Goal: Task Accomplishment & Management: Use online tool/utility

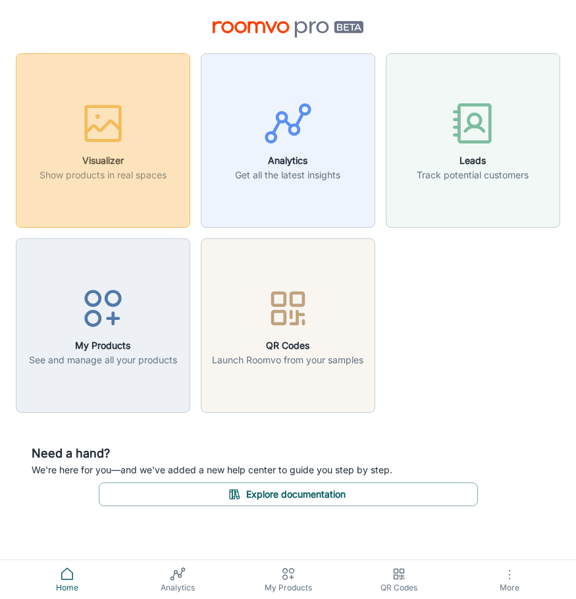
click at [86, 118] on rect "button" at bounding box center [103, 124] width 34 height 34
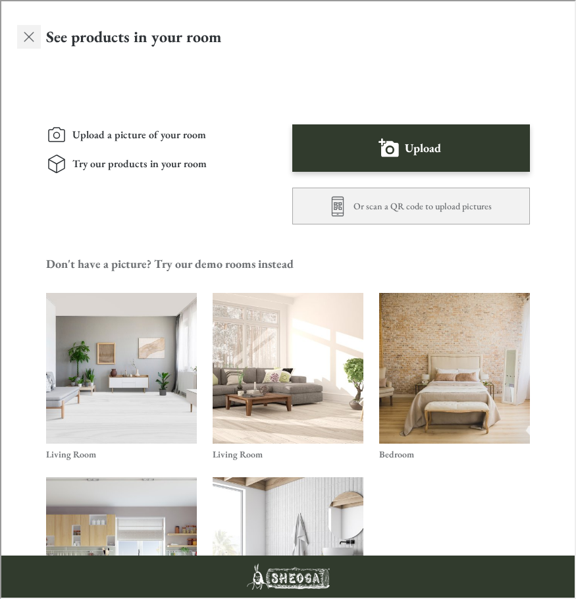
click at [26, 37] on line "Exit visualizer" at bounding box center [27, 35] width 9 height 9
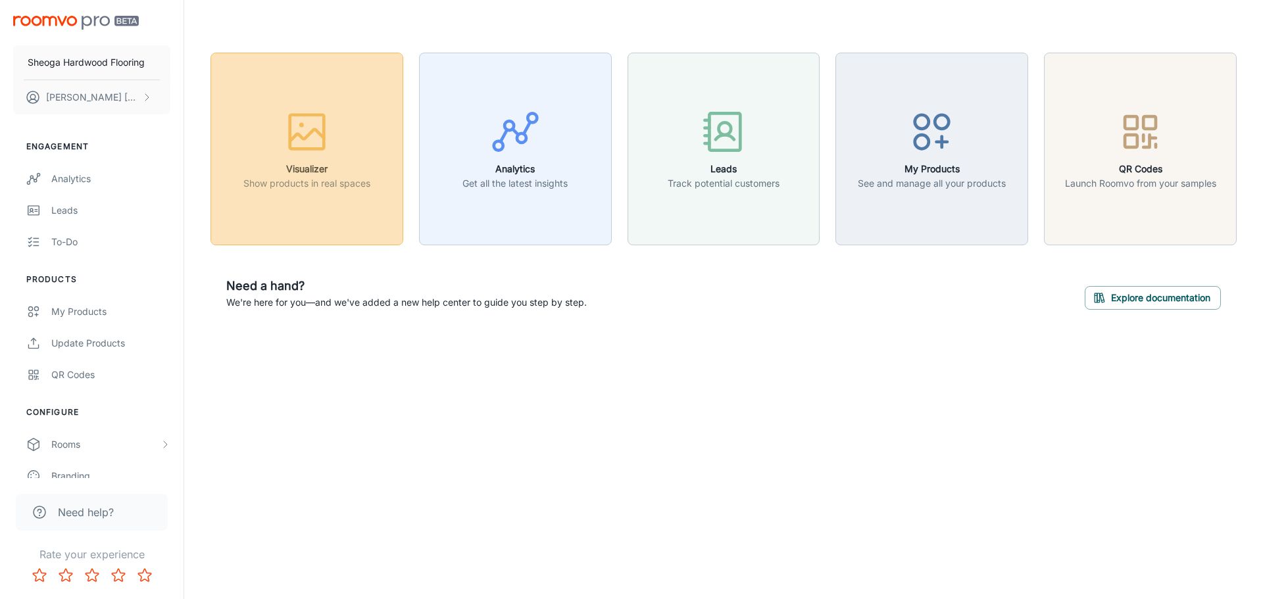
click at [326, 194] on button "Visualizer Show products in real spaces" at bounding box center [306, 149] width 193 height 193
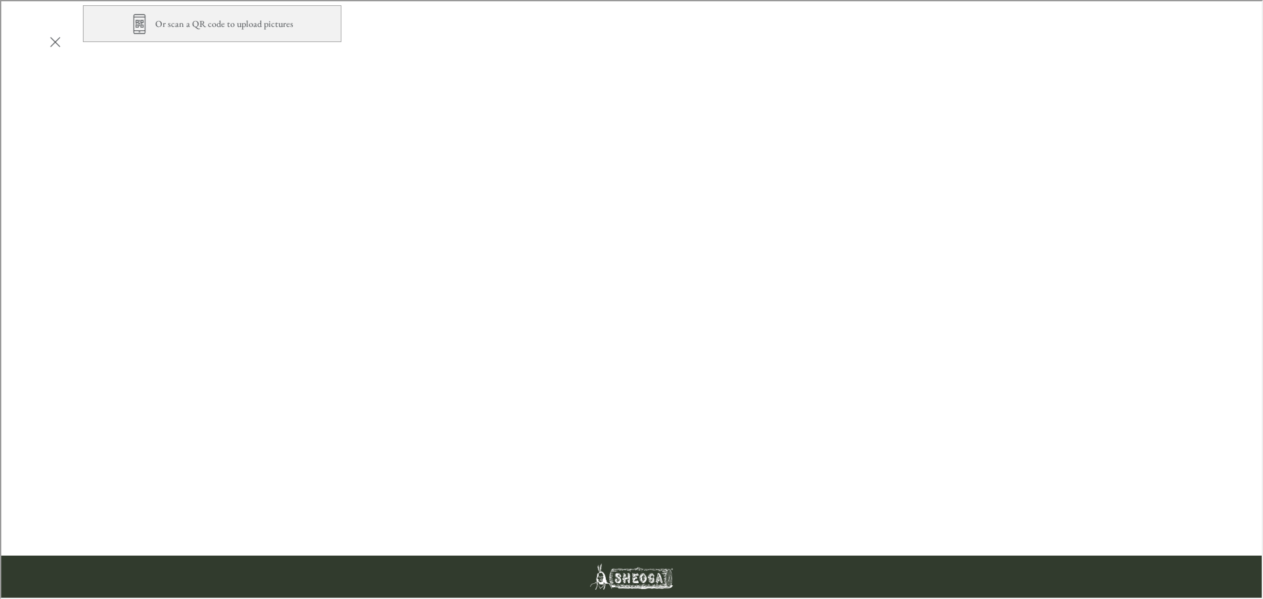
scroll to position [460, 0]
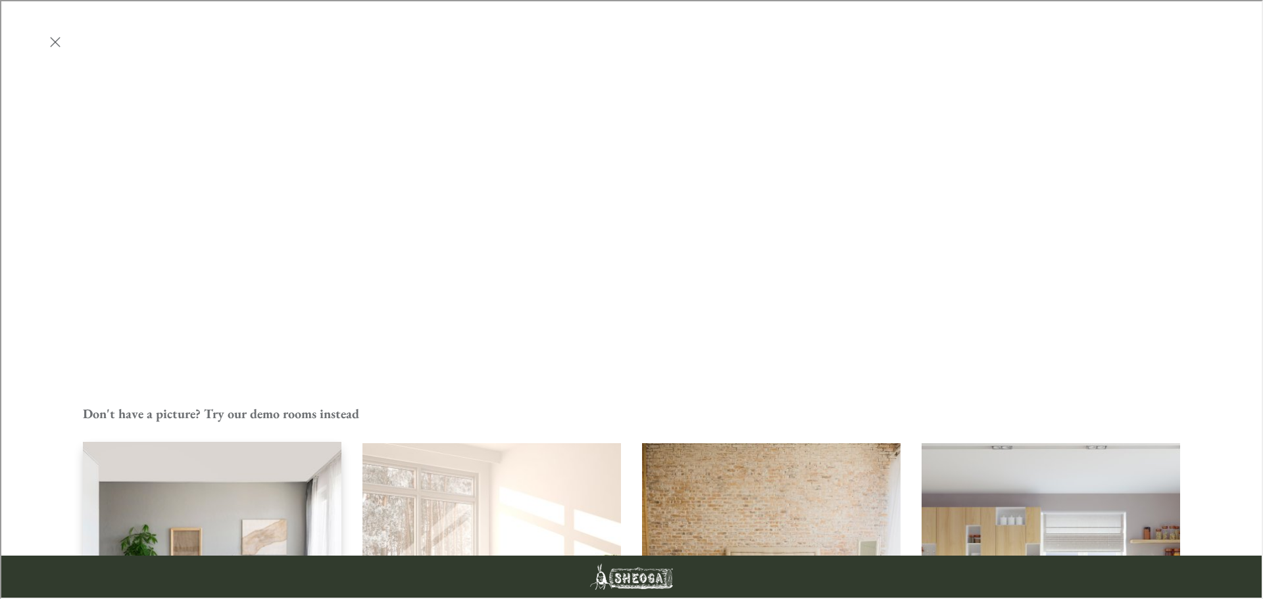
click at [280, 441] on img "Living Room" at bounding box center [212, 572] width 261 height 262
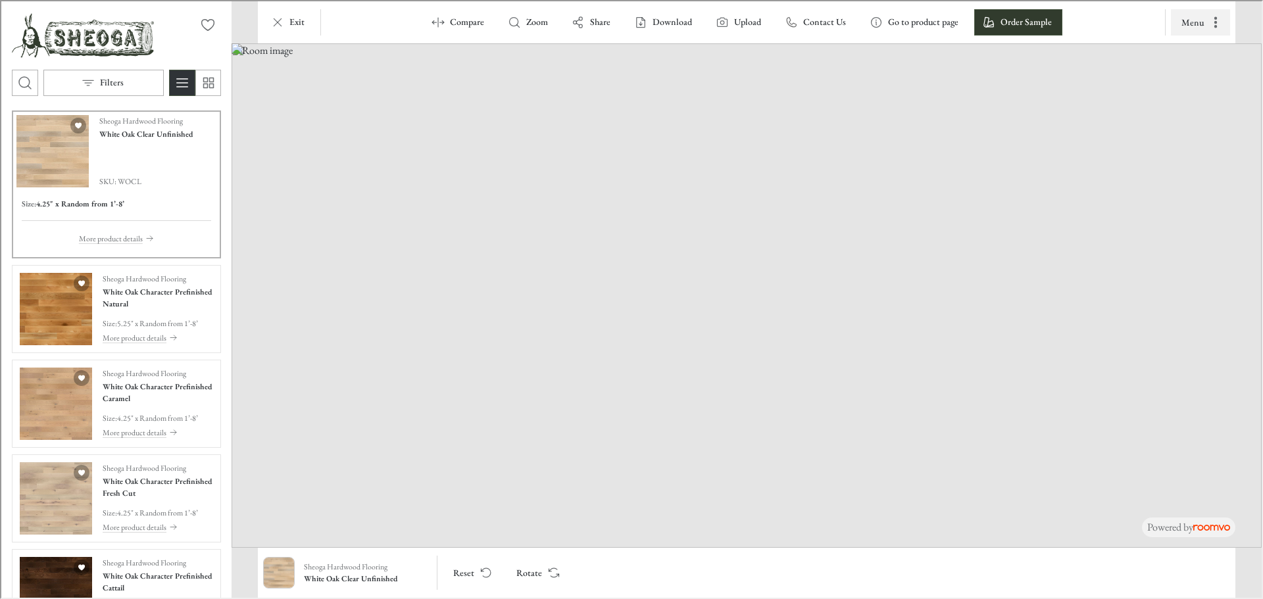
click at [575, 20] on icon "More actions" at bounding box center [1214, 20] width 13 height 13
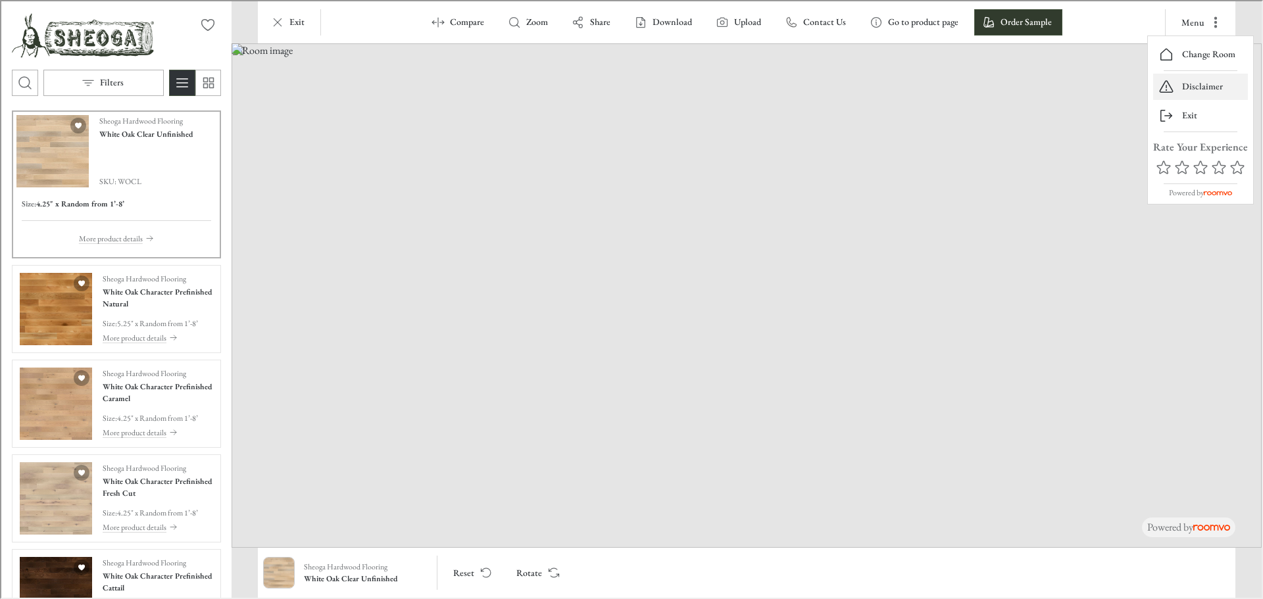
click at [575, 79] on p "Disclaimer" at bounding box center [1201, 85] width 41 height 13
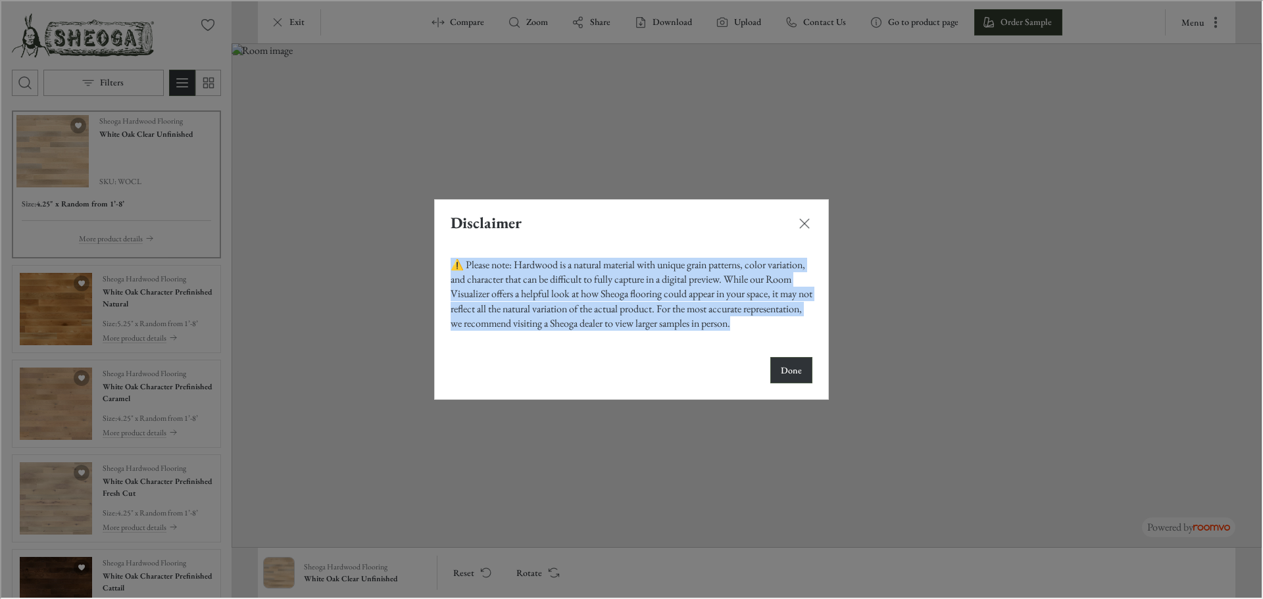
drag, startPoint x: 809, startPoint y: 326, endPoint x: 446, endPoint y: 253, distance: 370.2
click at [446, 253] on div "⚠️ Please note: Hardwood is a natural material with unique grain patterns, colo…" at bounding box center [629, 293] width 393 height 95
copy div "⚠️ Please note: Hardwood is a natural material with unique grain patterns, colo…"
click at [575, 371] on p "Done" at bounding box center [789, 369] width 21 height 13
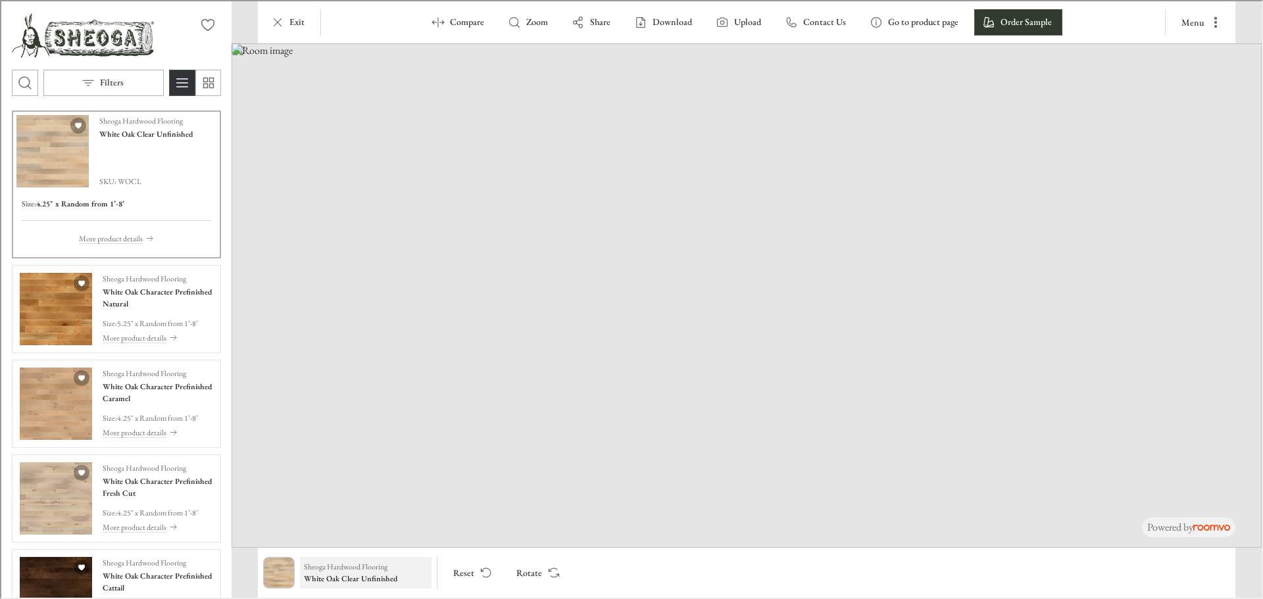
click at [324, 578] on h6 "White Oak Clear Unfinished" at bounding box center [365, 578] width 124 height 12
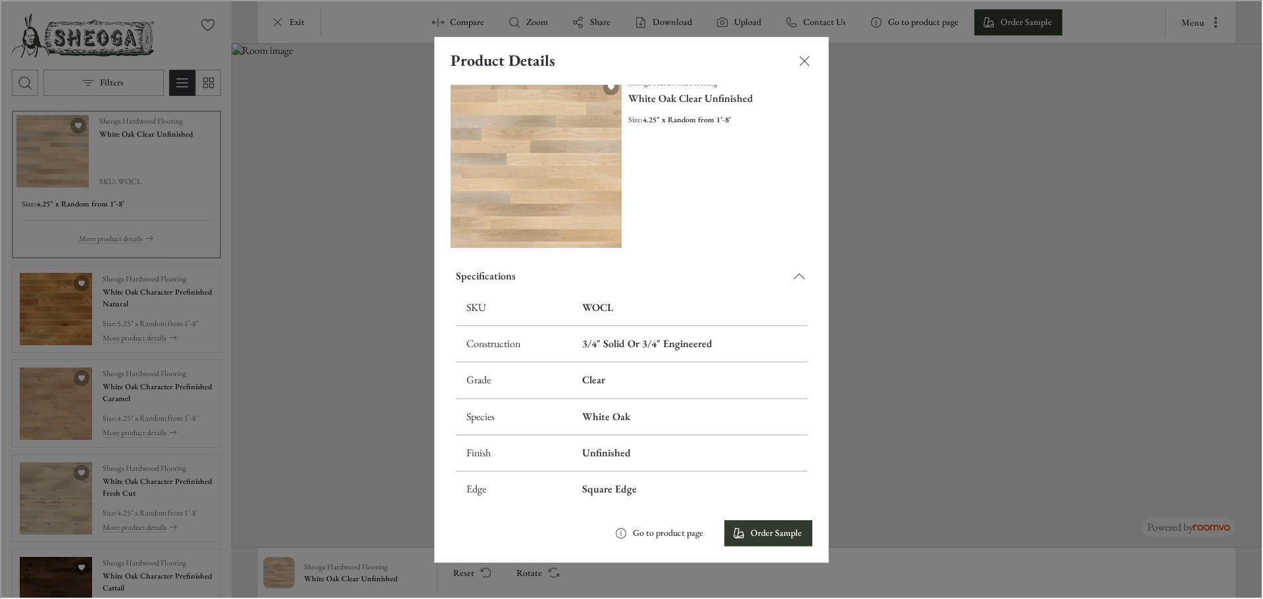
scroll to position [29, 0]
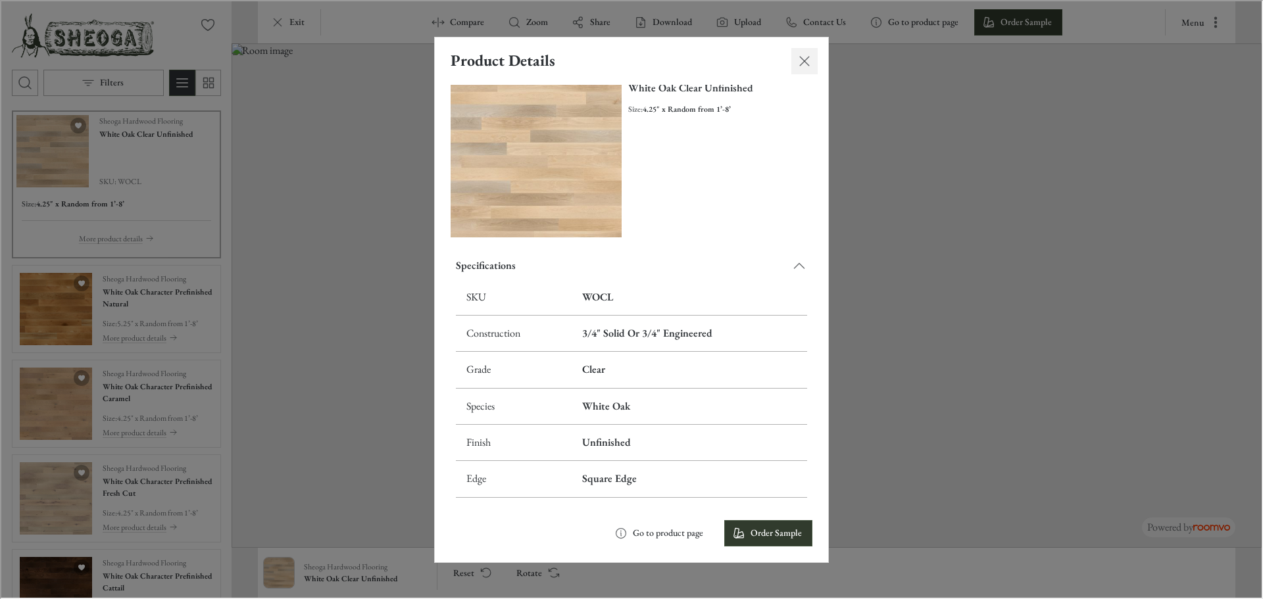
click at [575, 58] on icon "Close dialog" at bounding box center [803, 60] width 16 height 16
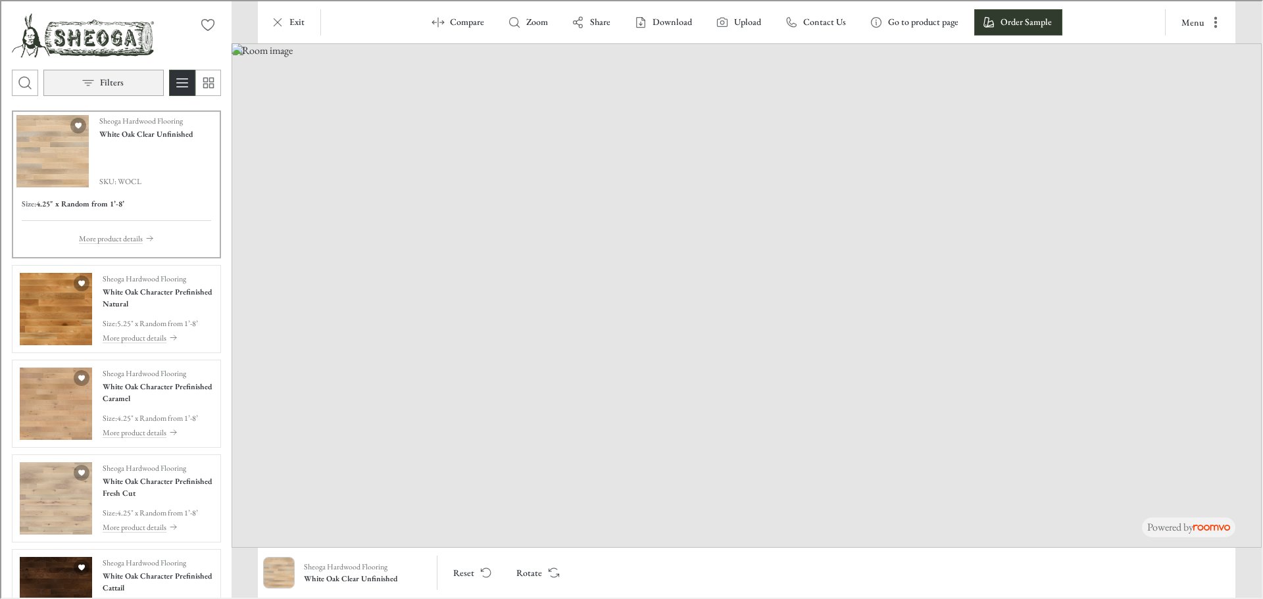
click at [107, 80] on p "Filters" at bounding box center [111, 81] width 24 height 13
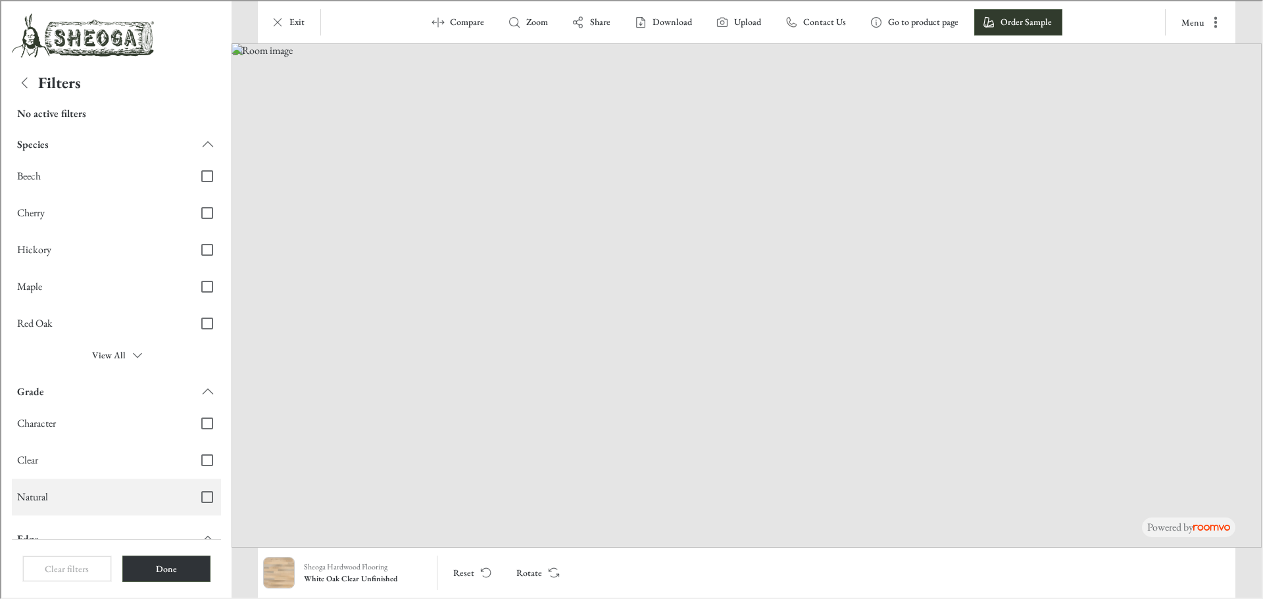
click at [160, 498] on span "Natural" at bounding box center [99, 496] width 166 height 14
click at [192, 498] on input "Natural" at bounding box center [206, 496] width 28 height 28
checkbox input "true"
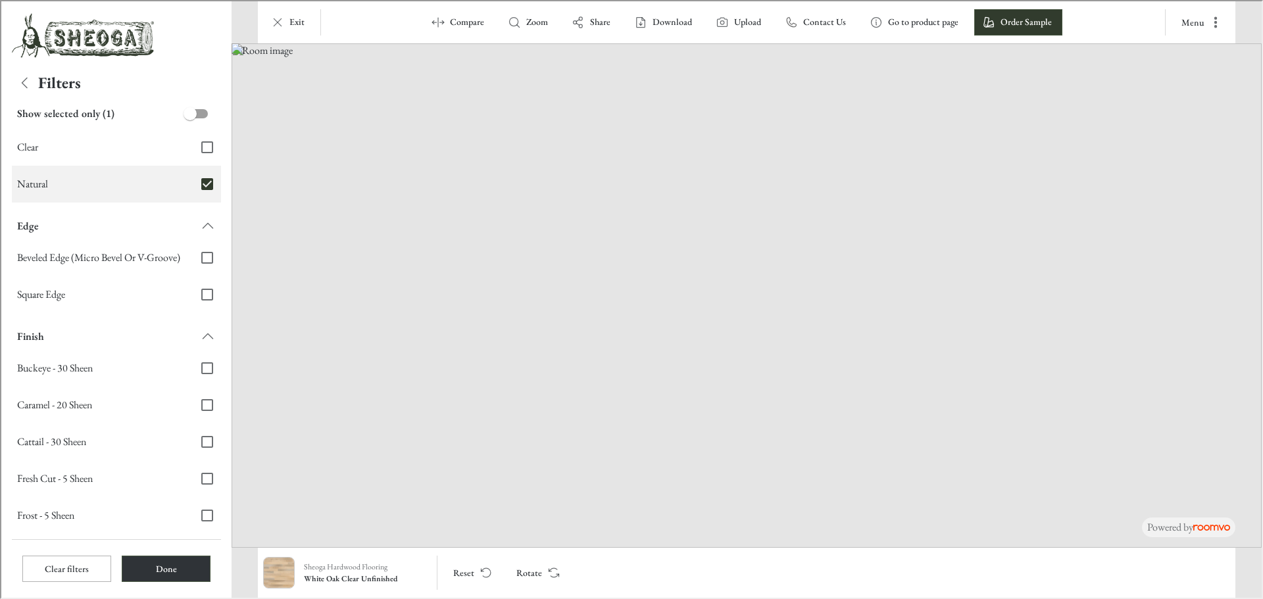
scroll to position [334, 0]
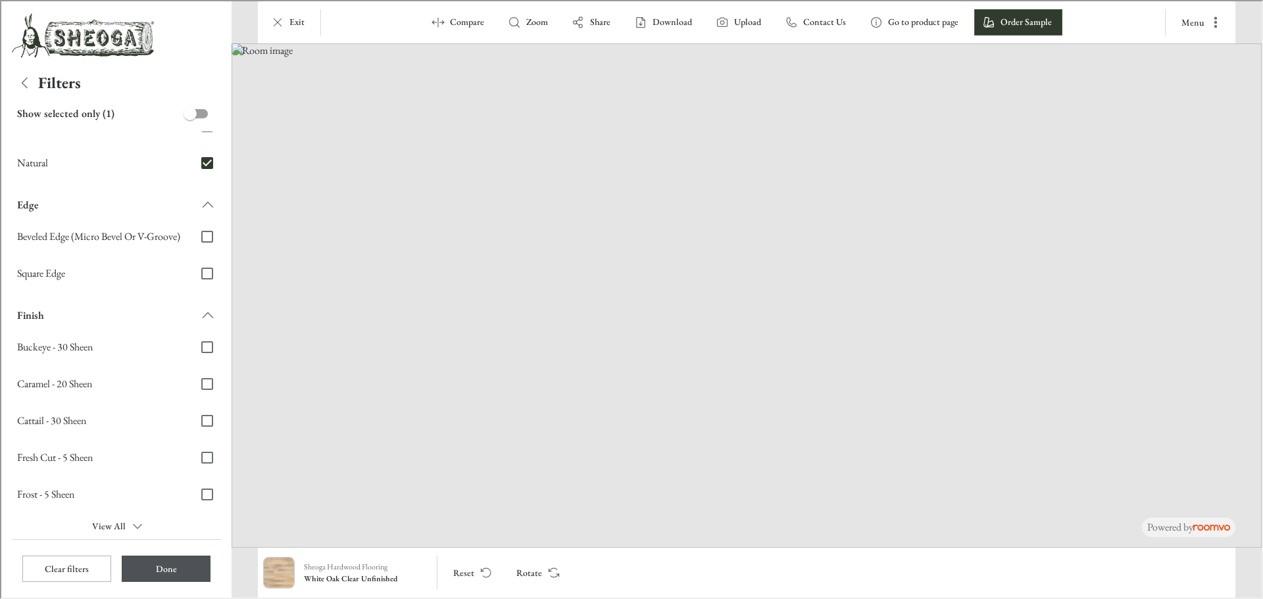
click at [139, 567] on button "Done" at bounding box center [164, 568] width 89 height 26
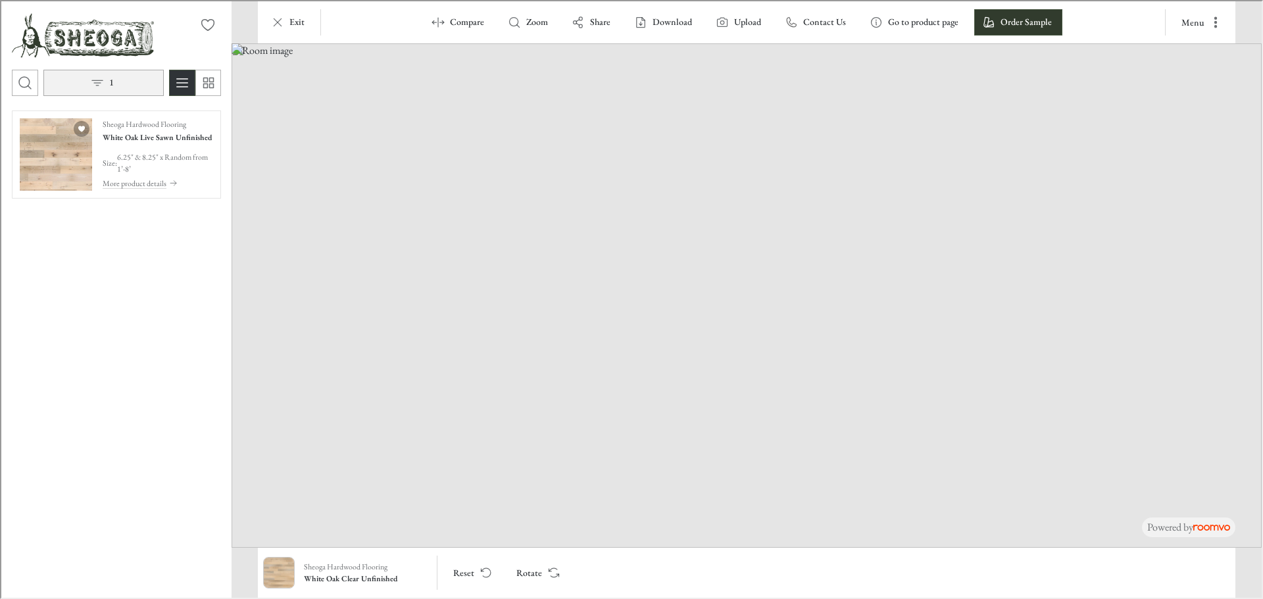
click at [133, 87] on button "1" at bounding box center [102, 81] width 120 height 26
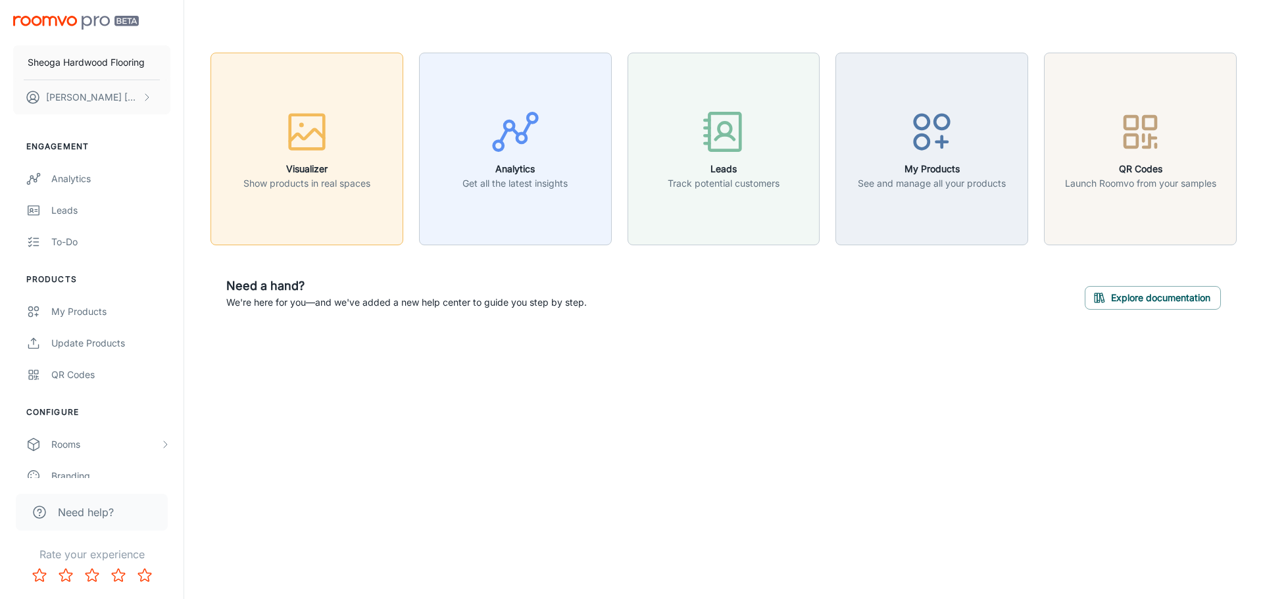
click at [340, 200] on button "Visualizer Show products in real spaces" at bounding box center [306, 149] width 193 height 193
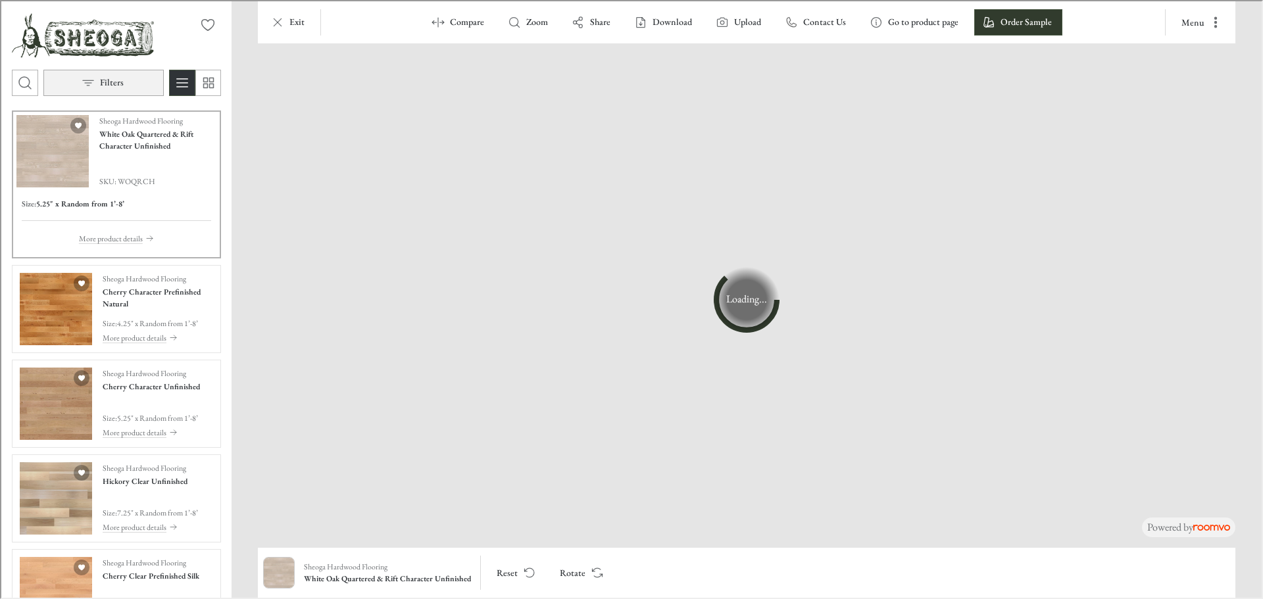
click at [128, 83] on button "Filters" at bounding box center [102, 81] width 120 height 26
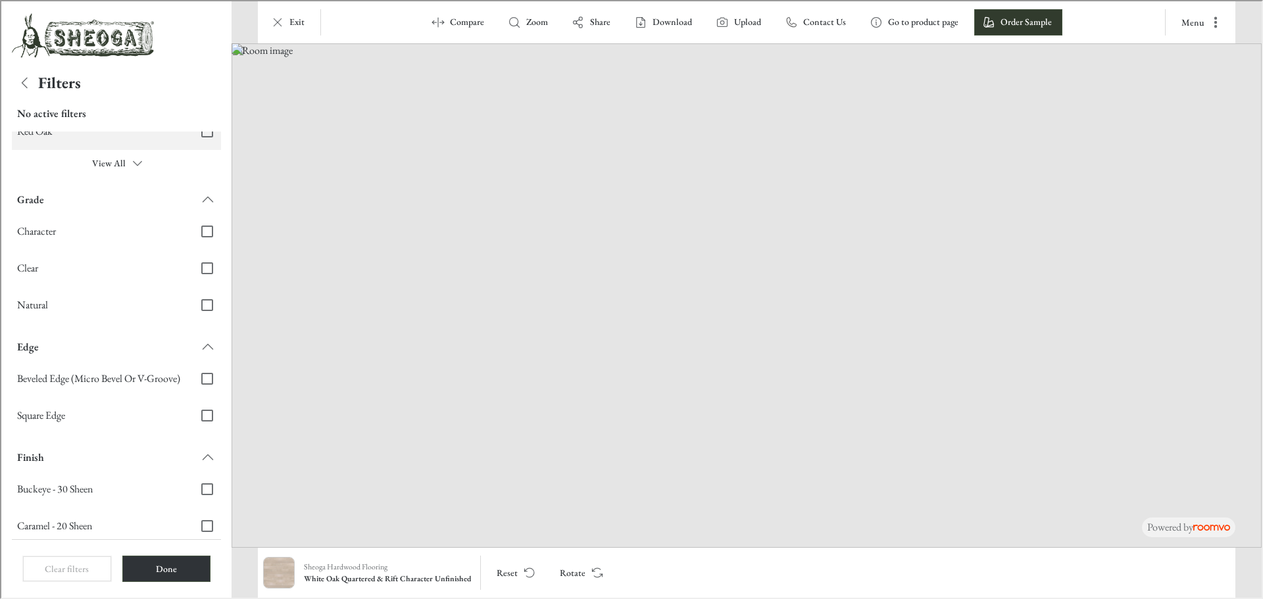
scroll to position [263, 0]
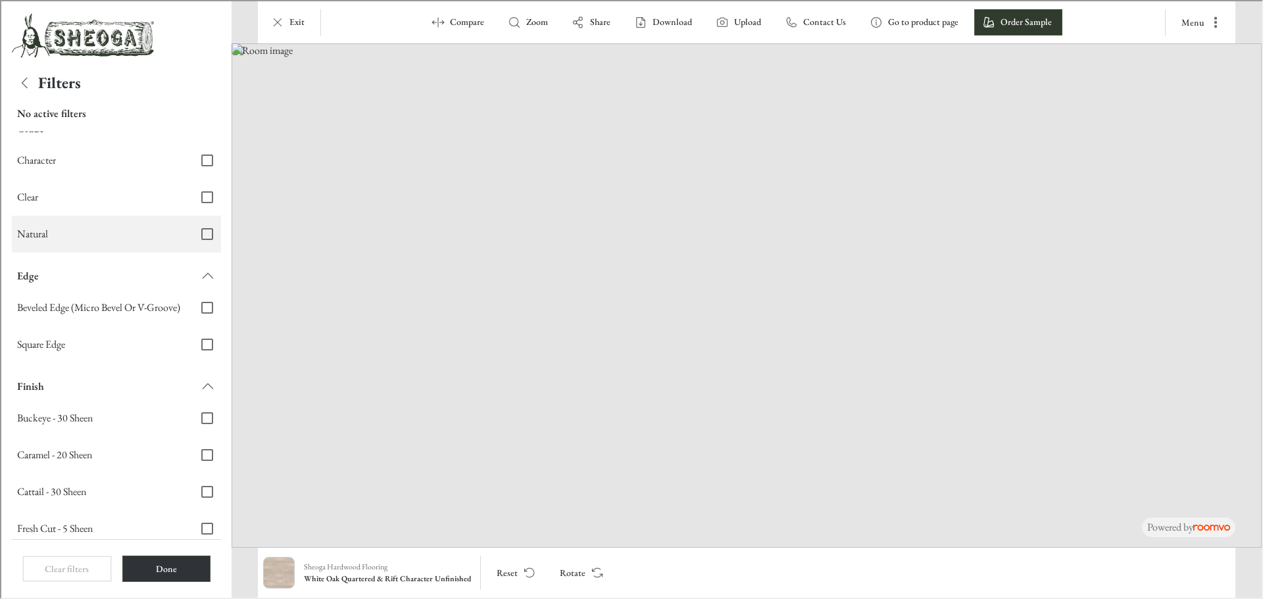
click at [158, 239] on span "Natural" at bounding box center [99, 233] width 166 height 14
click at [192, 239] on input "Natural" at bounding box center [206, 233] width 28 height 28
checkbox input "true"
click at [168, 568] on button "Done" at bounding box center [164, 568] width 89 height 26
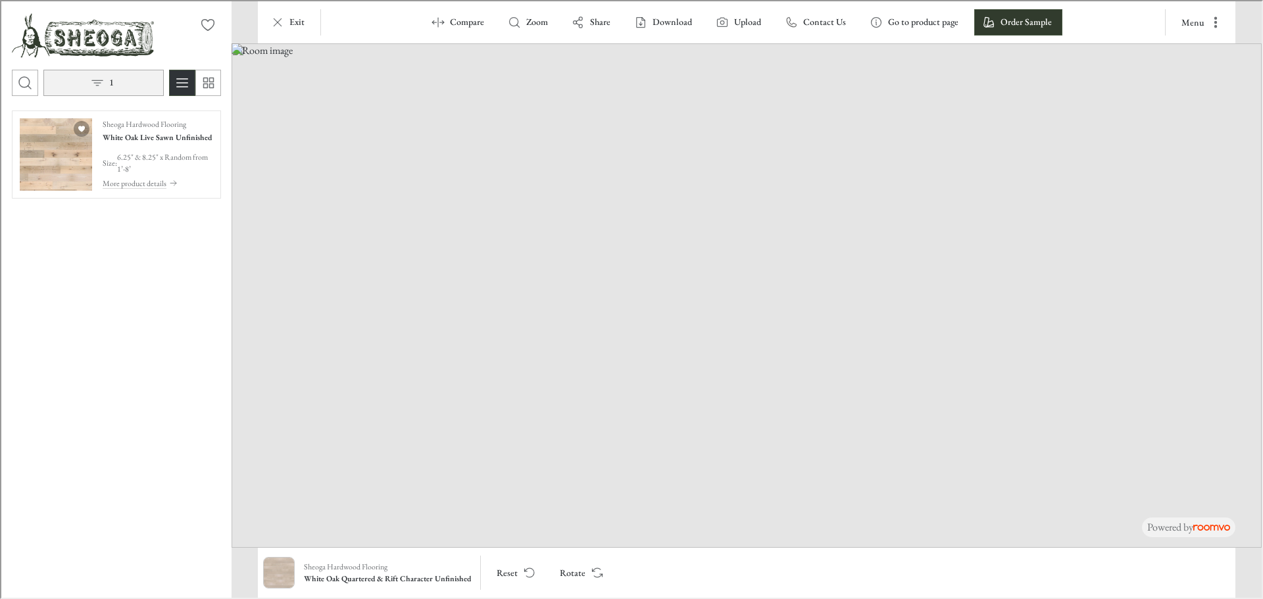
click at [111, 83] on p "1" at bounding box center [110, 81] width 5 height 13
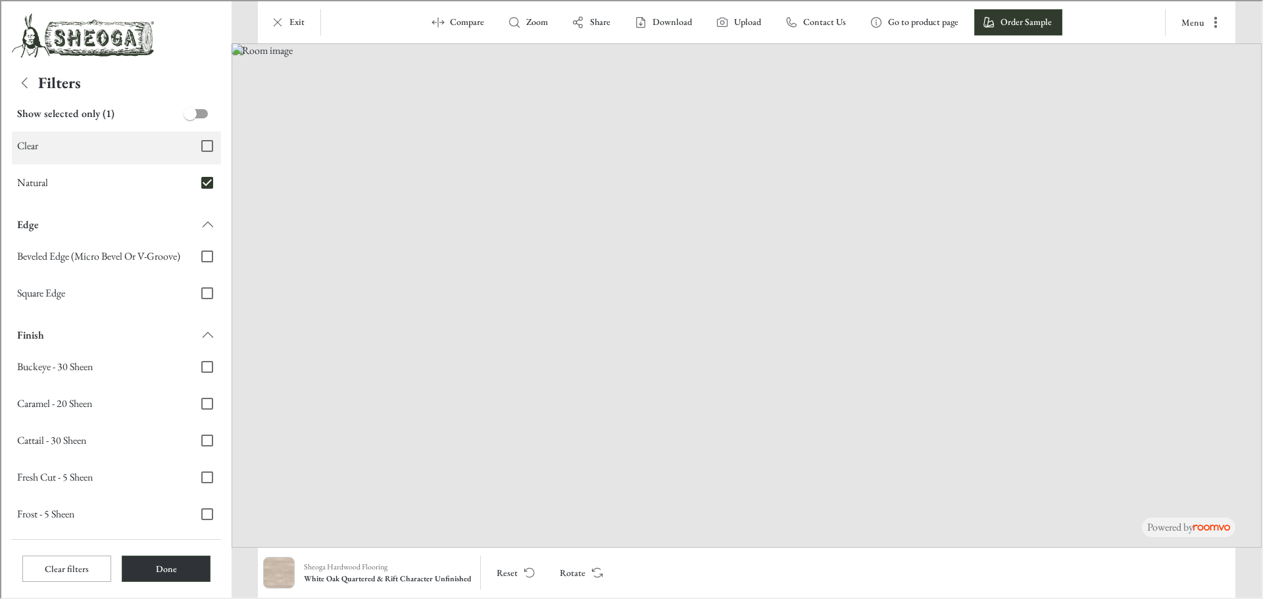
scroll to position [334, 0]
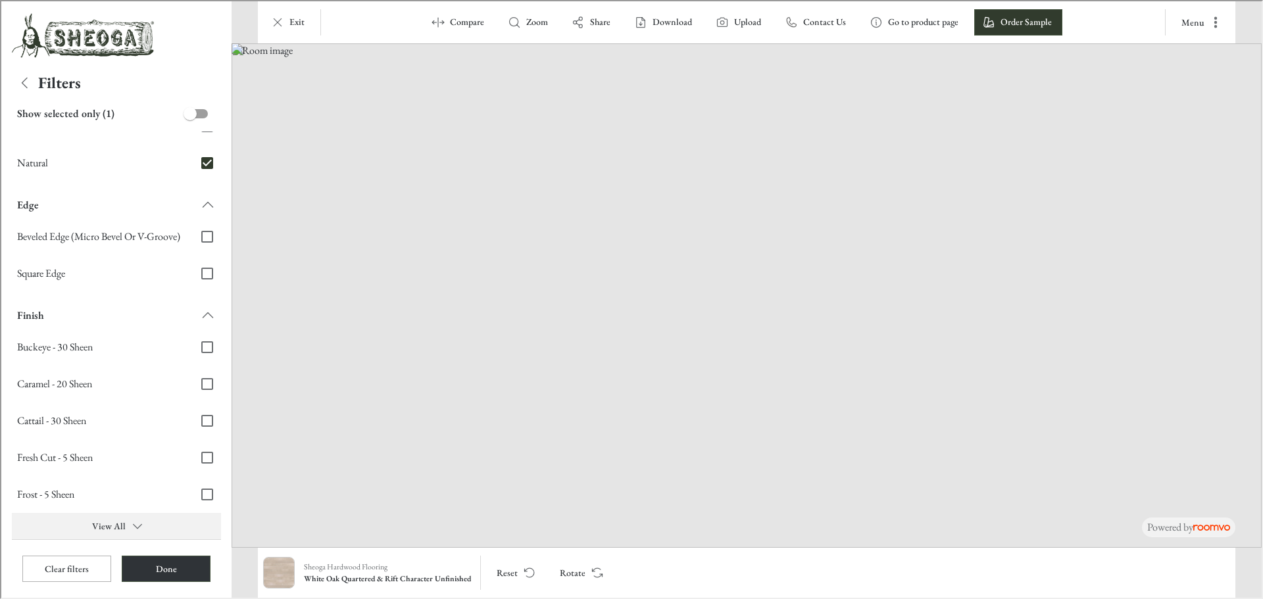
click at [114, 526] on button "View All" at bounding box center [115, 525] width 209 height 26
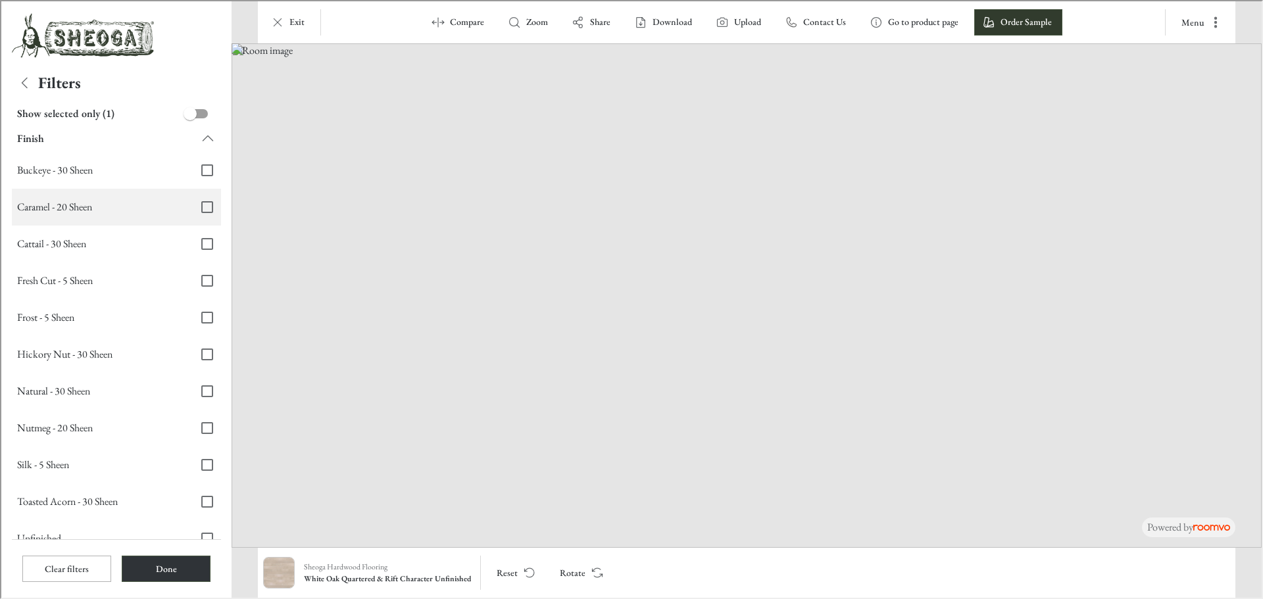
scroll to position [529, 0]
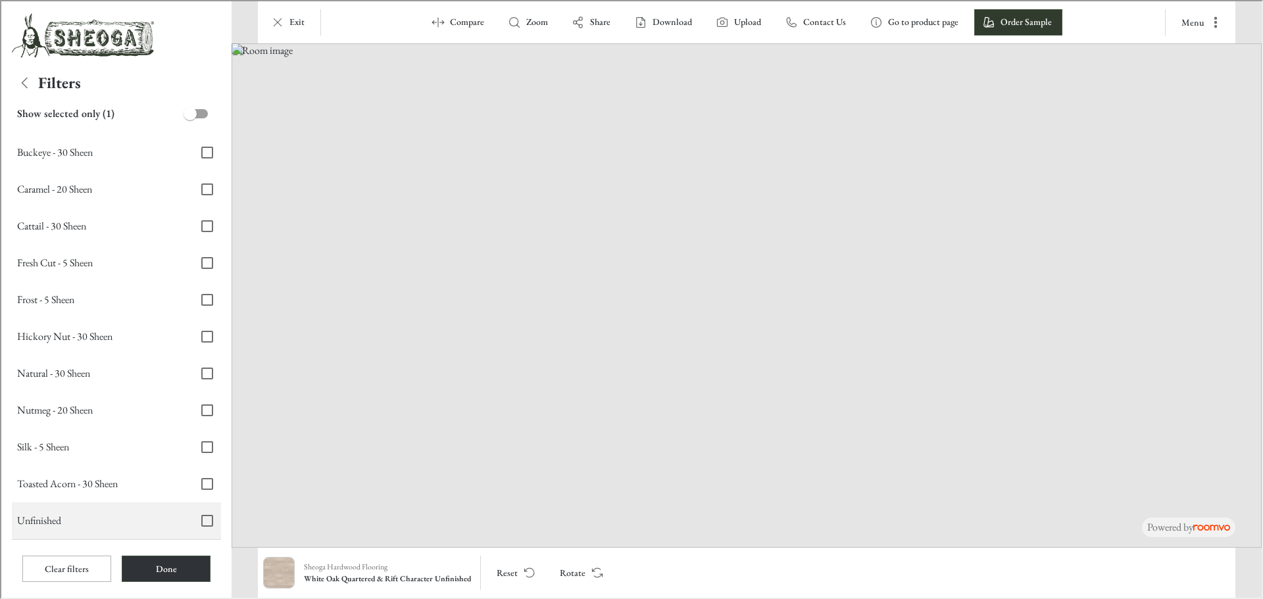
click at [197, 523] on input "Unfinished" at bounding box center [206, 520] width 28 height 28
checkbox input "true"
click at [155, 572] on button "Done" at bounding box center [164, 568] width 89 height 26
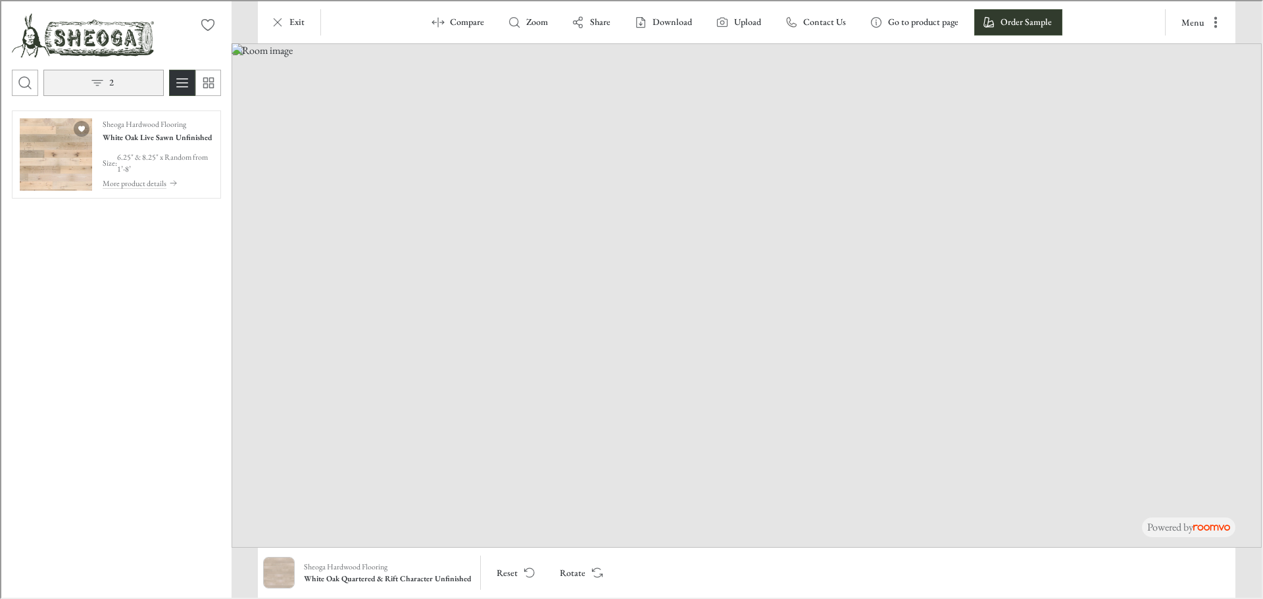
click at [141, 84] on button "2" at bounding box center [102, 81] width 120 height 26
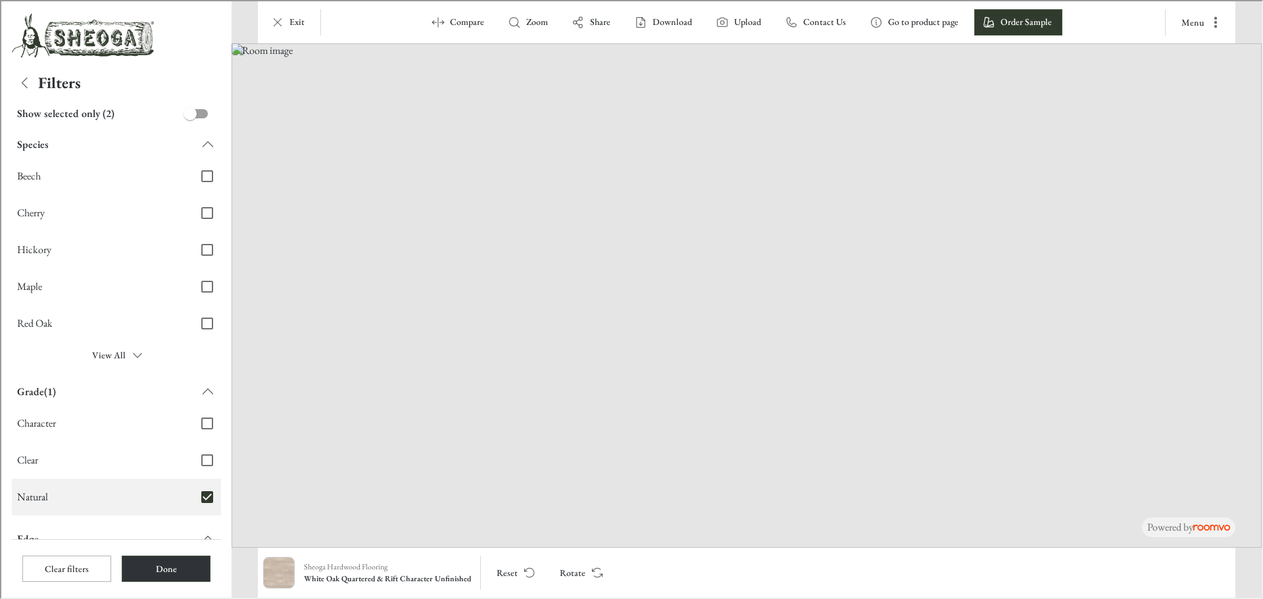
click at [197, 499] on input "Natural" at bounding box center [206, 496] width 28 height 28
checkbox input "false"
click at [22, 79] on icon "Back" at bounding box center [24, 82] width 16 height 16
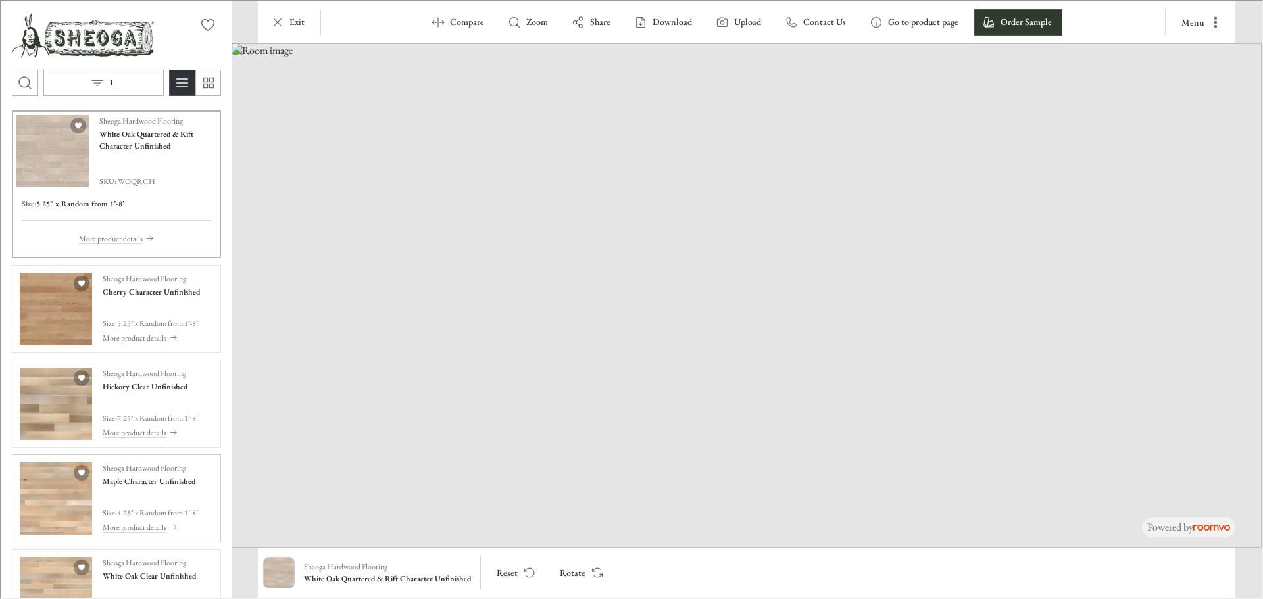
click at [170, 501] on div "Sheoga Hardwood Flooring Maple Character Unfinished Size : 4.25" x Random from …" at bounding box center [148, 497] width 95 height 72
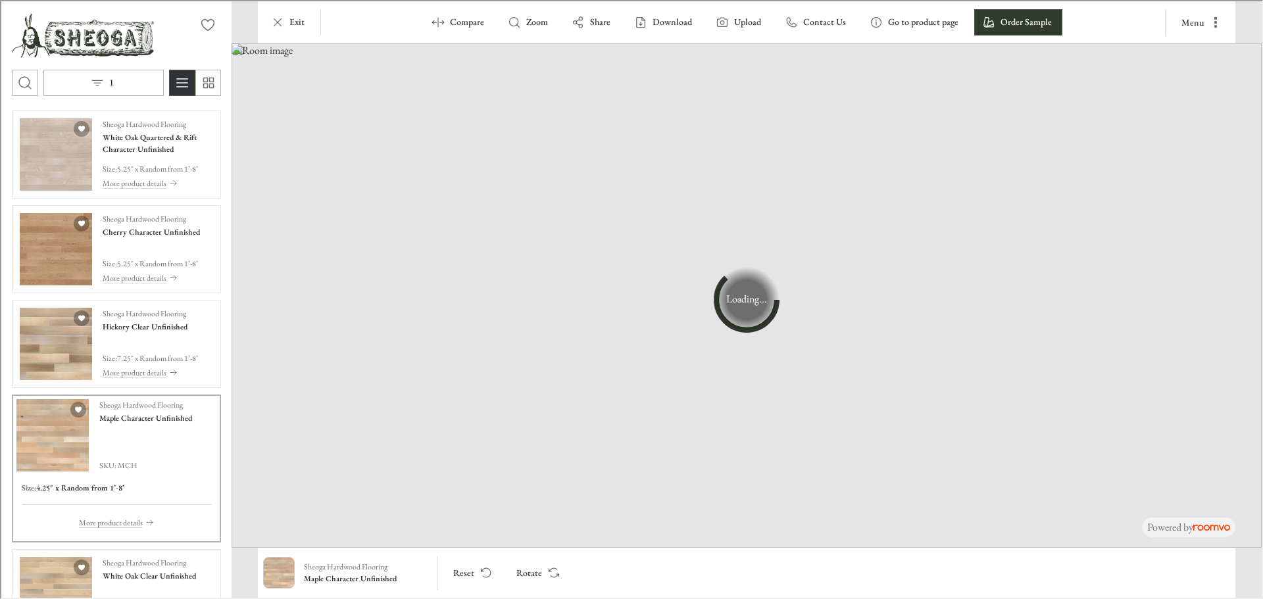
click at [264, 326] on img at bounding box center [745, 294] width 1030 height 505
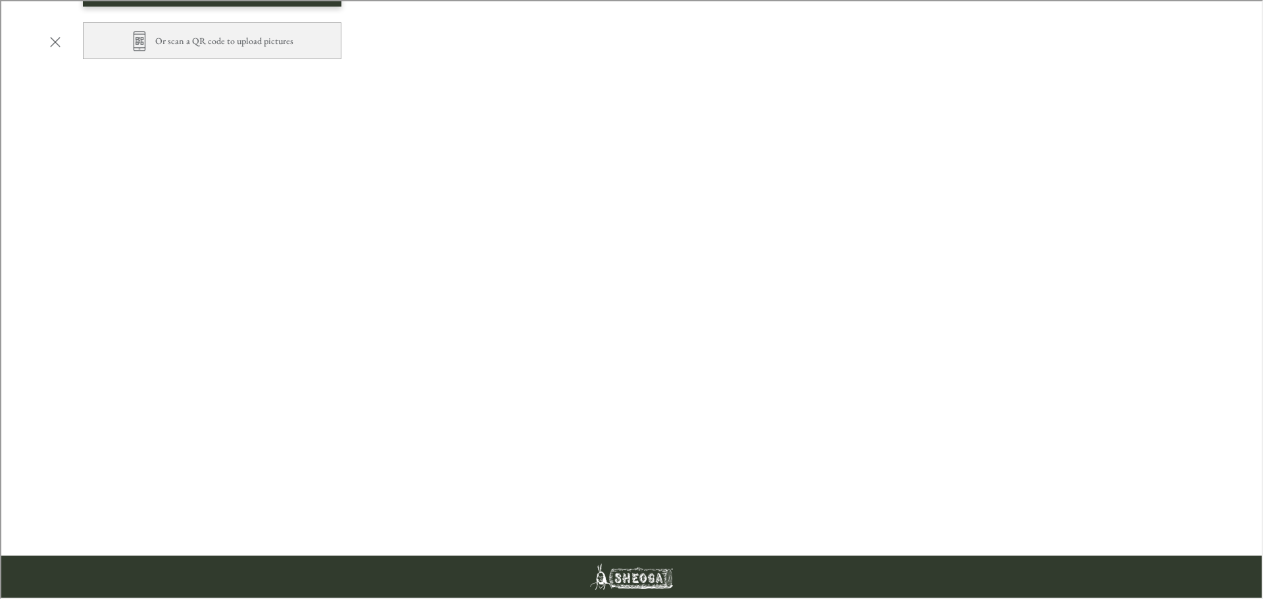
scroll to position [197, 0]
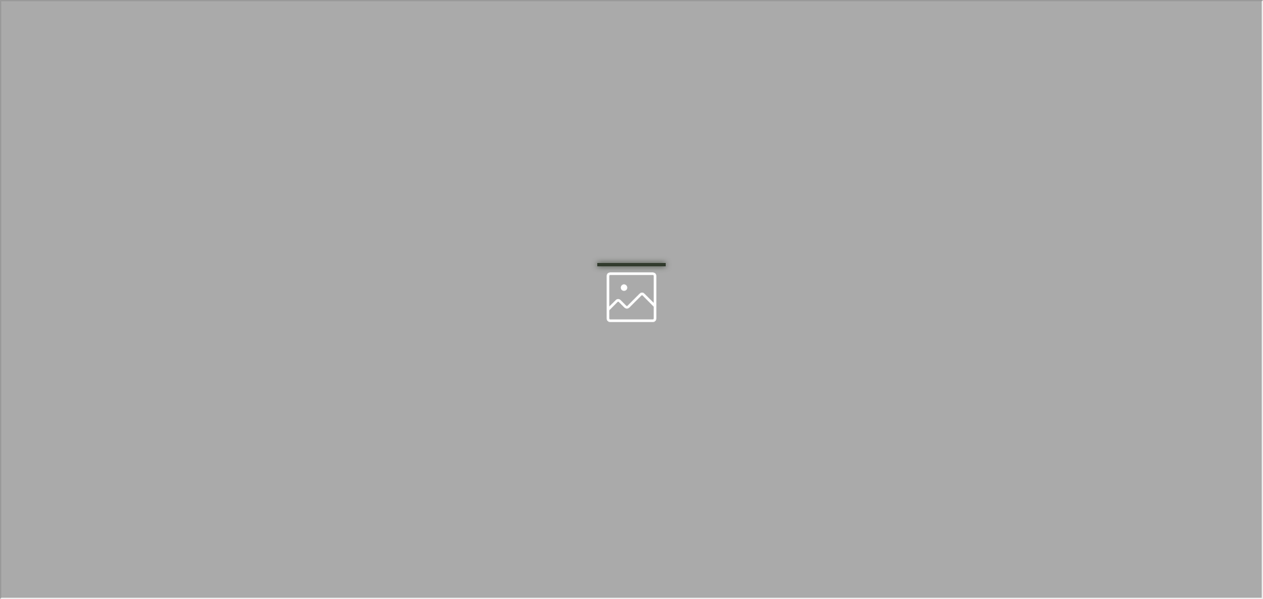
scroll to position [0, 0]
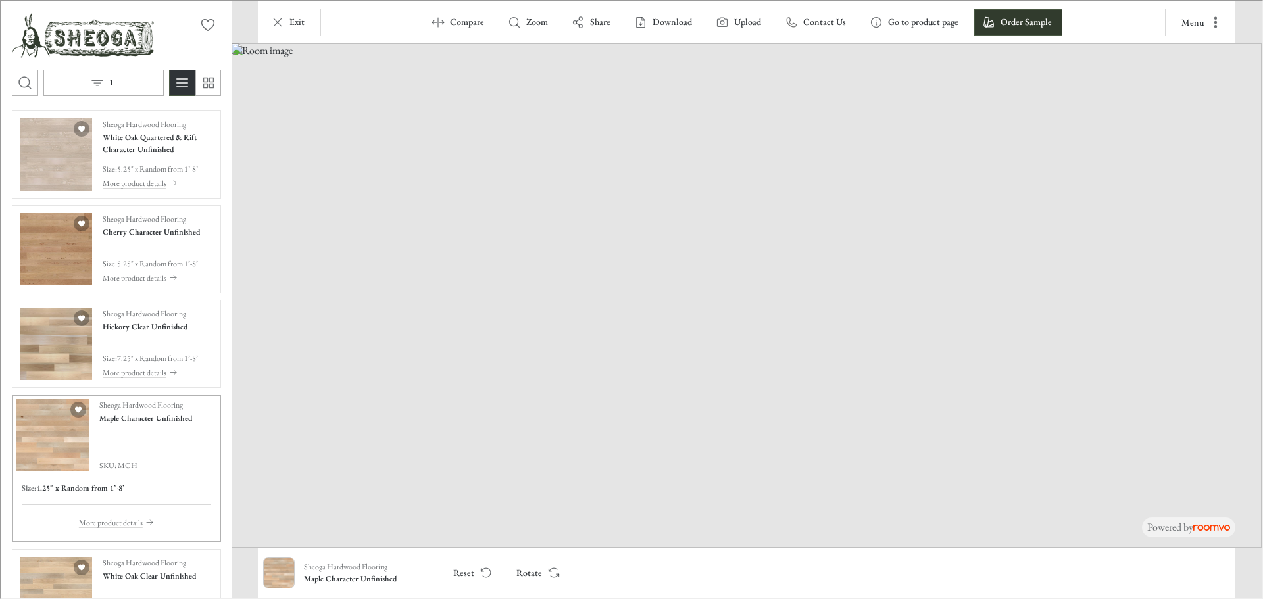
click at [178, 472] on div "Size : 4.25" x Random from 1’-8’ More product details" at bounding box center [115, 503] width 200 height 66
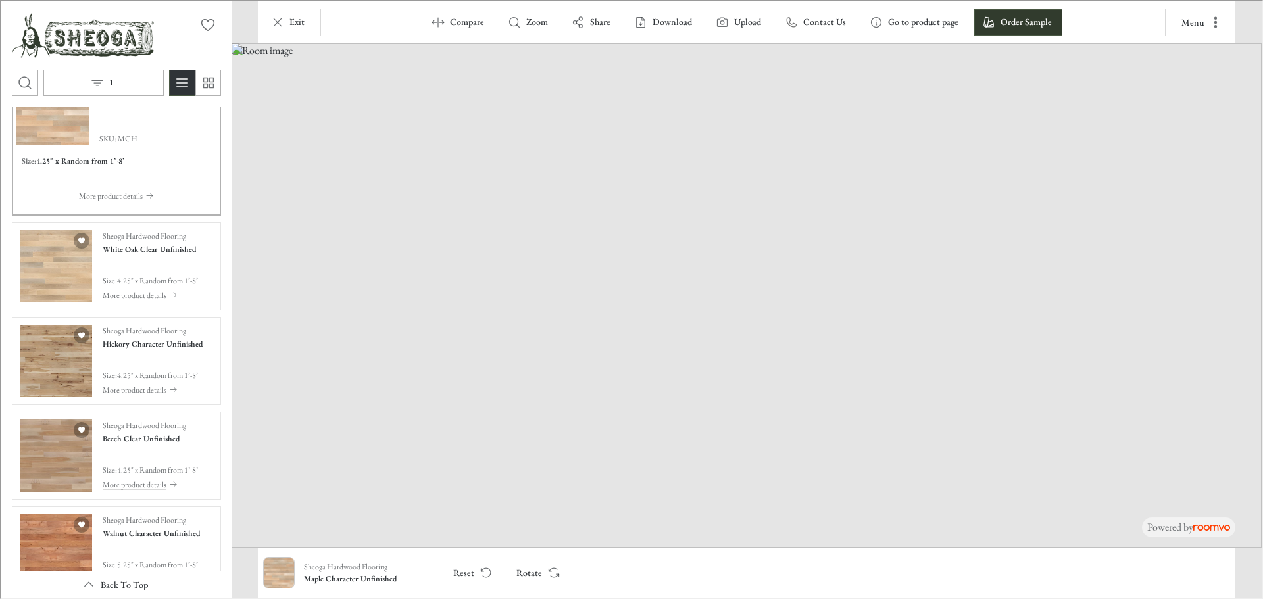
scroll to position [395, 0]
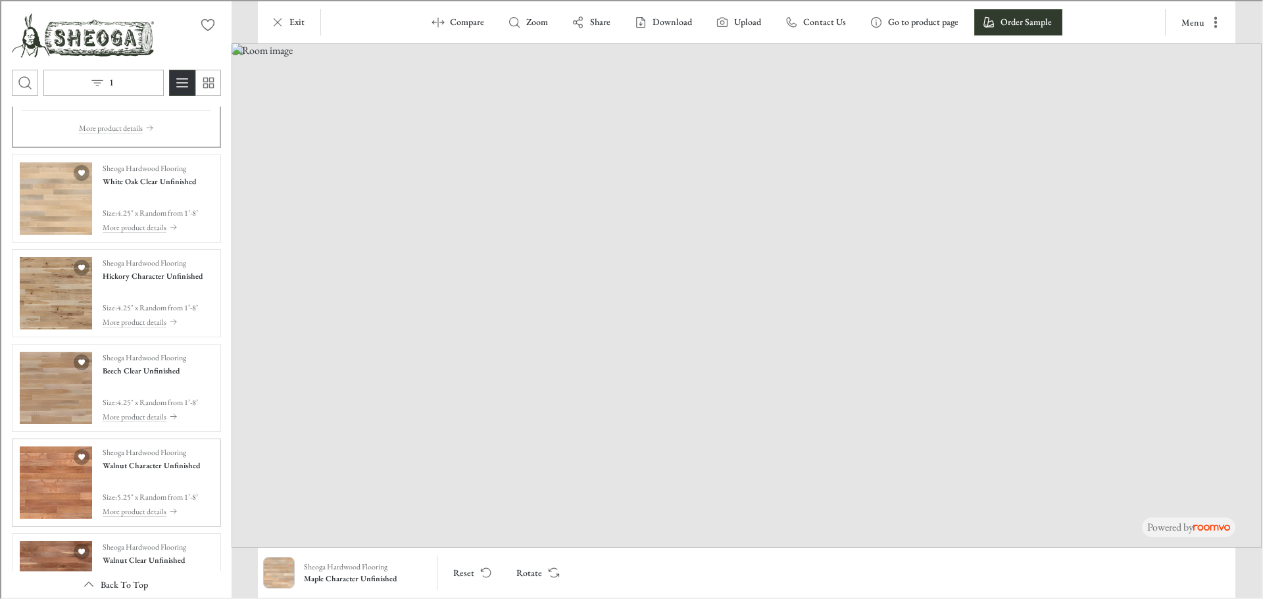
click at [157, 478] on div "Sheoga Hardwood Flooring Walnut Character Unfinished Size : 5.25" x Random from…" at bounding box center [149, 481] width 97 height 72
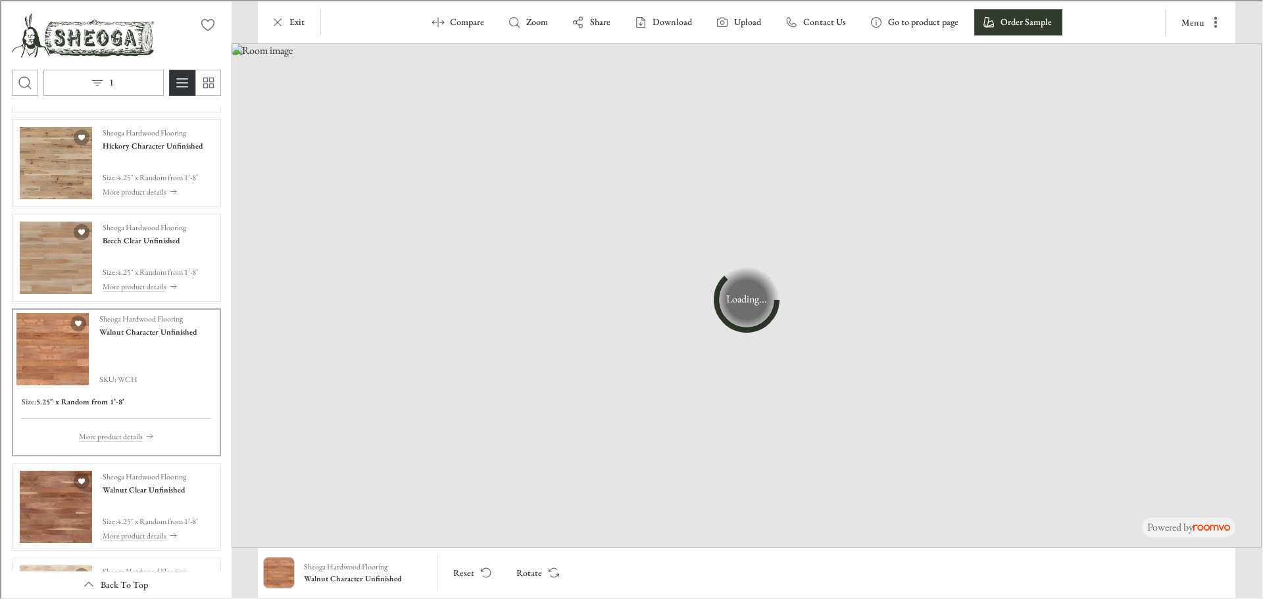
scroll to position [650, 0]
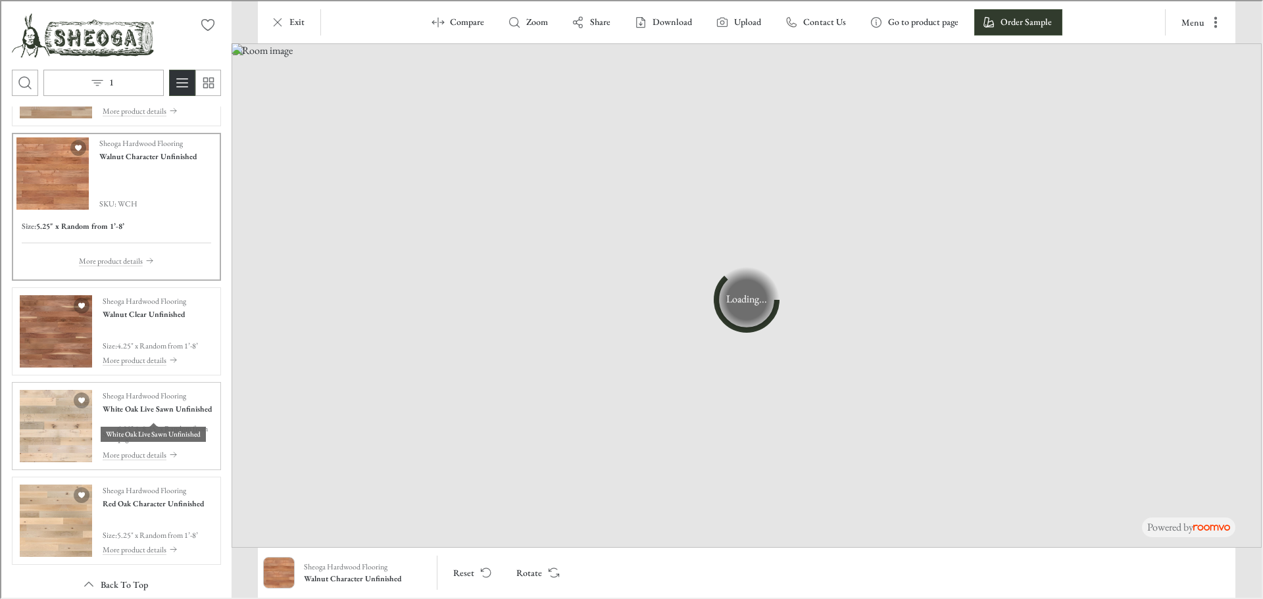
click at [199, 414] on h4 "White Oak Live Sawn Unfinished" at bounding box center [155, 408] width 109 height 12
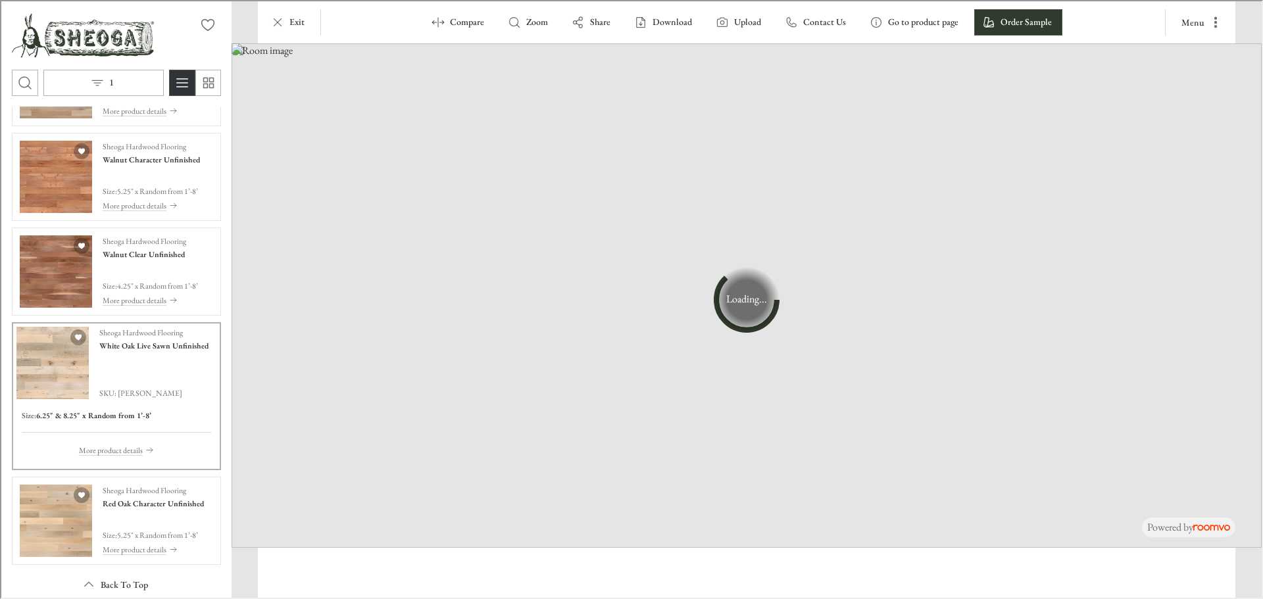
scroll to position [641, 0]
click at [162, 262] on div "Sheoga Hardwood Flooring Walnut Clear Unfinished Size : 4.25" x Random from 1’-…" at bounding box center [148, 270] width 95 height 72
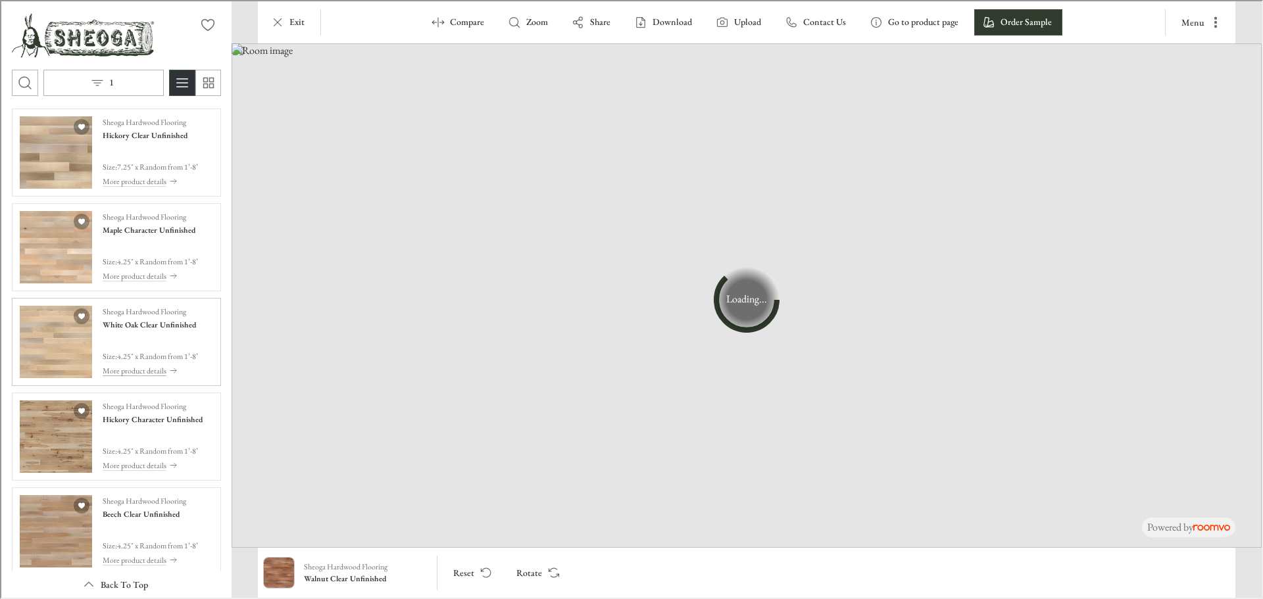
scroll to position [189, 0]
click at [157, 343] on div "Sheoga Hardwood Flooring White Oak Clear Unfinished Size : 4.25" x Random from …" at bounding box center [148, 343] width 95 height 72
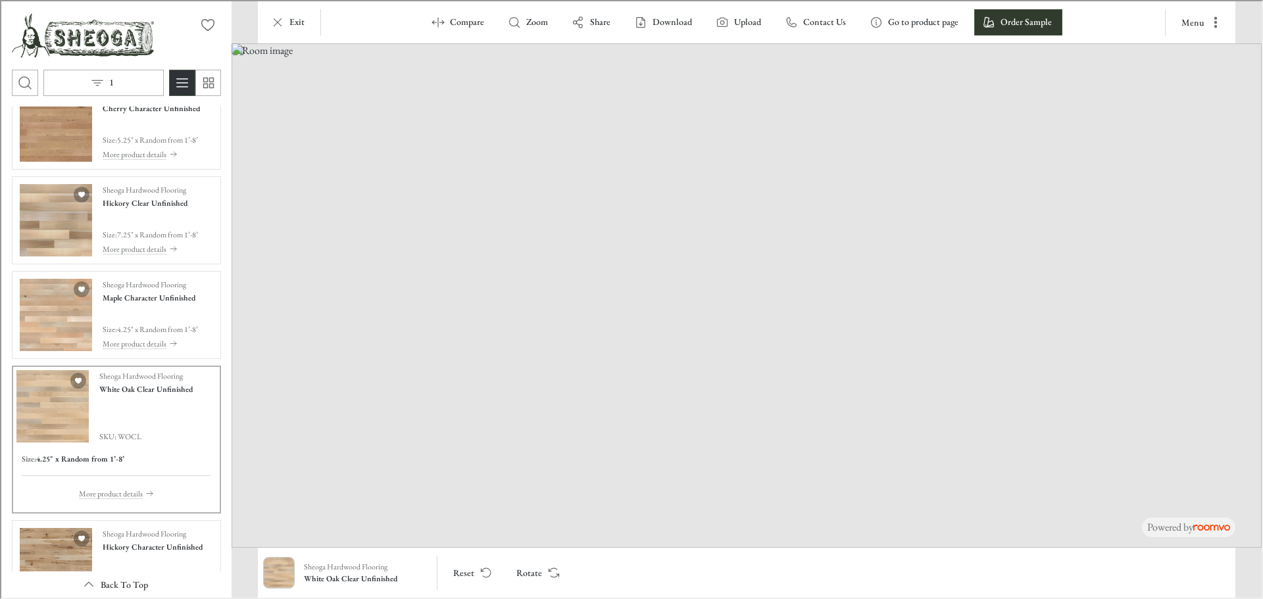
scroll to position [0, 0]
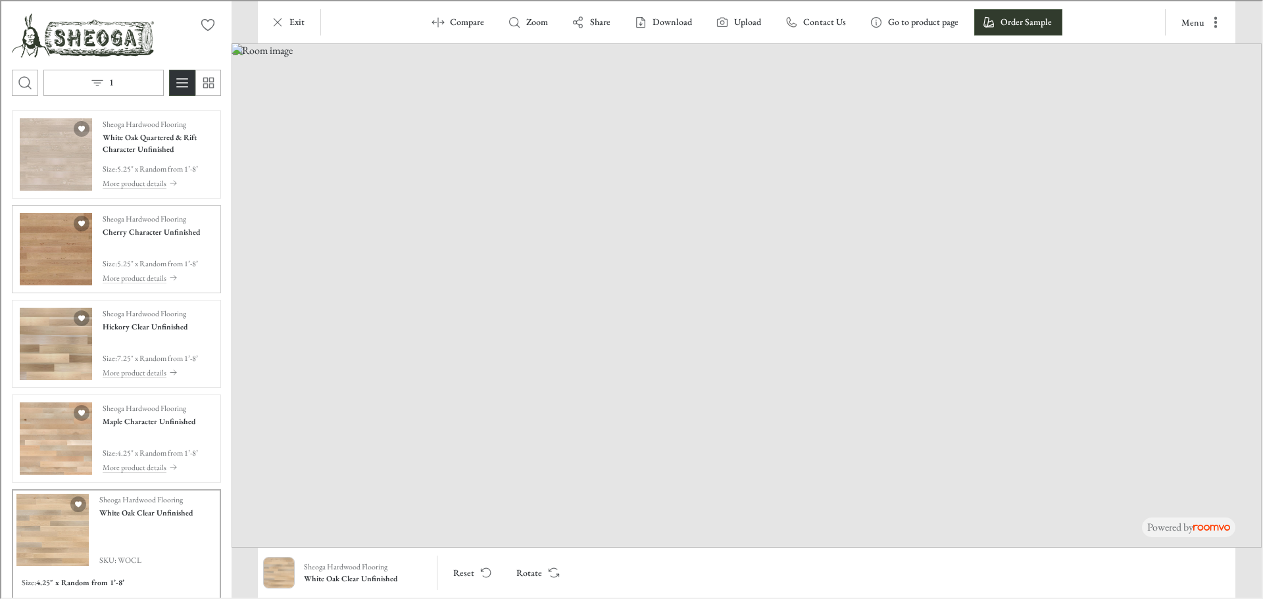
click at [149, 241] on div "Sheoga Hardwood Flooring Cherry Character Unfinished Size : 5.25" x Random from…" at bounding box center [149, 248] width 97 height 72
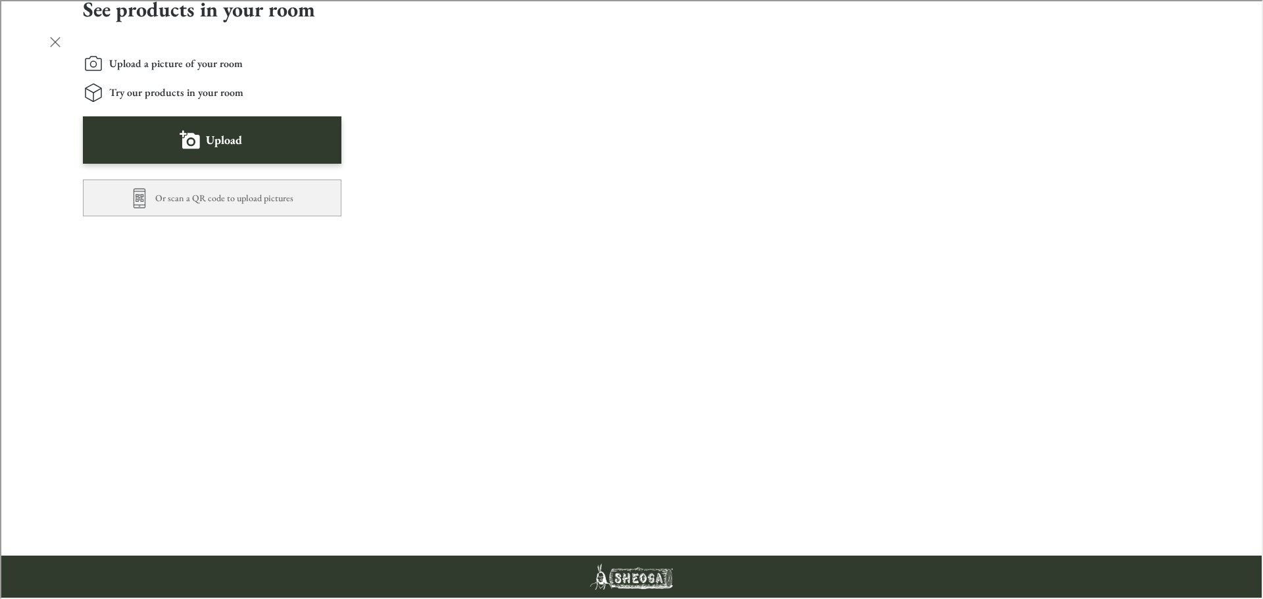
scroll to position [460, 0]
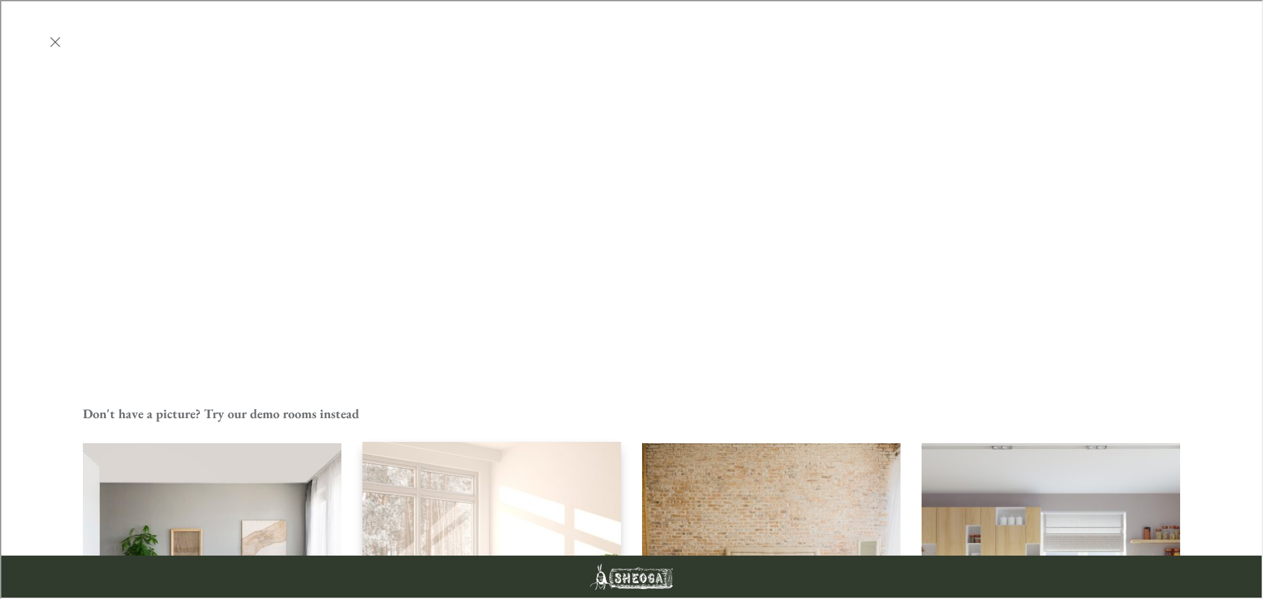
click at [548, 441] on img "Living Room" at bounding box center [491, 572] width 261 height 262
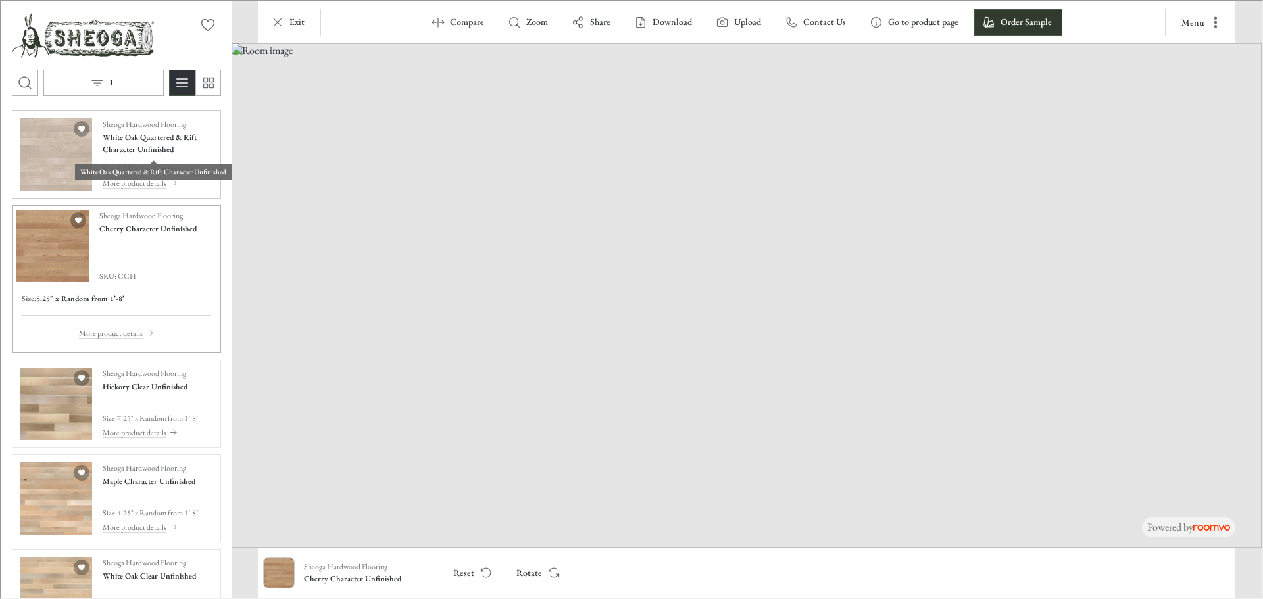
click at [153, 151] on h4 "White Oak Quartered & Rift Character Unfinished" at bounding box center [156, 142] width 111 height 24
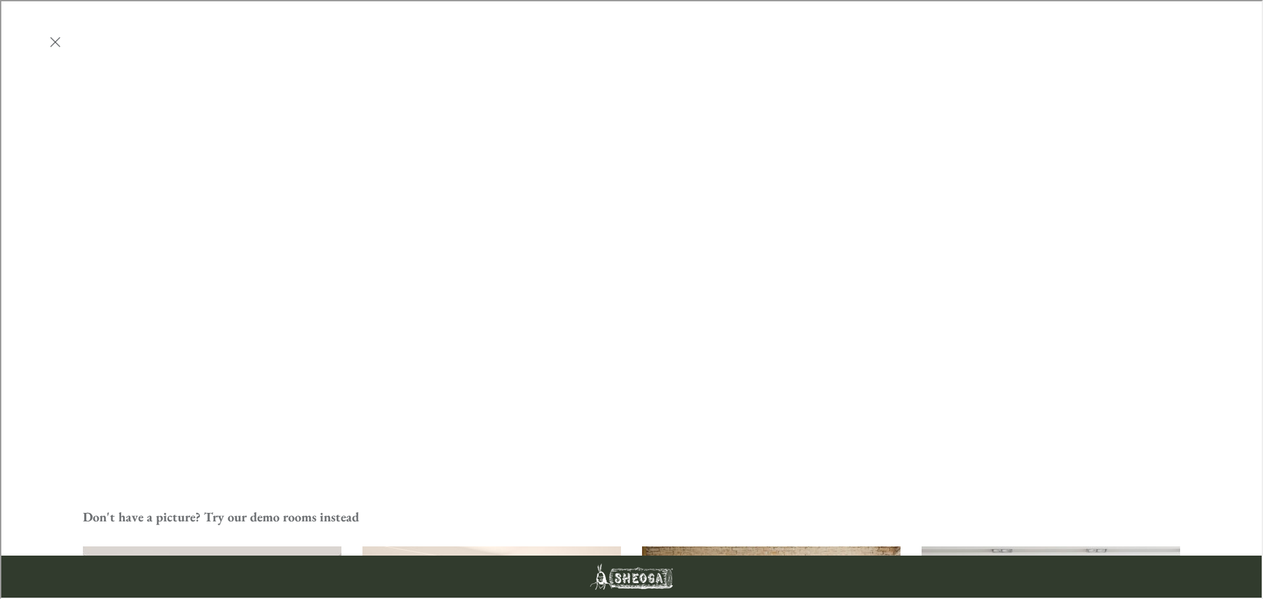
scroll to position [526, 0]
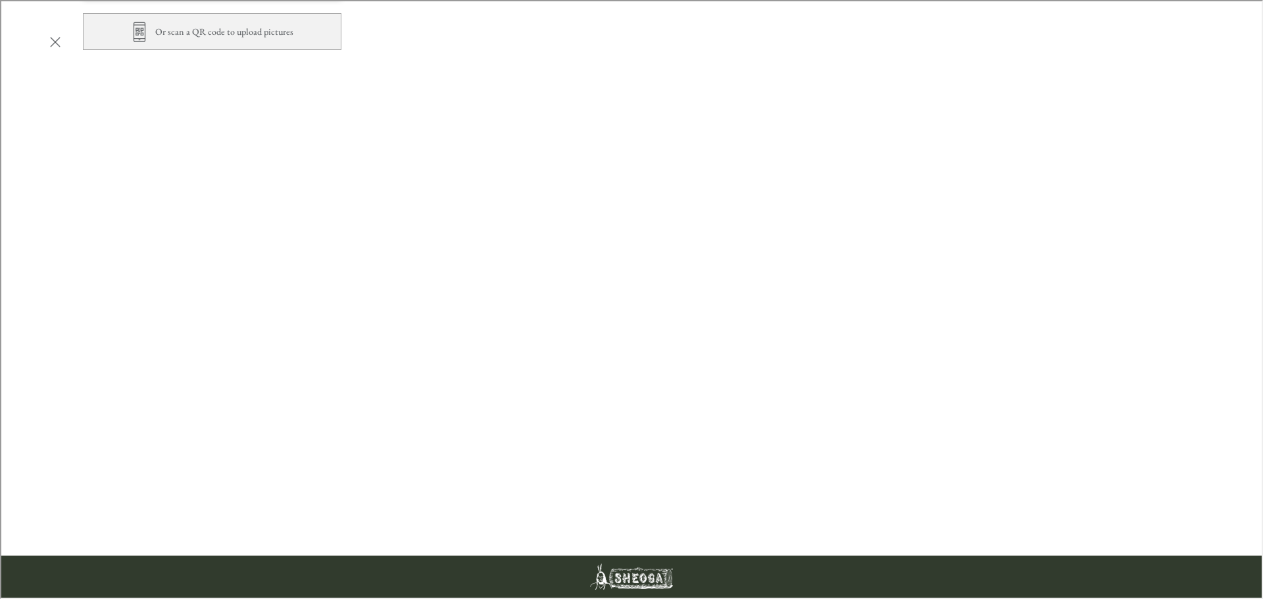
scroll to position [545, 0]
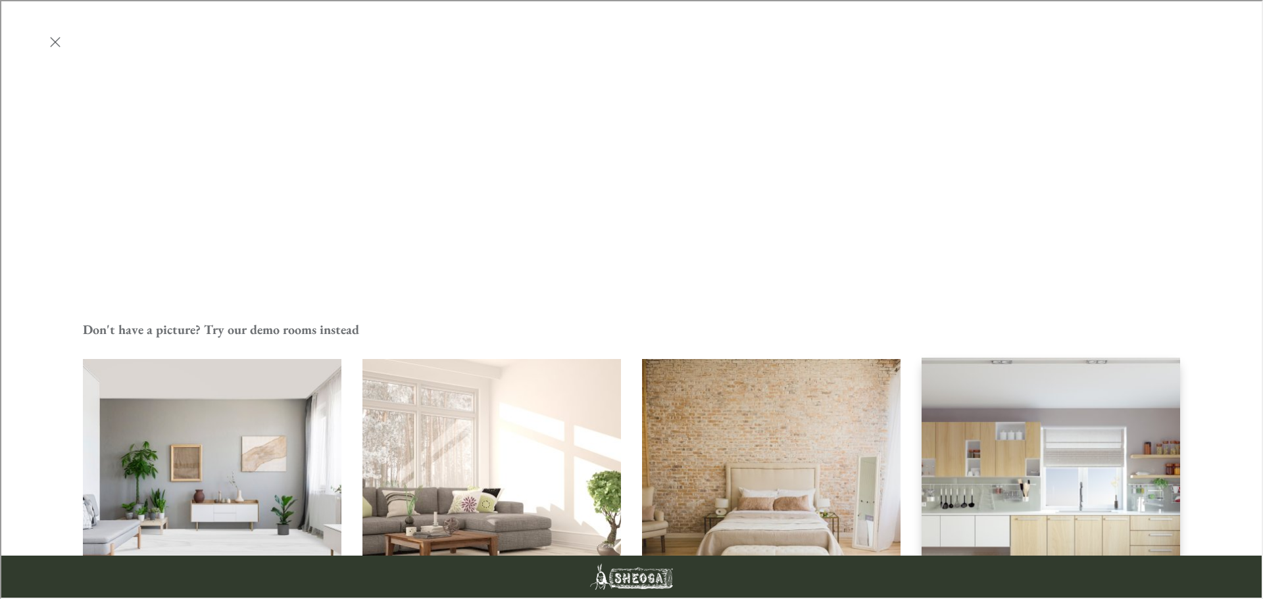
click at [1004, 357] on img "Kitchen" at bounding box center [1050, 488] width 261 height 262
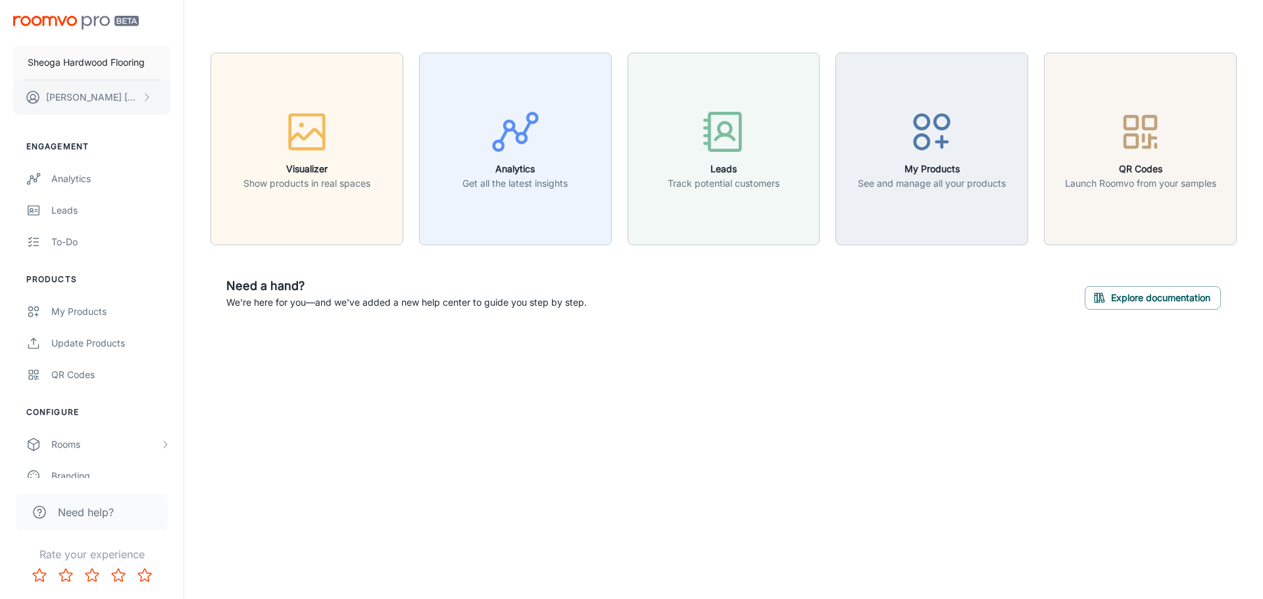
click at [78, 99] on p "Ashley Hughey" at bounding box center [92, 97] width 93 height 14
click at [209, 116] on li "Log out" at bounding box center [205, 119] width 70 height 22
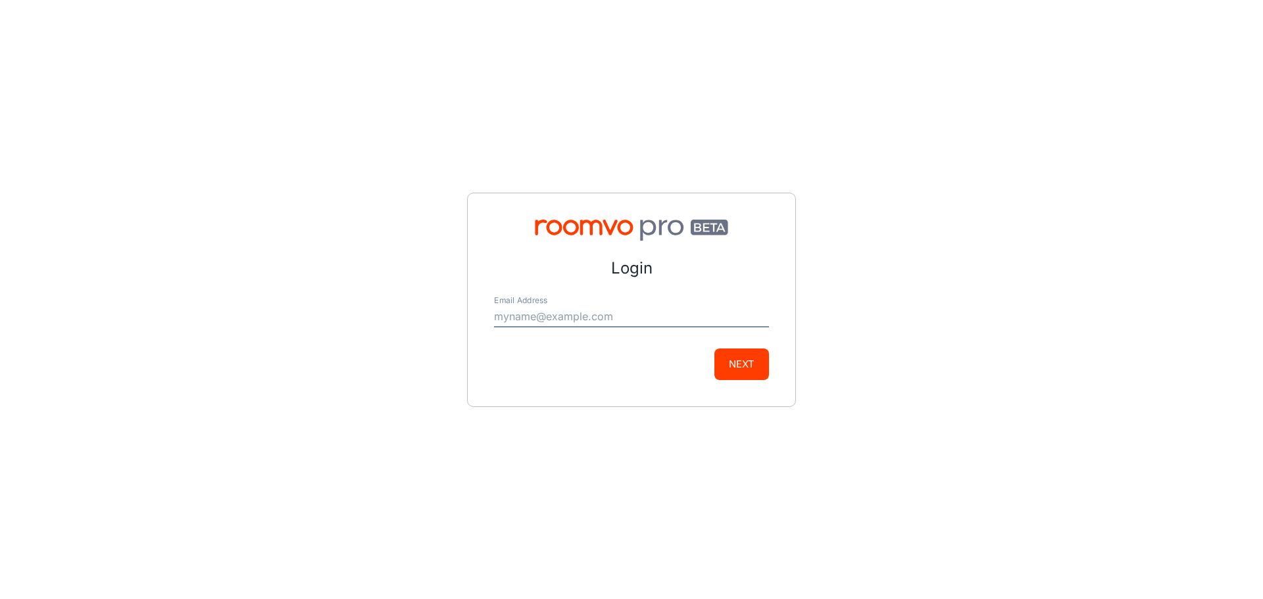
click at [595, 312] on input "Email Address" at bounding box center [631, 317] width 275 height 21
type input "marketing@sheogaflooring.com"
click at [752, 370] on button "Next" at bounding box center [741, 365] width 55 height 32
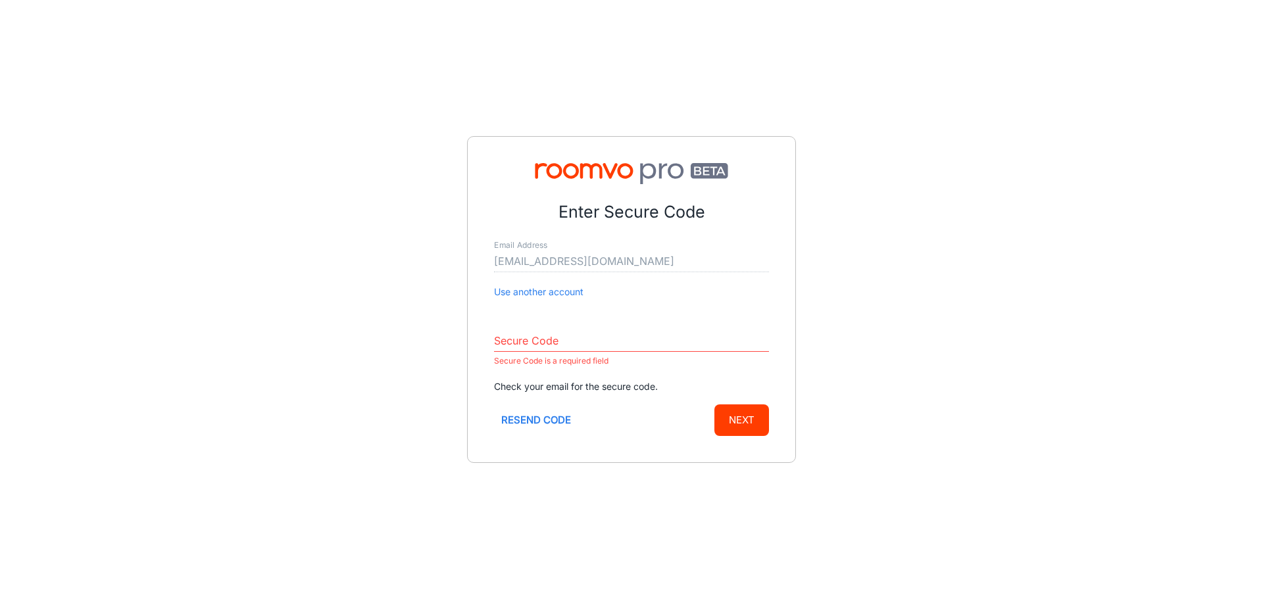
click at [540, 345] on input "Secure Code" at bounding box center [631, 341] width 275 height 21
click at [587, 345] on input "Secure Code" at bounding box center [631, 341] width 275 height 21
paste input "133602"
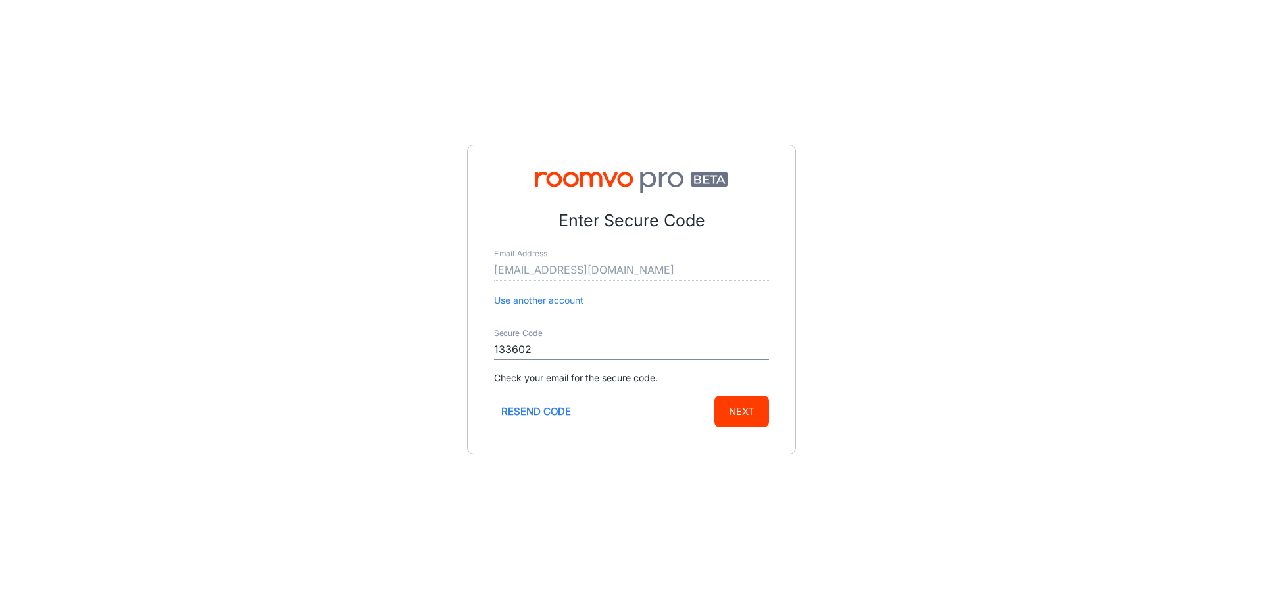
type input "133602"
click at [746, 409] on button "Next" at bounding box center [741, 412] width 55 height 32
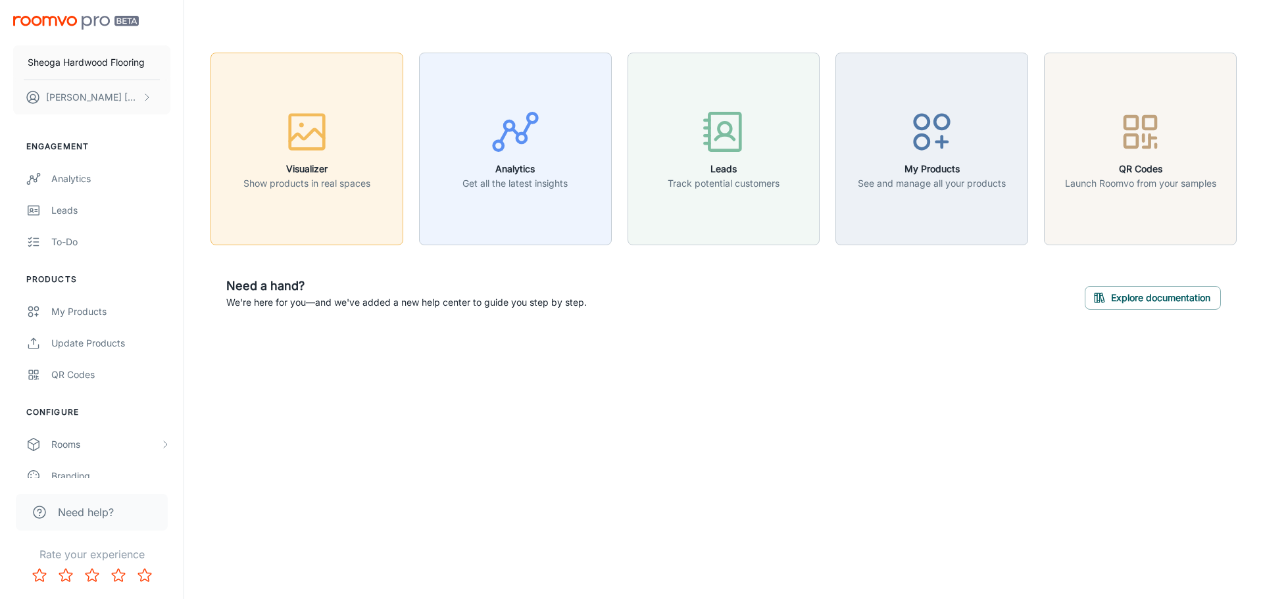
click at [314, 153] on icon "button" at bounding box center [306, 131] width 49 height 49
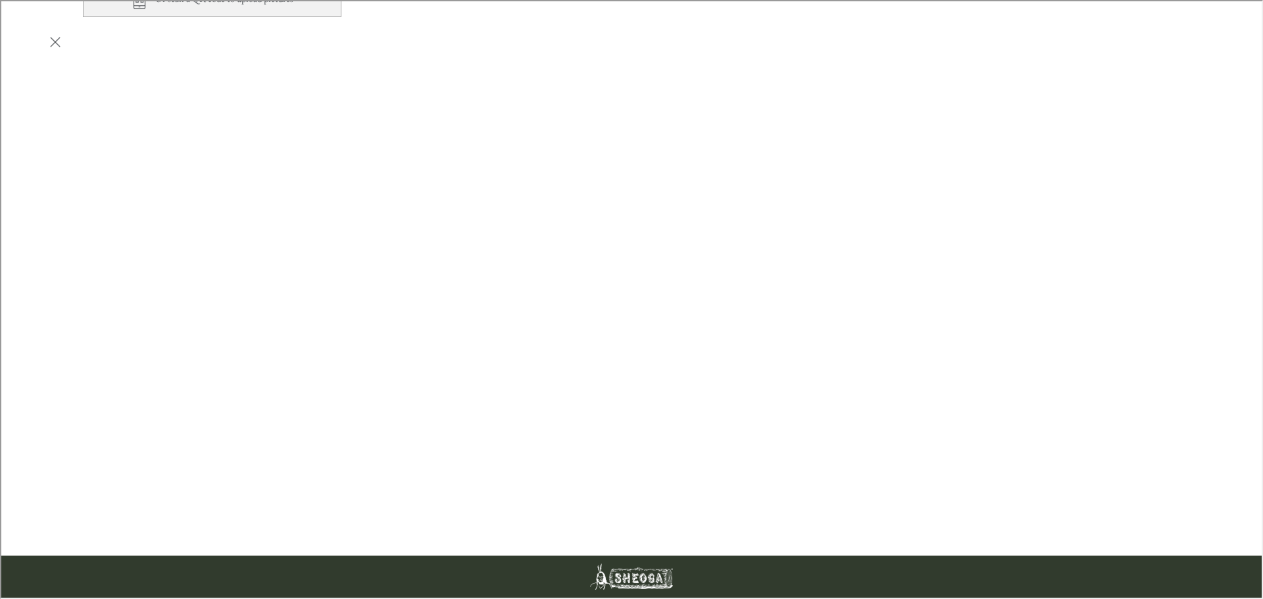
scroll to position [263, 0]
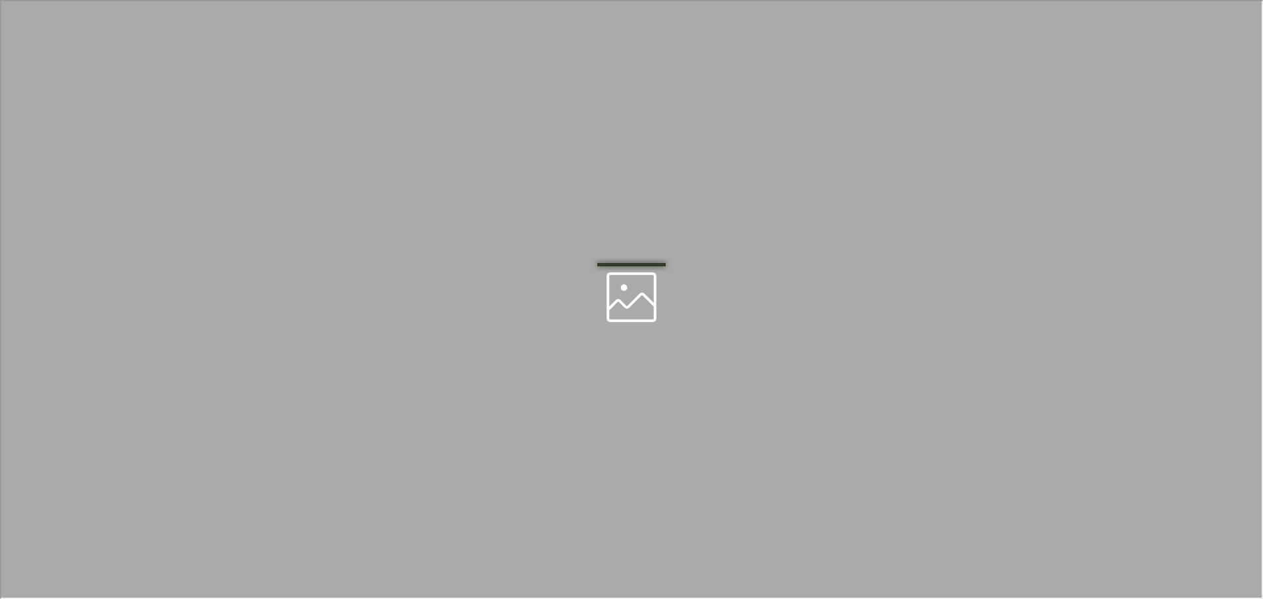
scroll to position [0, 0]
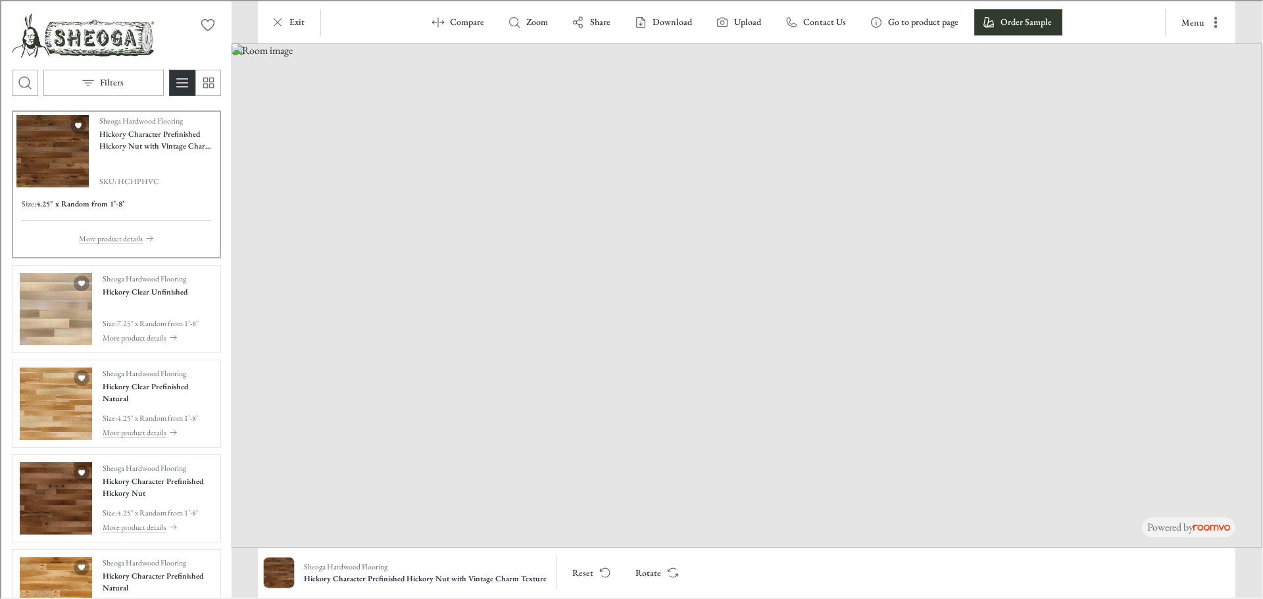
click at [347, 261] on img at bounding box center [745, 294] width 1030 height 505
click at [141, 397] on h4 "Hickory Clear Prefinished Natural" at bounding box center [156, 392] width 111 height 24
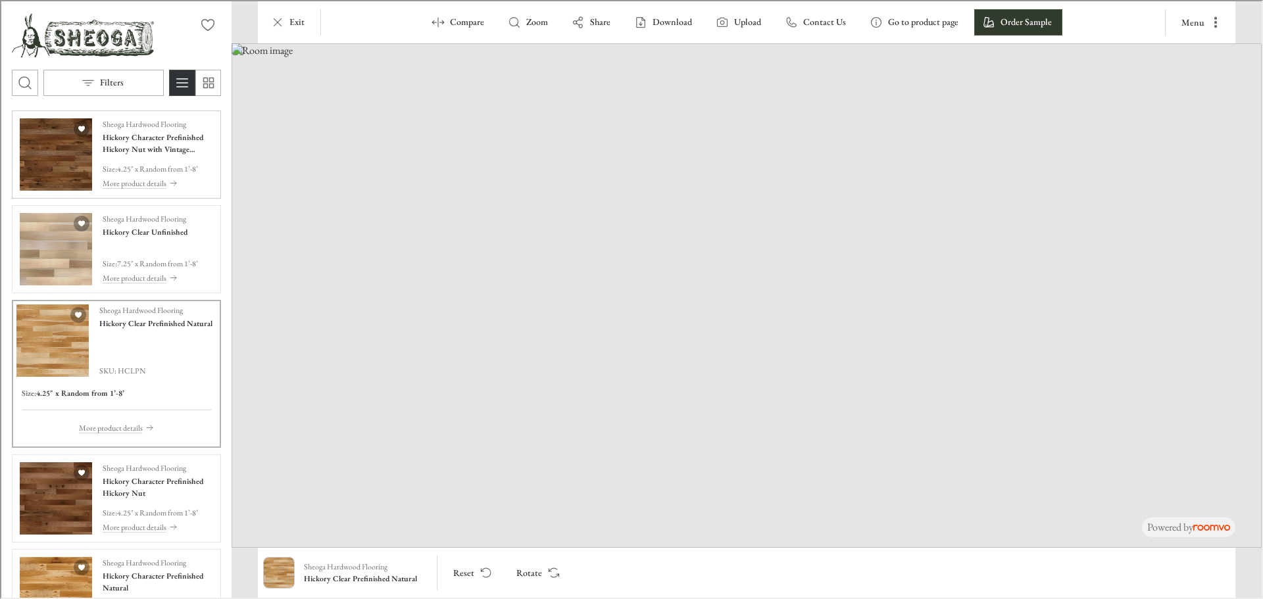
click at [61, 147] on img "See Hickory Character Prefinished Hickory Nut with Vintage Charm Texture in the…" at bounding box center [54, 153] width 72 height 72
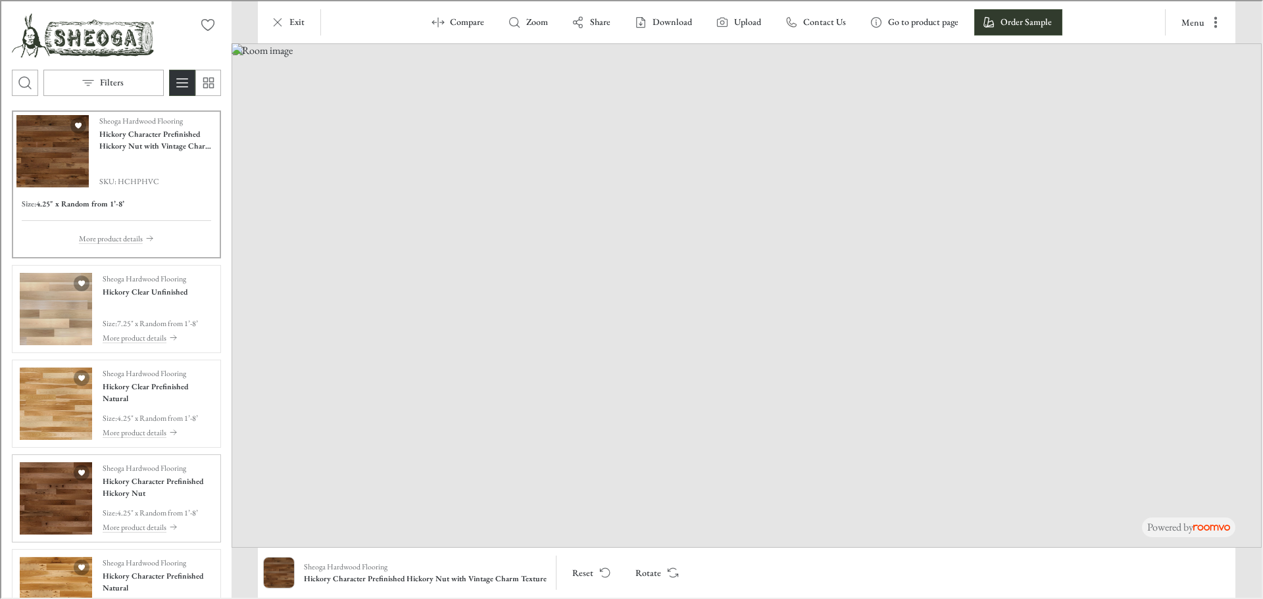
click at [51, 514] on img "See Hickory Character Prefinished Hickory Nut in the room" at bounding box center [54, 497] width 72 height 72
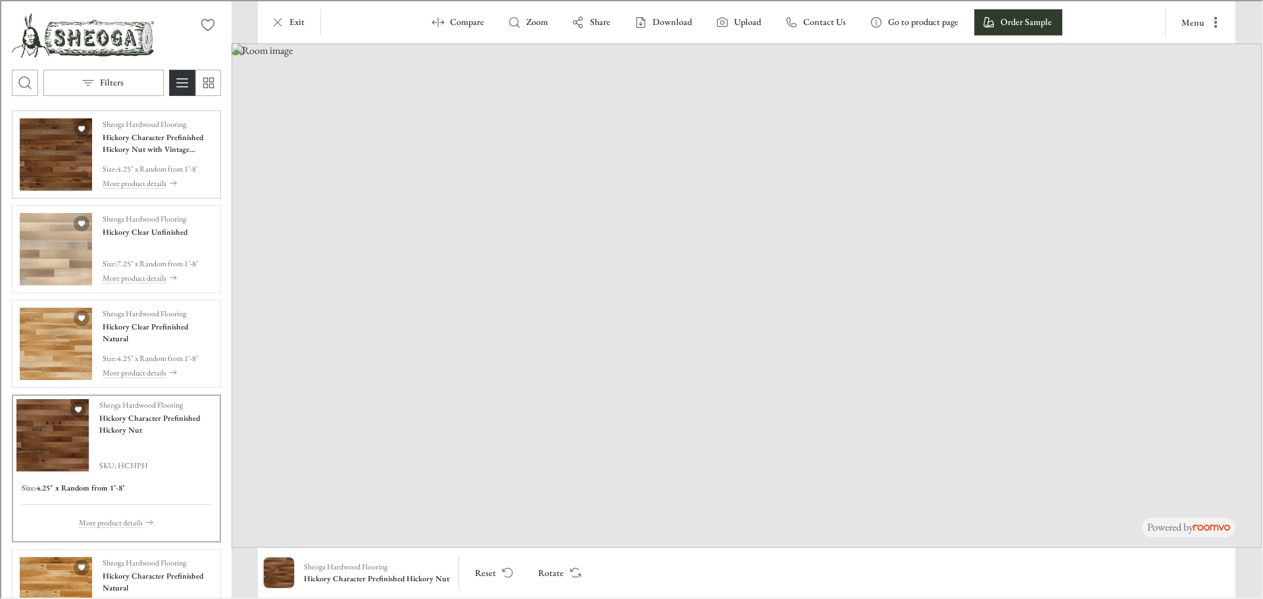
click at [75, 147] on img "See Hickory Character Prefinished Hickory Nut with Vintage Charm Texture in the…" at bounding box center [54, 153] width 72 height 72
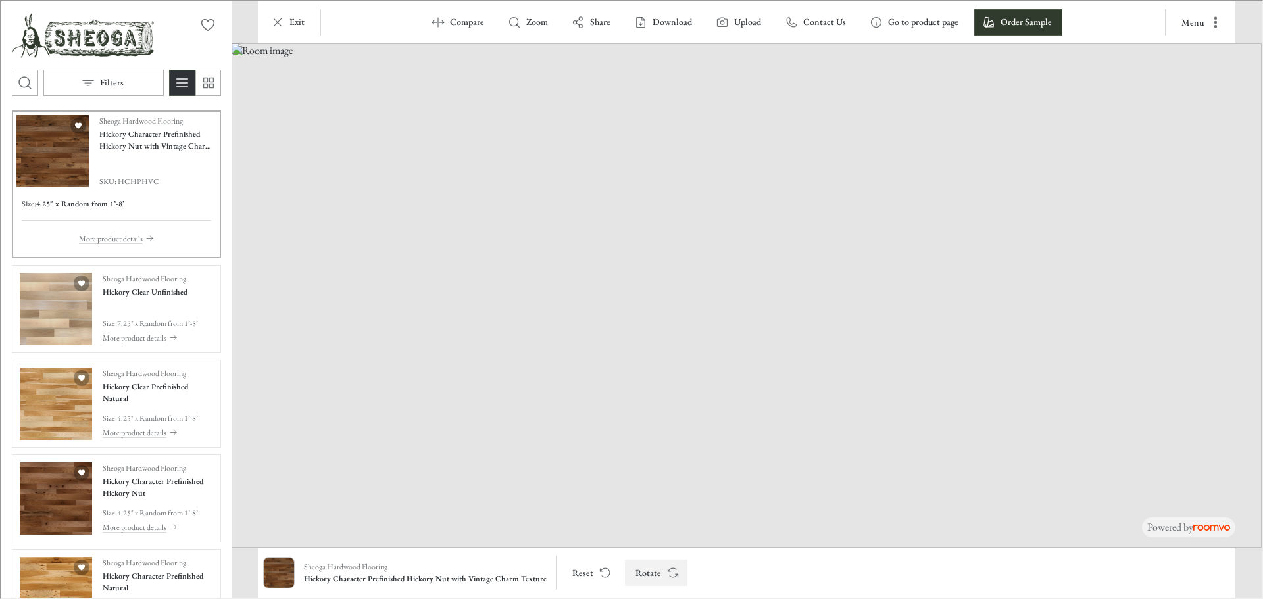
click at [668, 575] on icon "Rotate Surface" at bounding box center [671, 571] width 13 height 13
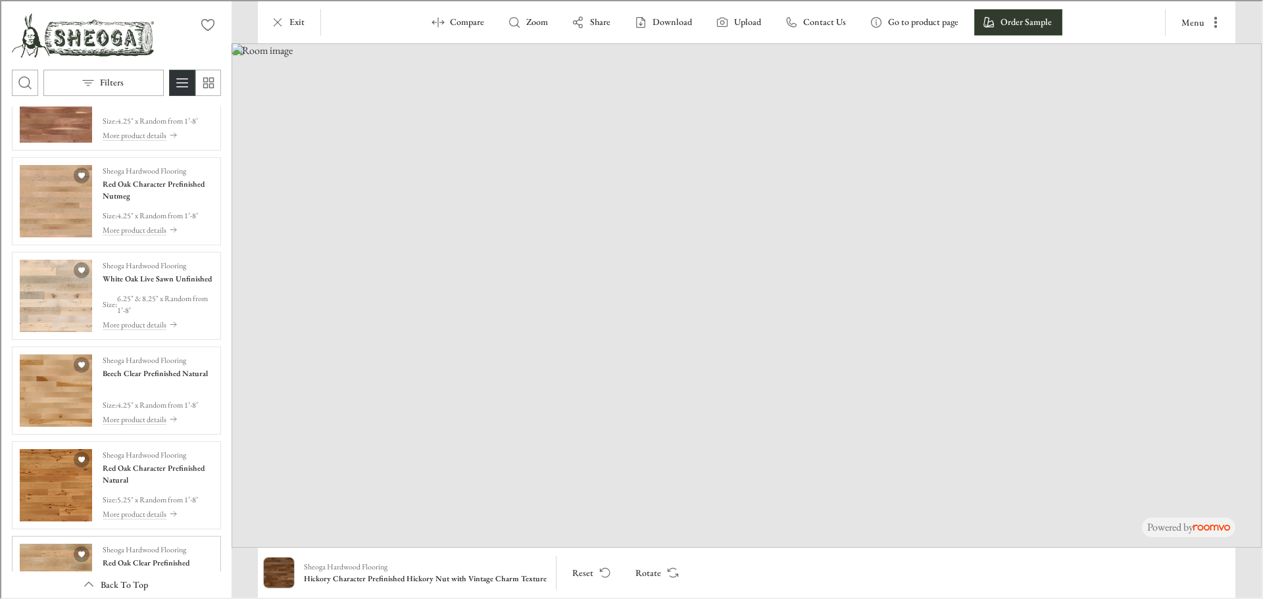
scroll to position [1842, 0]
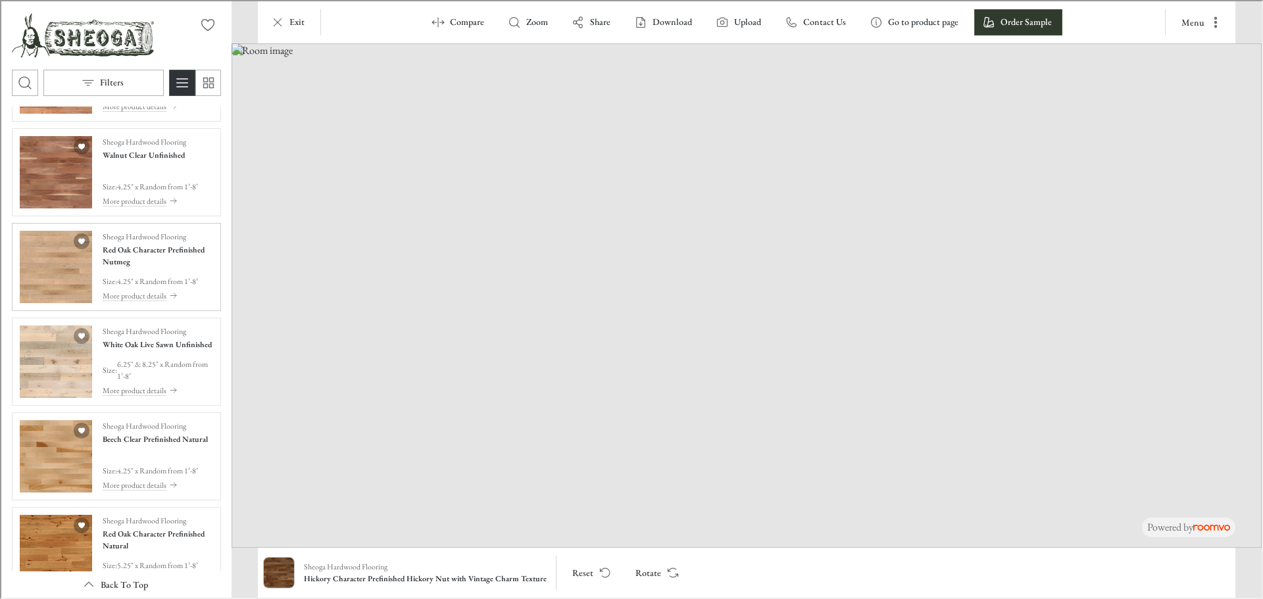
click at [43, 272] on img "See Red Oak Character Prefinished Nutmeg in the room" at bounding box center [54, 266] width 72 height 72
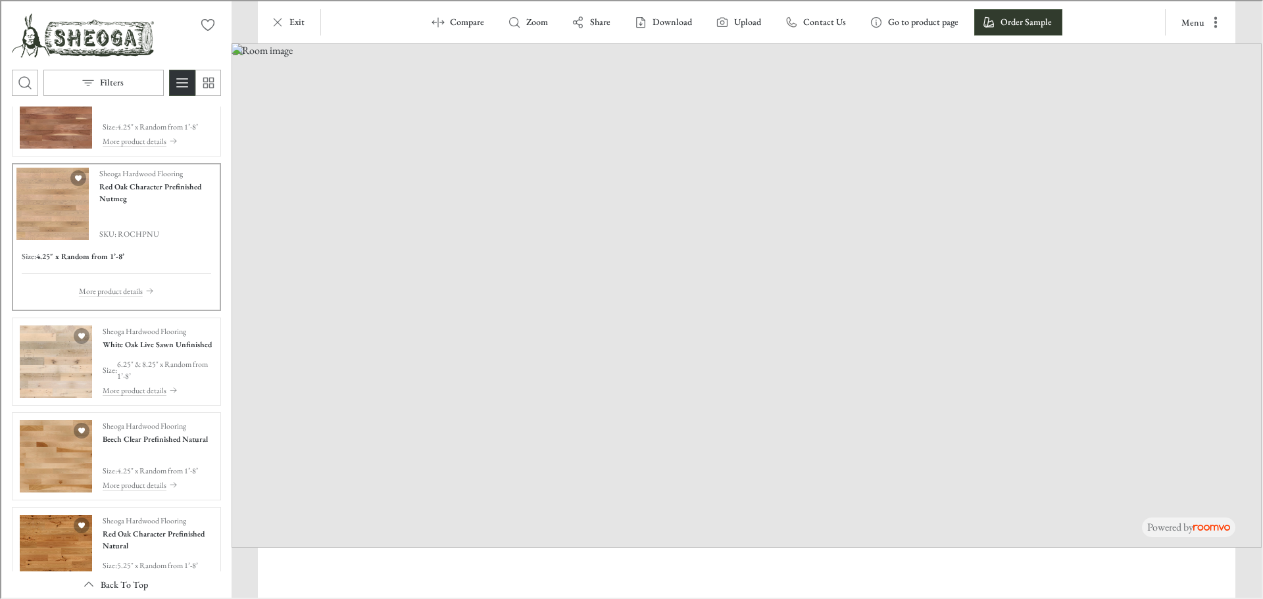
scroll to position [1782, 0]
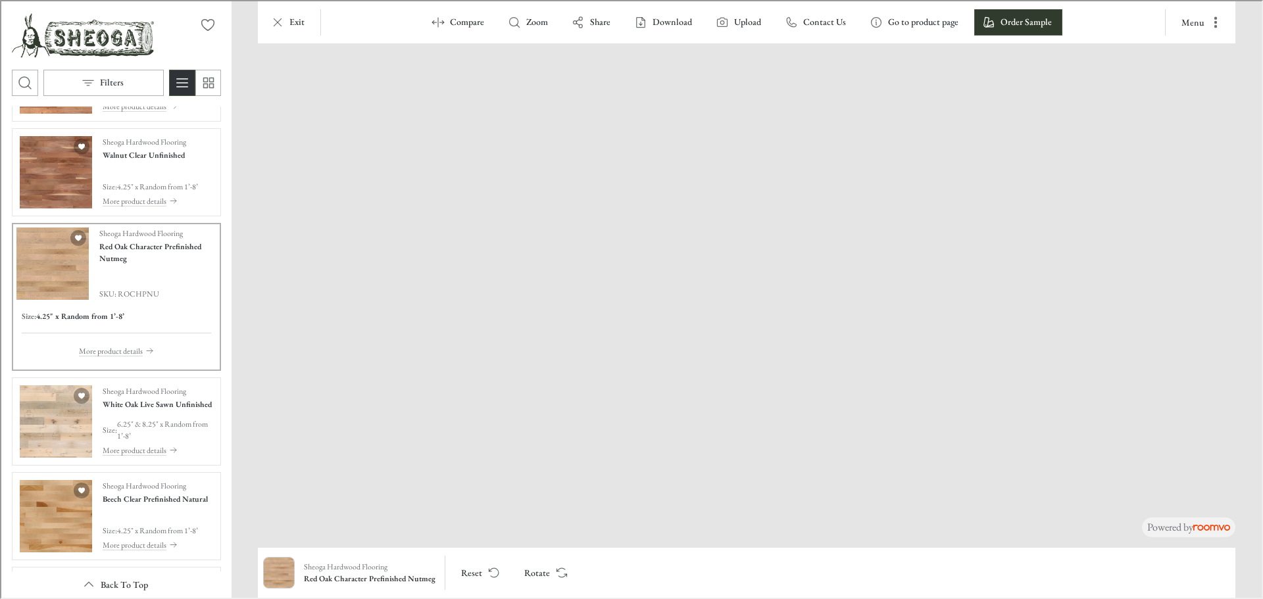
drag, startPoint x: 758, startPoint y: 458, endPoint x: 833, endPoint y: 418, distance: 85.4
drag, startPoint x: 833, startPoint y: 424, endPoint x: 886, endPoint y: 376, distance: 71.7
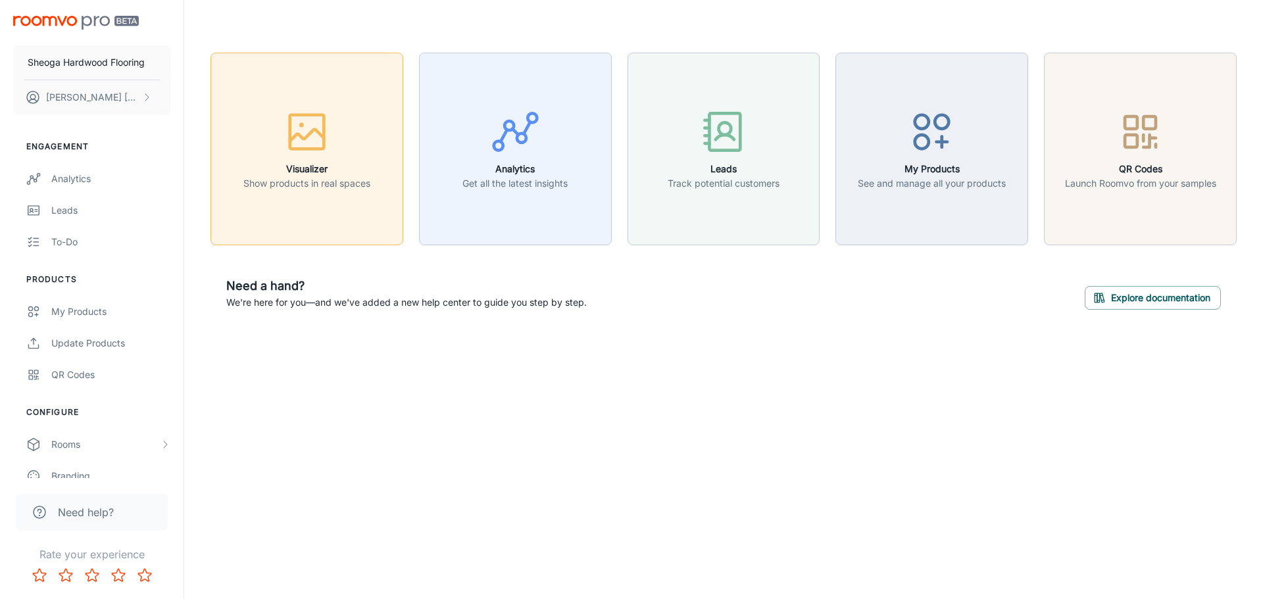
click at [305, 114] on rect "button" at bounding box center [307, 131] width 34 height 34
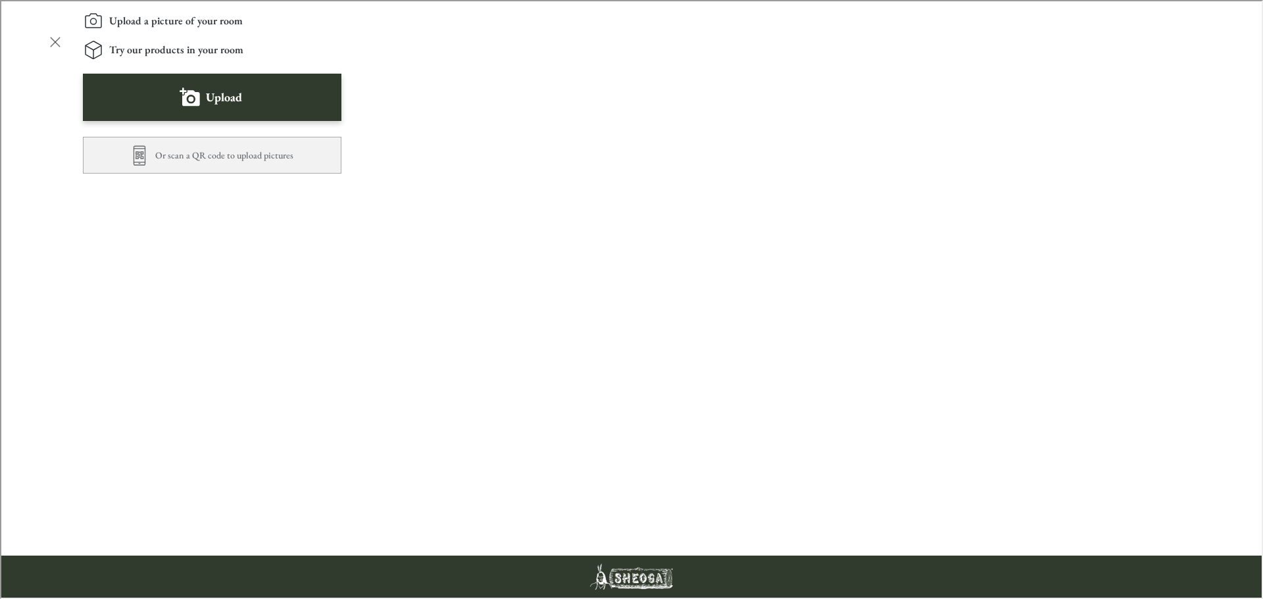
scroll to position [460, 0]
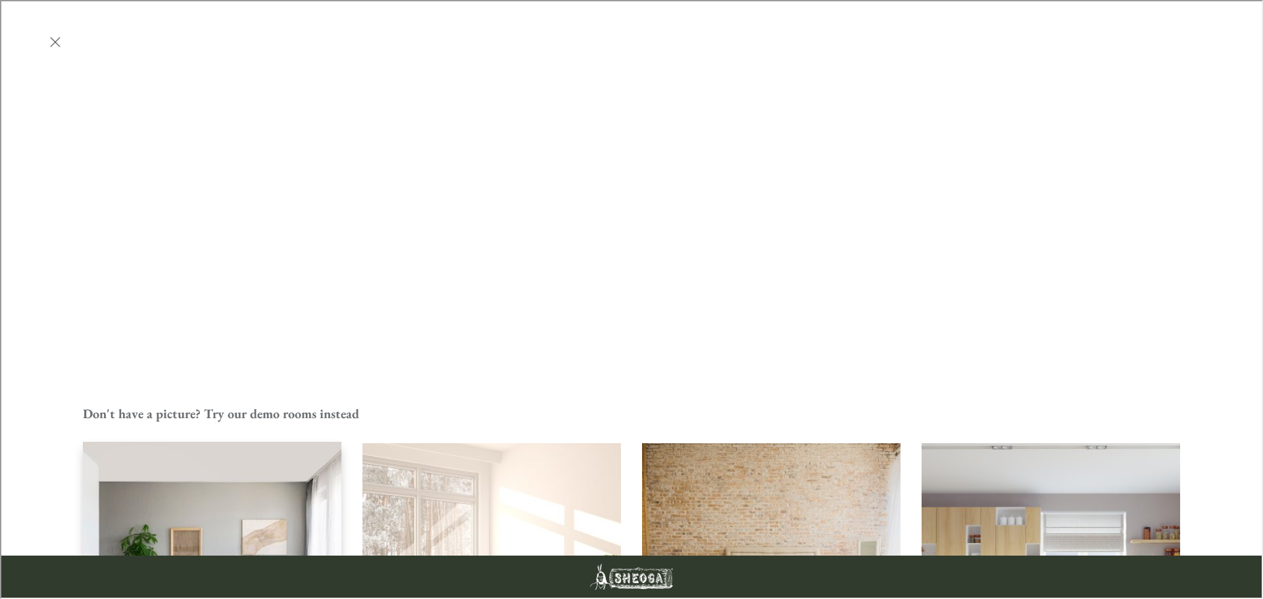
click at [282, 441] on img "Living Room" at bounding box center [212, 572] width 261 height 262
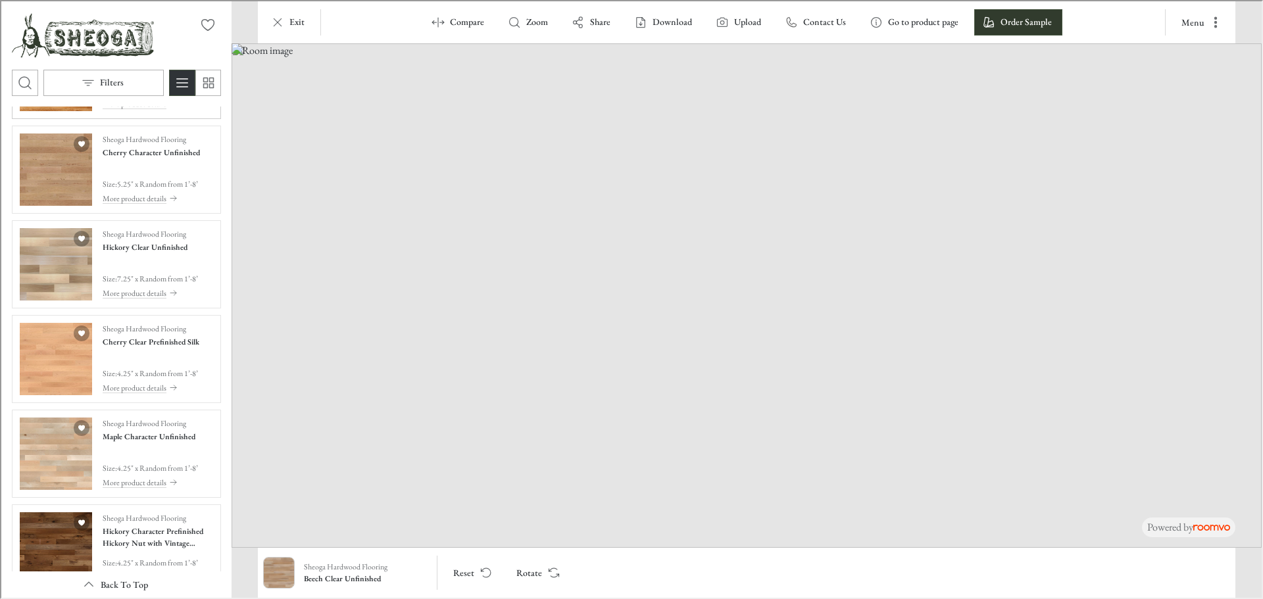
scroll to position [263, 0]
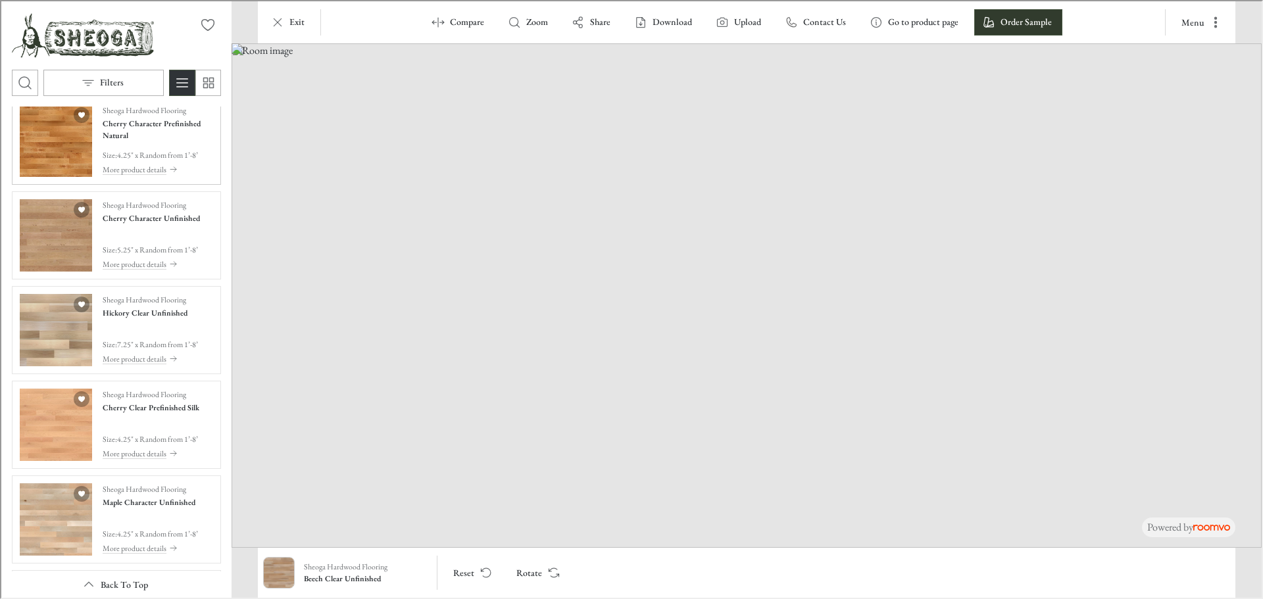
click at [64, 153] on img "See Cherry Character Prefinished Natural in the room" at bounding box center [54, 139] width 72 height 72
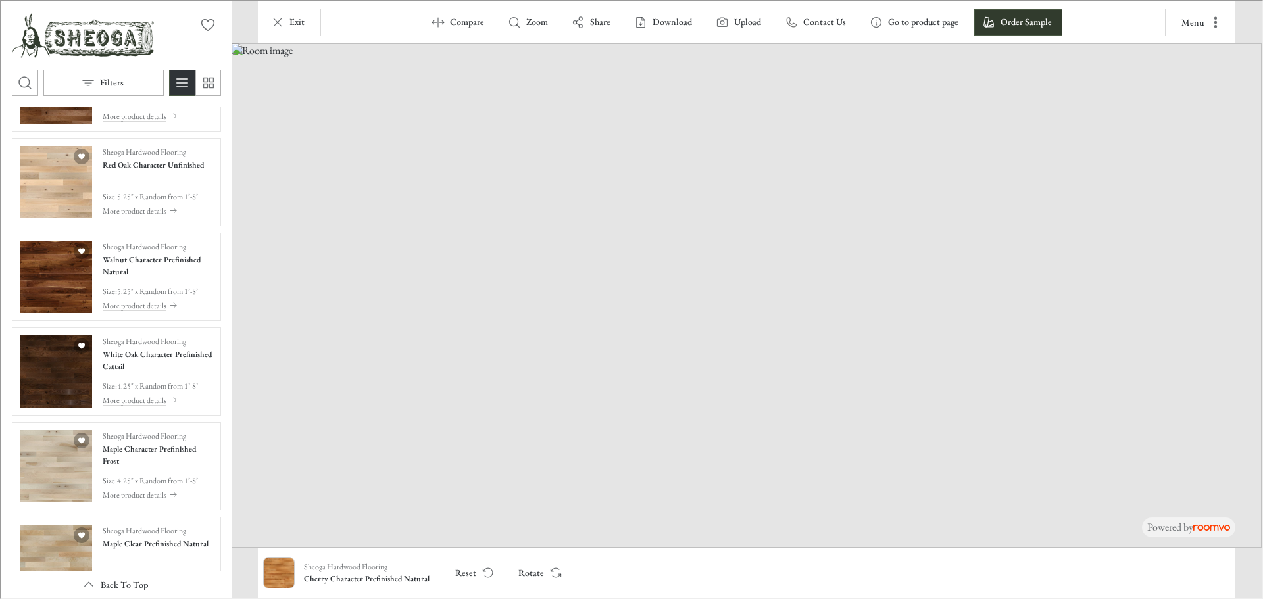
scroll to position [2506, 0]
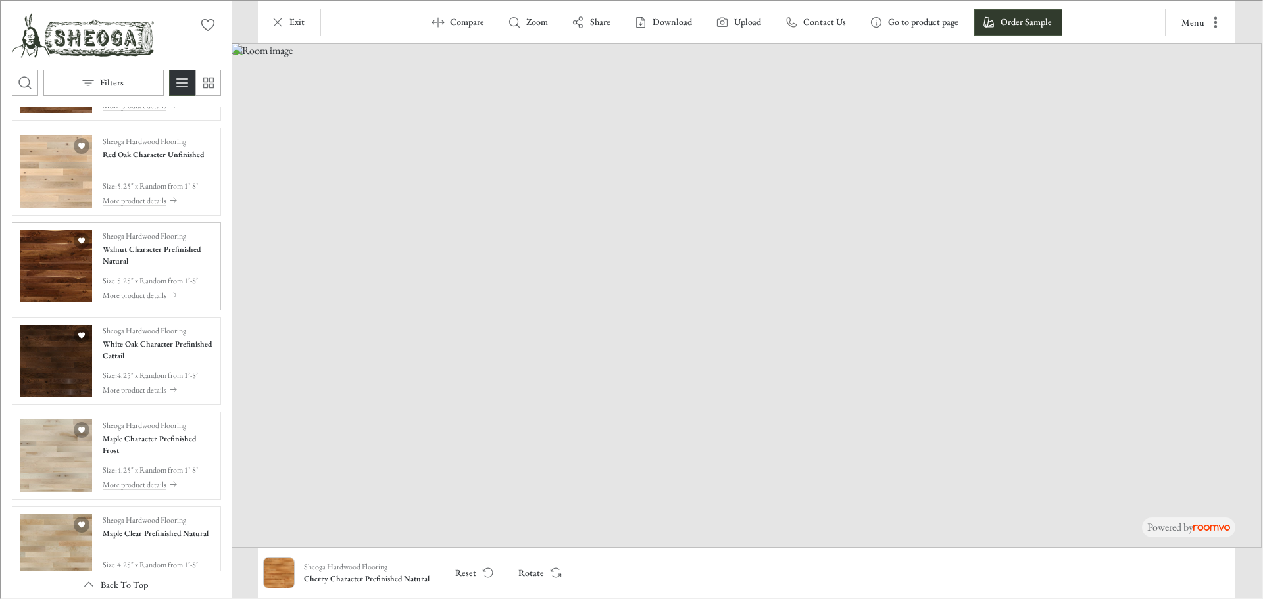
click at [55, 253] on img "See Walnut Character Prefinished Natural in the room" at bounding box center [54, 265] width 72 height 72
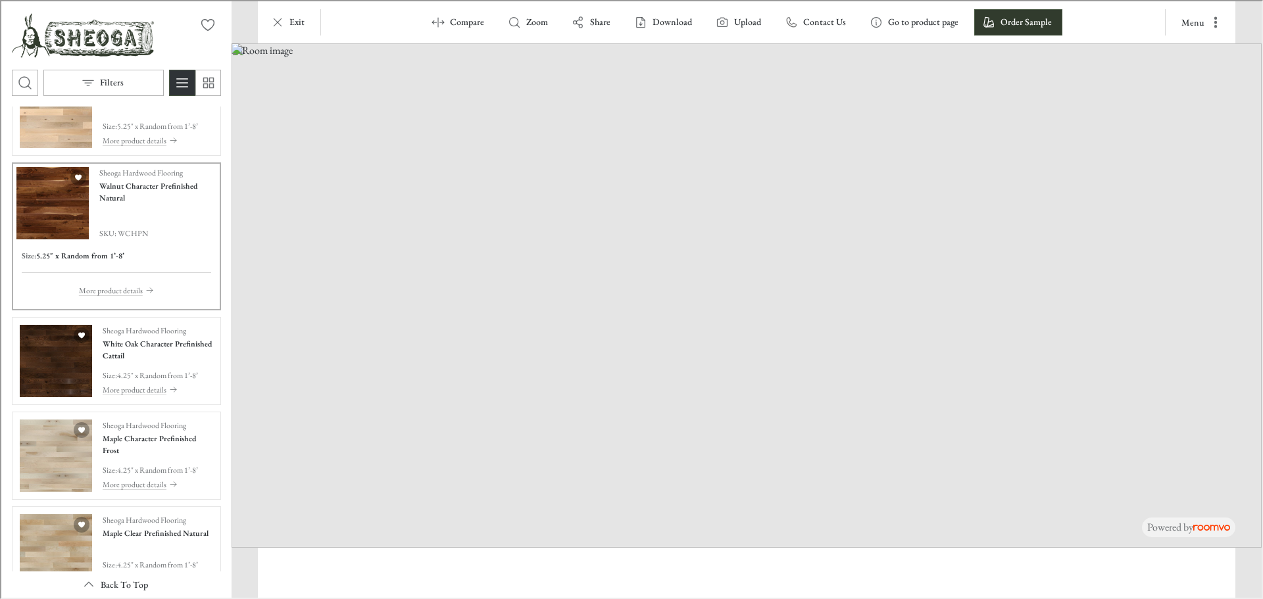
scroll to position [2446, 0]
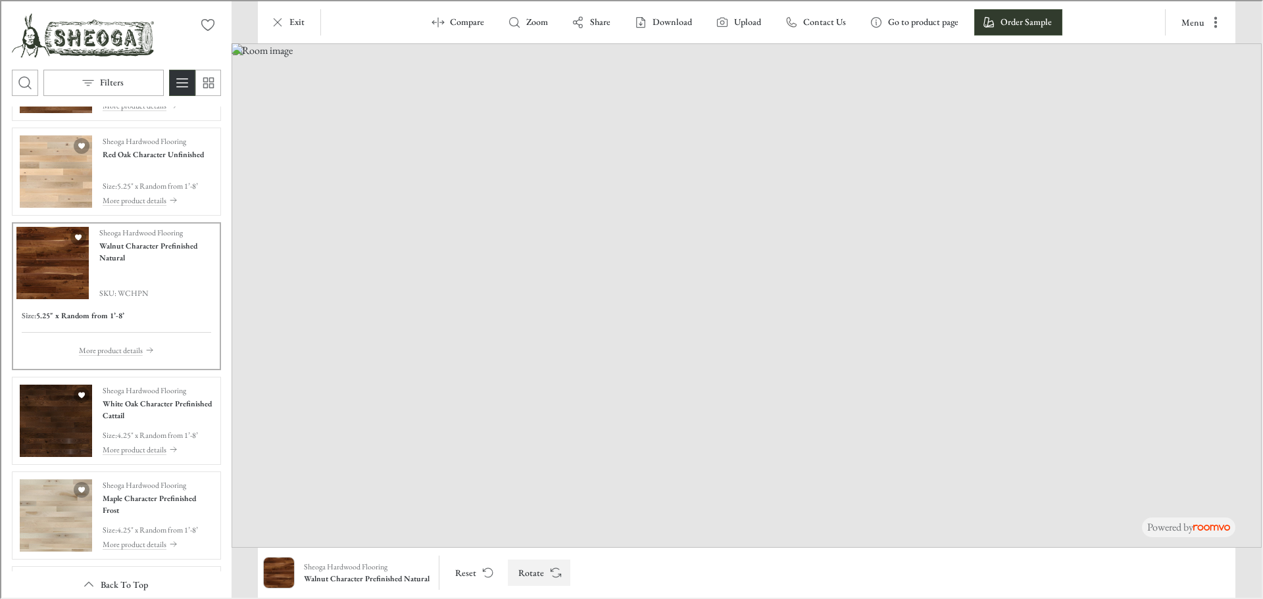
click at [528, 574] on button "Rotate" at bounding box center [537, 571] width 62 height 26
click at [515, 581] on button "Rotate" at bounding box center [537, 571] width 62 height 26
click at [23, 539] on img "See Maple Character Prefinished Frost in the room" at bounding box center [54, 514] width 72 height 72
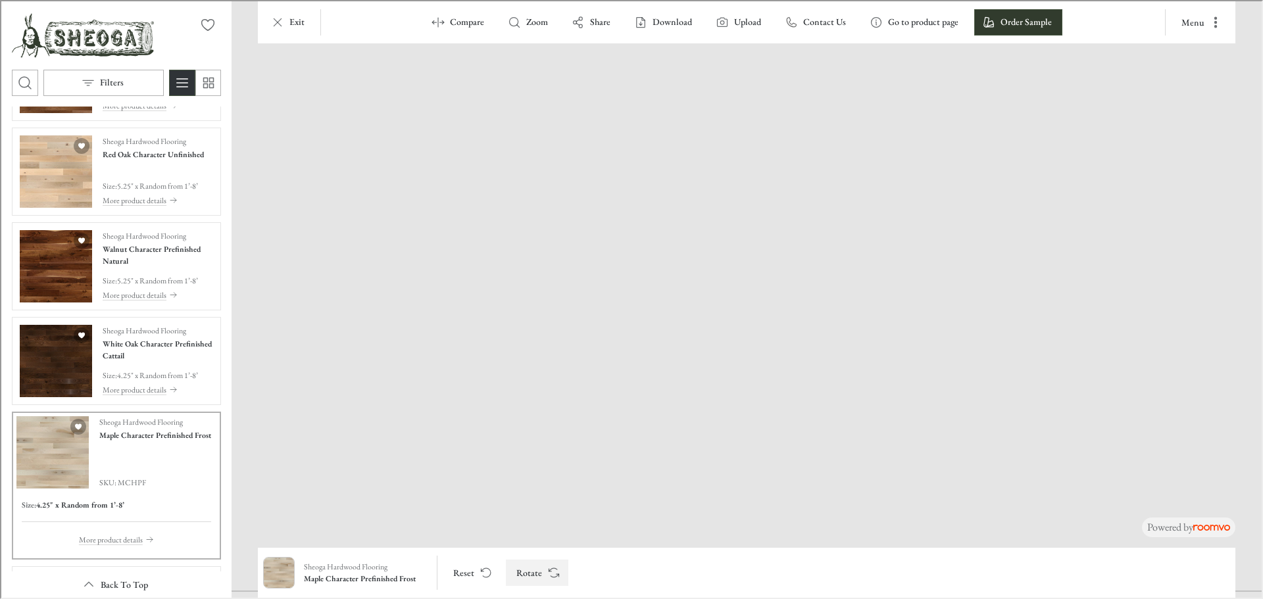
click at [532, 580] on button "Rotate" at bounding box center [536, 571] width 62 height 26
click at [543, 576] on button "Rotate" at bounding box center [536, 571] width 62 height 26
click at [539, 572] on button "Rotate" at bounding box center [536, 571] width 62 height 26
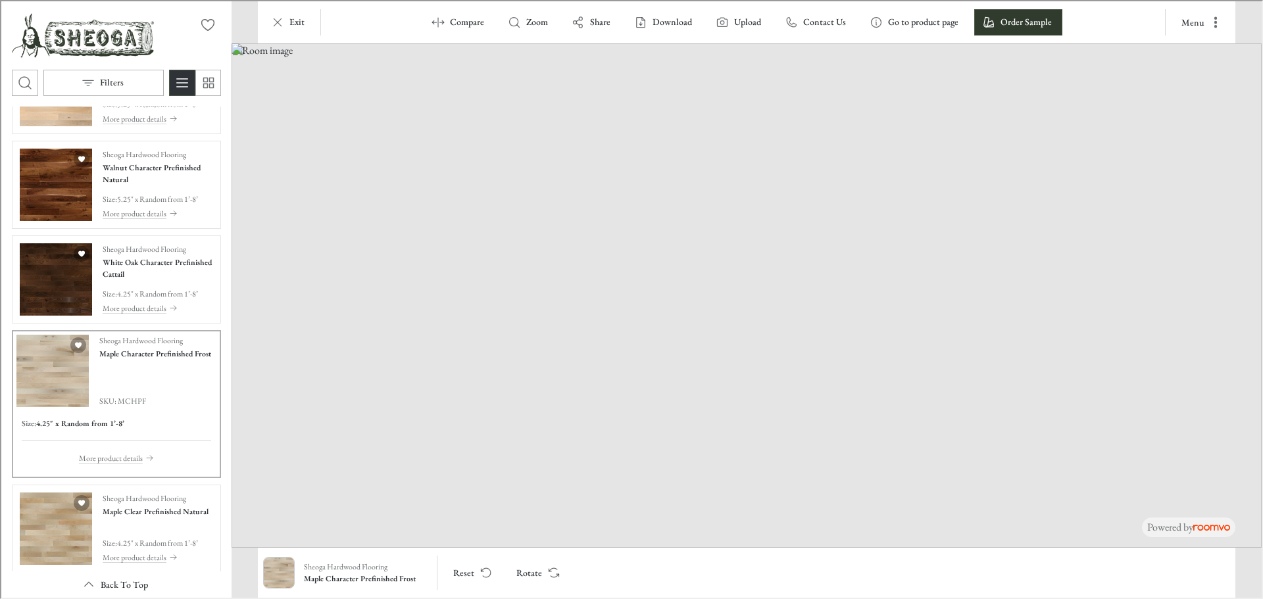
scroll to position [2577, 0]
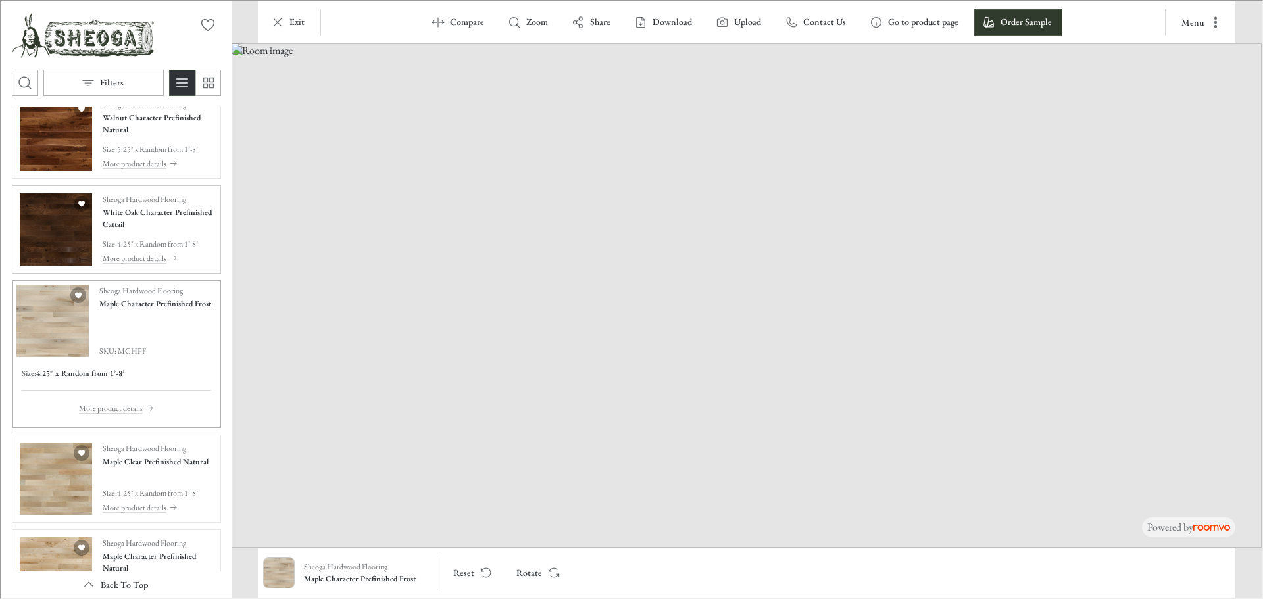
click at [49, 239] on img "See White Oak Character Prefinished Cattail in the room" at bounding box center [54, 228] width 72 height 72
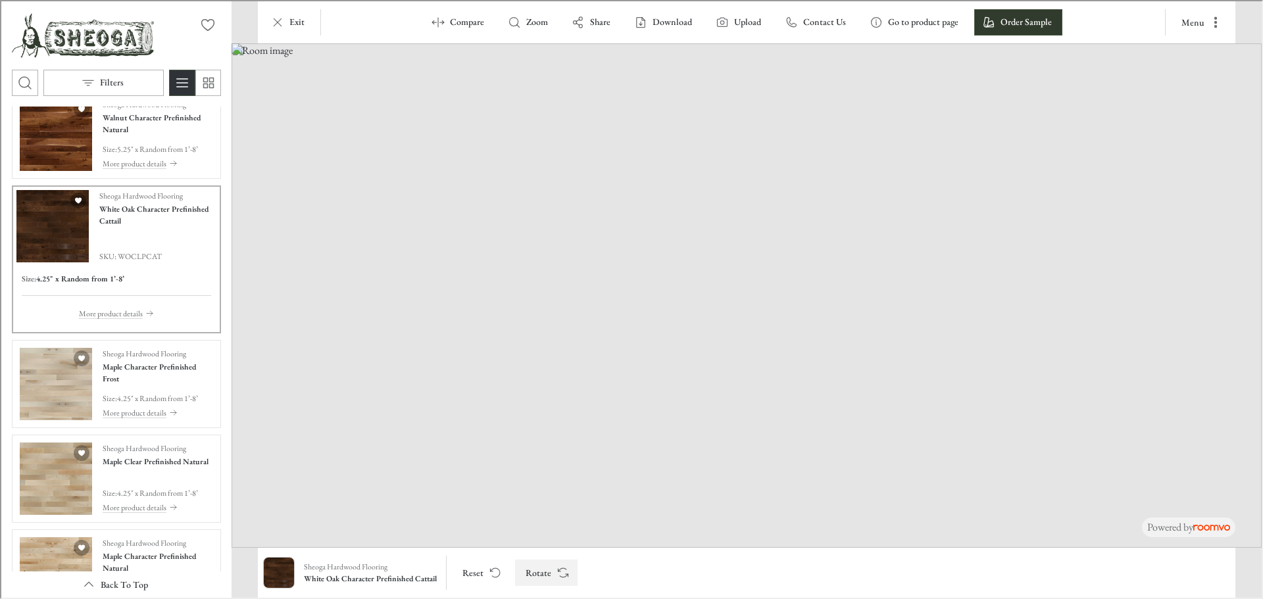
click at [541, 572] on button "Rotate" at bounding box center [545, 571] width 62 height 26
click at [528, 568] on button "Rotate" at bounding box center [545, 571] width 62 height 26
click at [335, 502] on img at bounding box center [745, 294] width 1030 height 505
click at [34, 401] on img "See Maple Character Prefinished Frost in the room" at bounding box center [54, 383] width 72 height 72
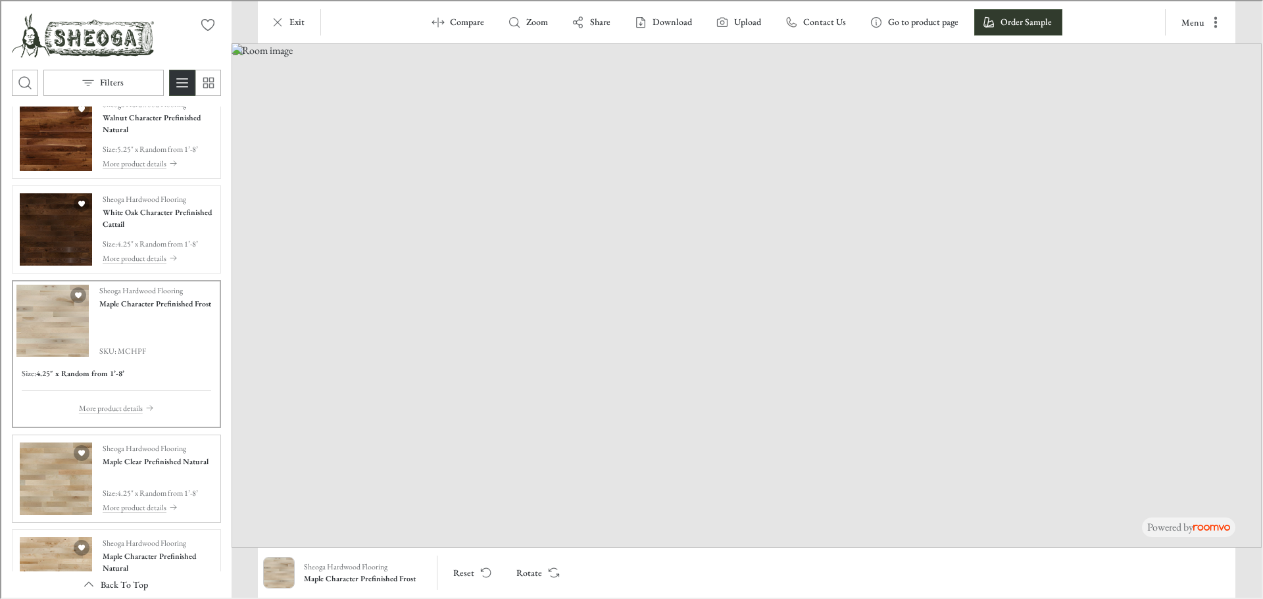
click at [49, 489] on img "See Maple Clear Prefinished Natural in the room" at bounding box center [54, 477] width 72 height 72
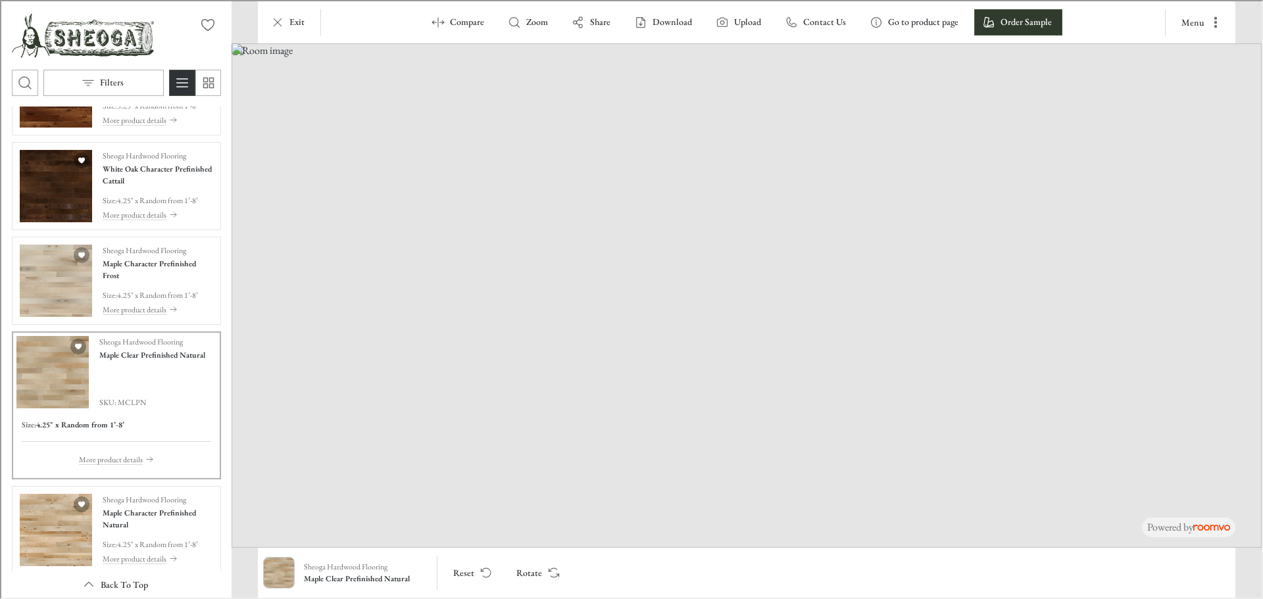
scroll to position [2775, 0]
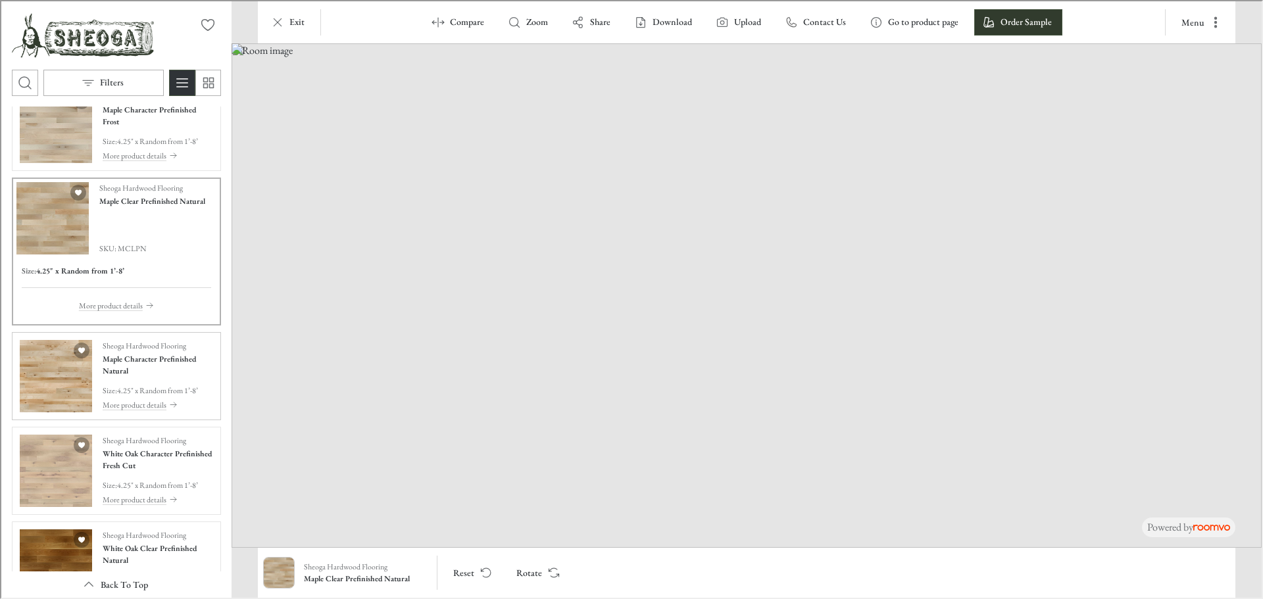
click at [52, 395] on img "See Maple Character Prefinished Natural in the room" at bounding box center [54, 375] width 72 height 72
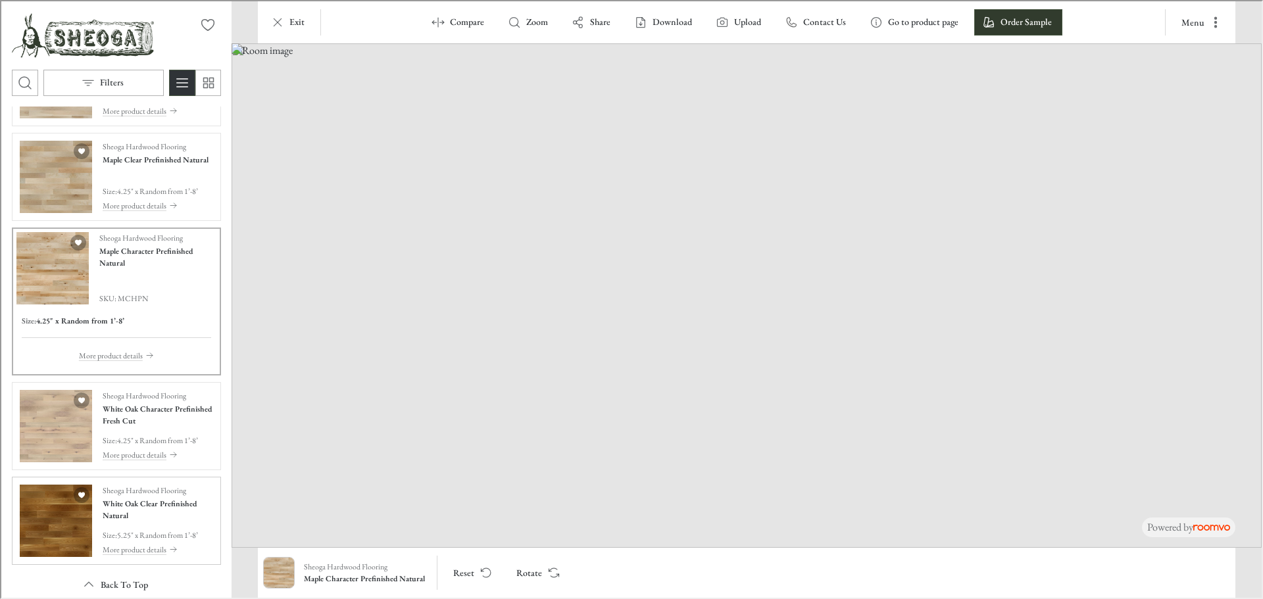
scroll to position [2763, 0]
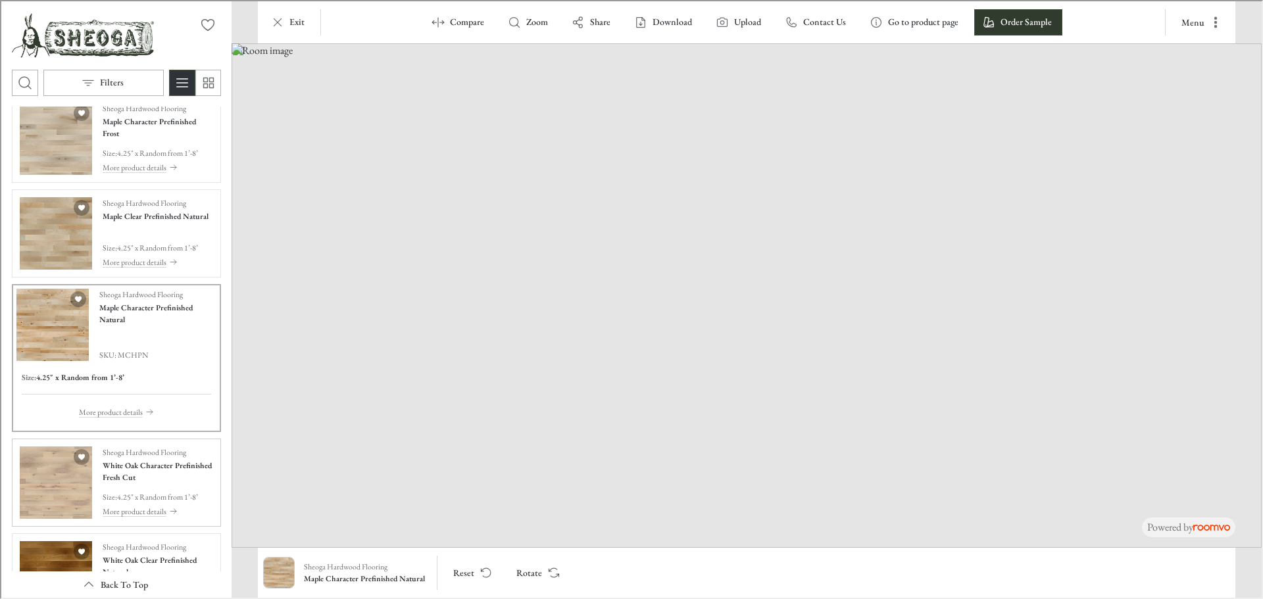
click at [45, 514] on img "See White Oak Character Prefinished Fresh Cut in the room" at bounding box center [54, 481] width 72 height 72
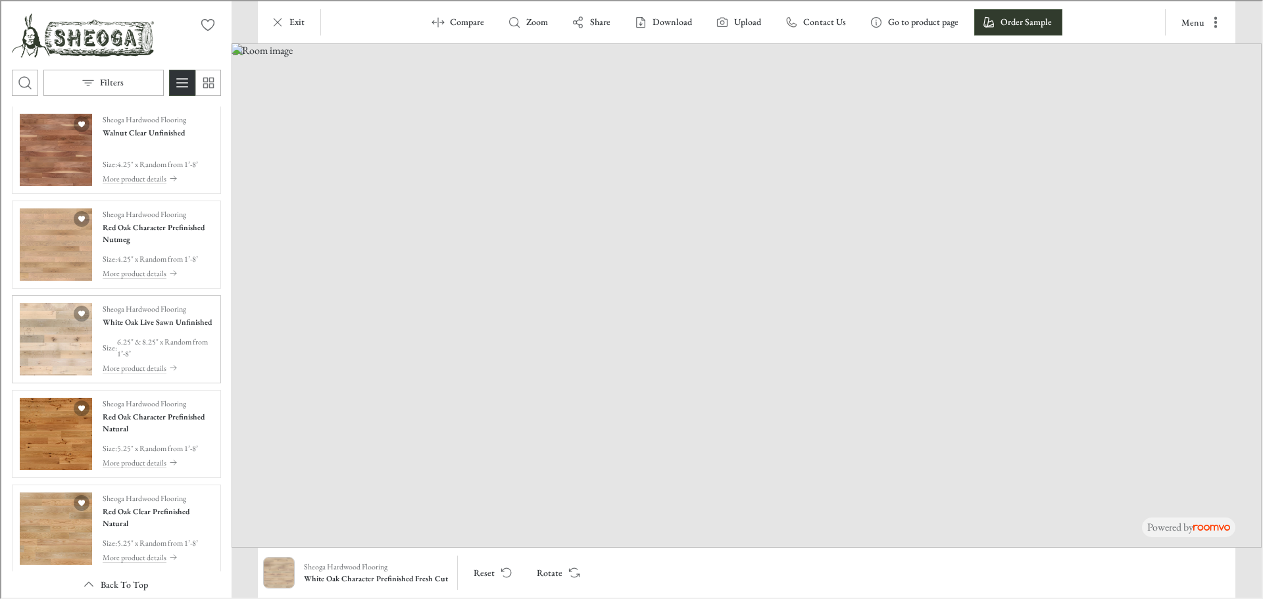
scroll to position [1776, 0]
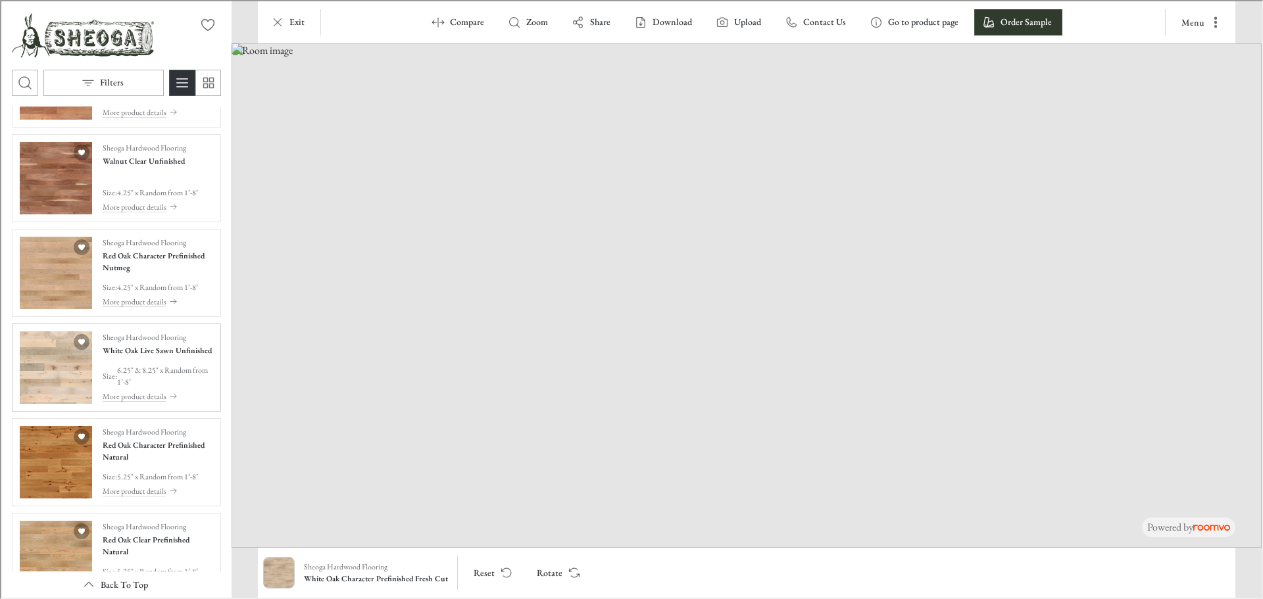
click at [59, 372] on img "See White Oak Live Sawn Unfinished in the room" at bounding box center [54, 366] width 72 height 72
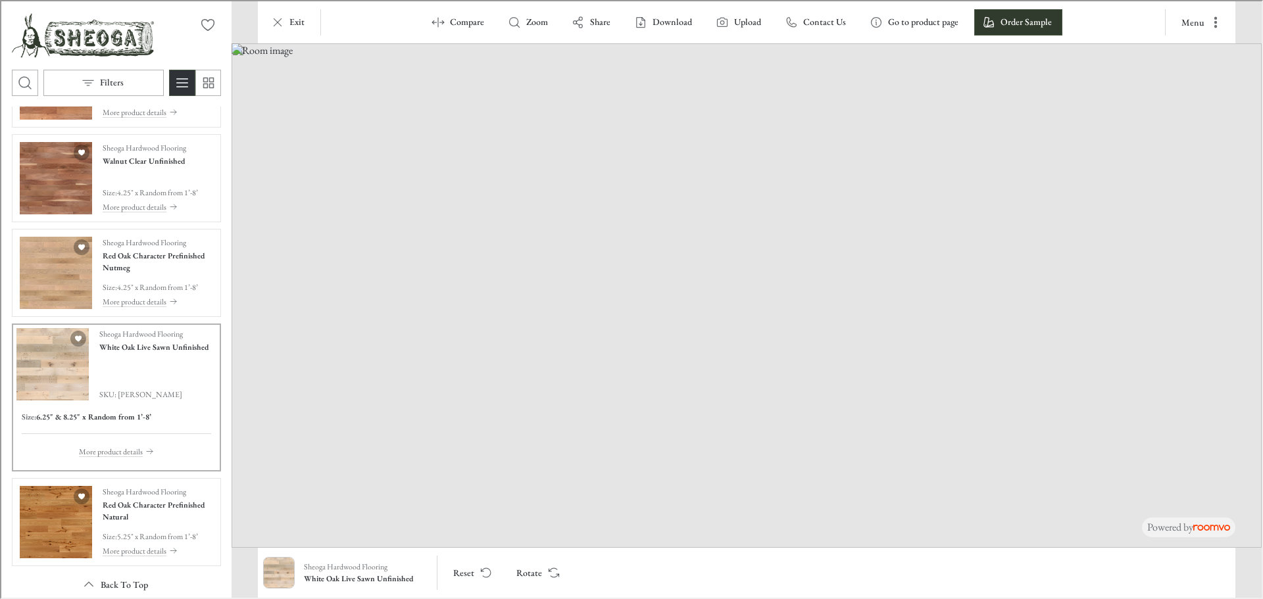
scroll to position [1710, 0]
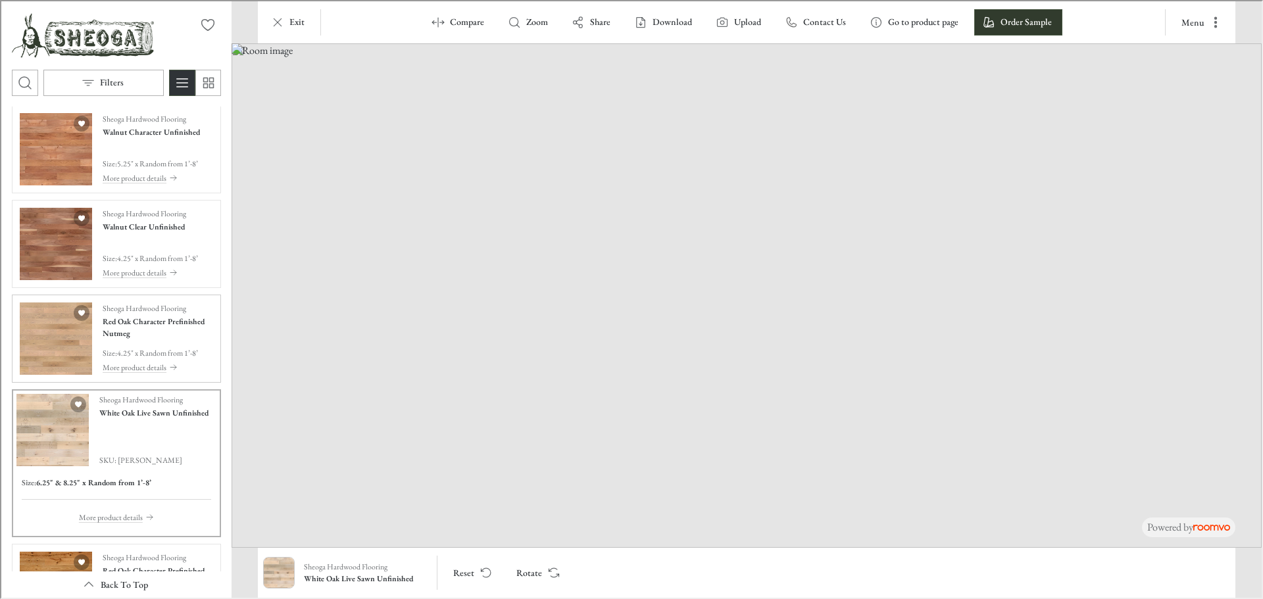
click at [72, 349] on img "See Red Oak Character Prefinished Nutmeg in the room" at bounding box center [54, 337] width 72 height 72
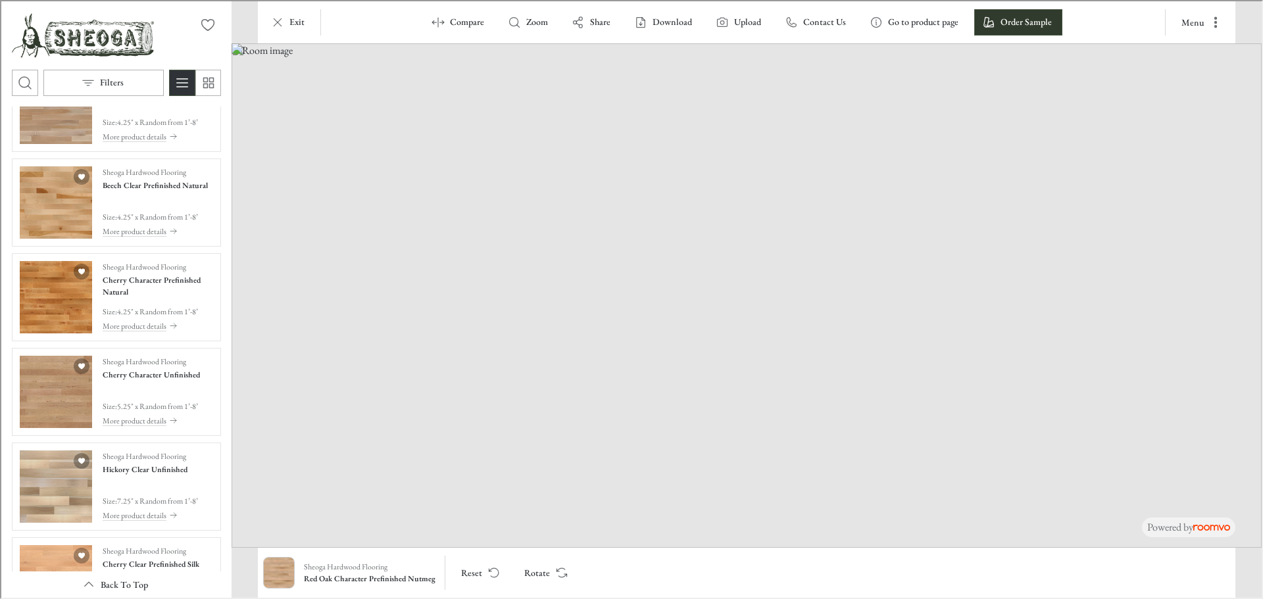
scroll to position [66, 0]
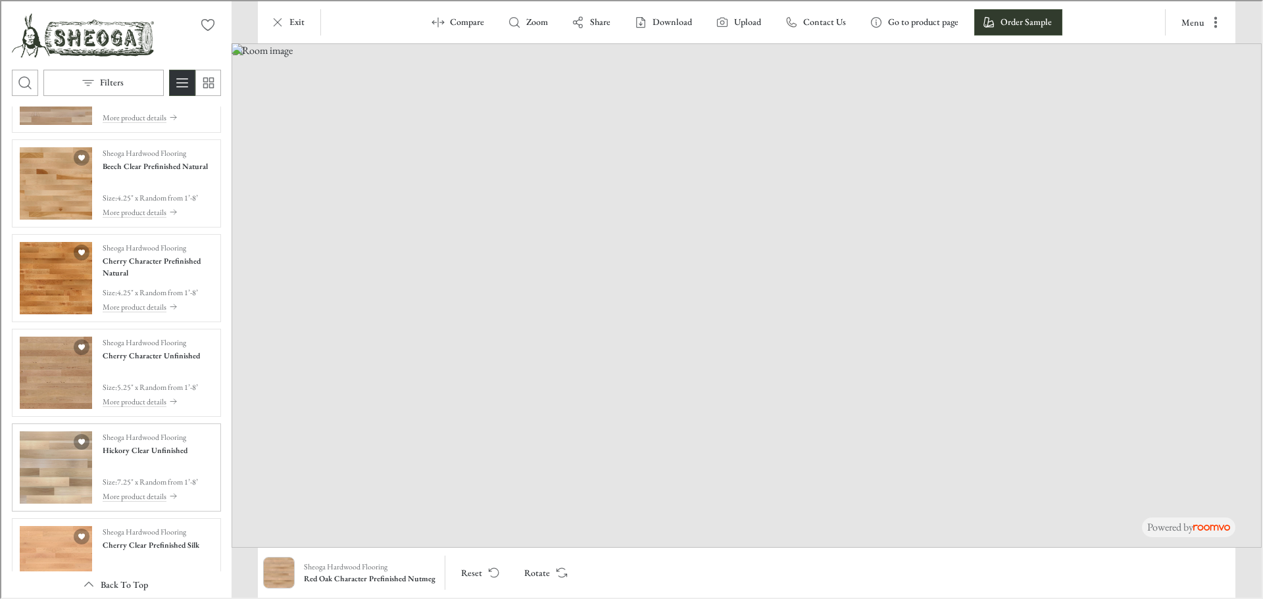
click at [72, 494] on img "See Hickory Clear Unfinished in the room" at bounding box center [54, 466] width 72 height 72
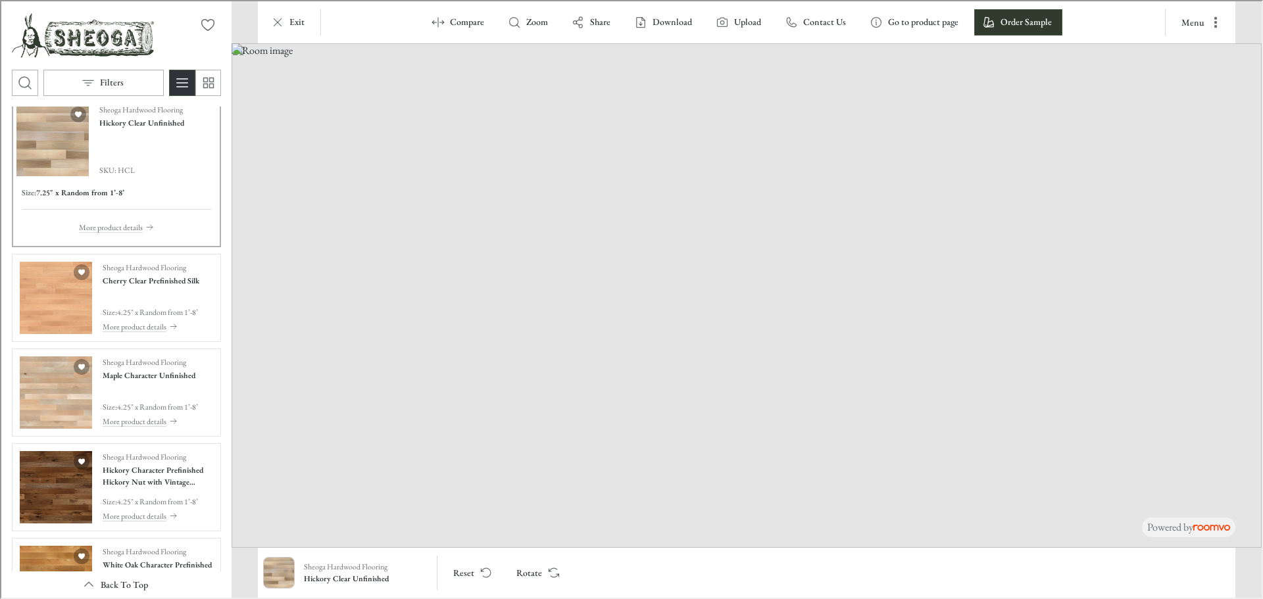
scroll to position [395, 0]
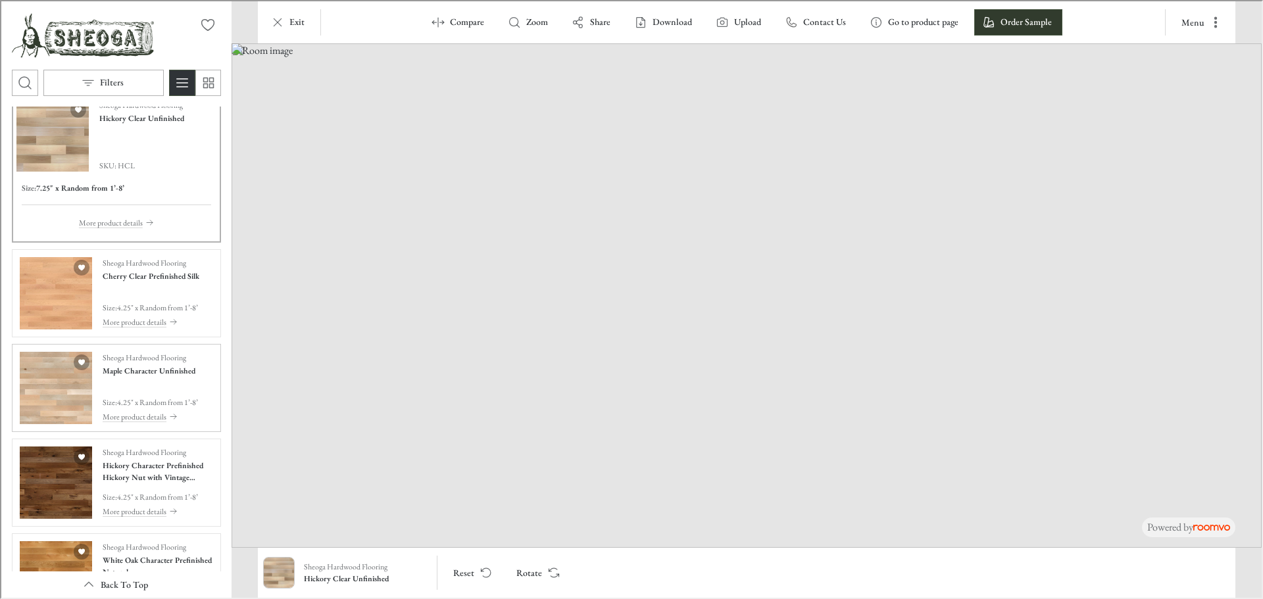
click at [65, 414] on img "See Maple Character Unfinished in the room" at bounding box center [54, 387] width 72 height 72
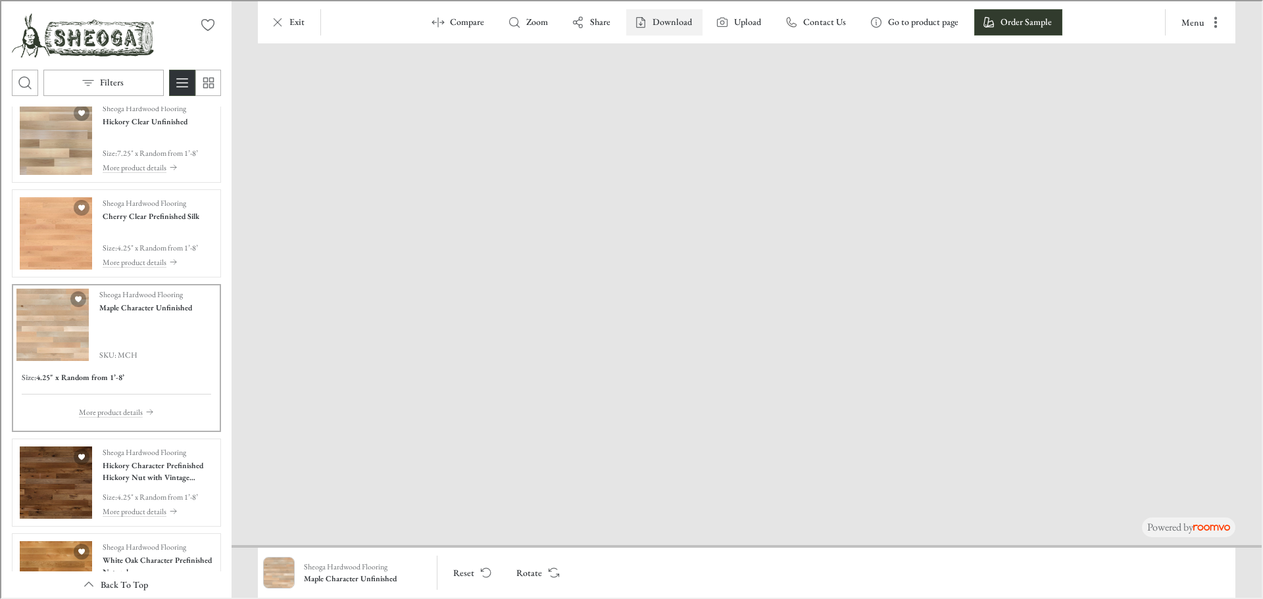
drag, startPoint x: 751, startPoint y: 497, endPoint x: 685, endPoint y: 30, distance: 472.3
drag, startPoint x: 1103, startPoint y: 428, endPoint x: 455, endPoint y: 362, distance: 652.0
click at [49, 497] on img "See Hickory Character Prefinished Hickory Nut with Vintage Charm Texture in the…" at bounding box center [54, 481] width 72 height 72
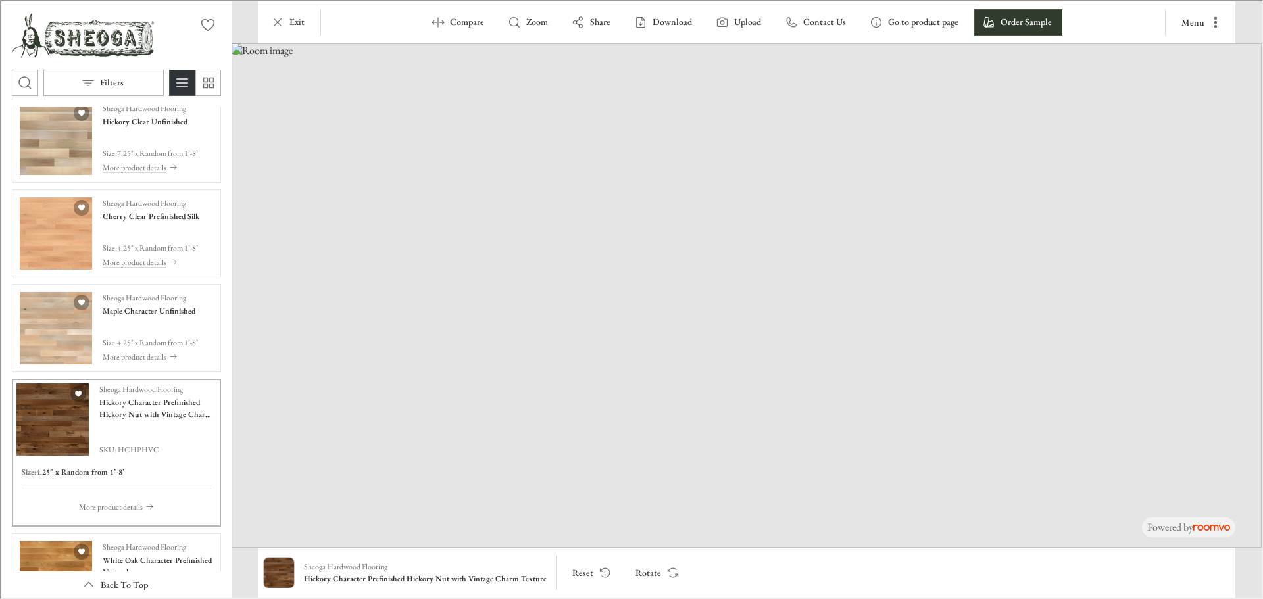
click at [1262, 5] on iframe at bounding box center [631, 299] width 1263 height 599
click at [54, 134] on img "See Hickory Clear Unfinished in the room" at bounding box center [54, 137] width 72 height 72
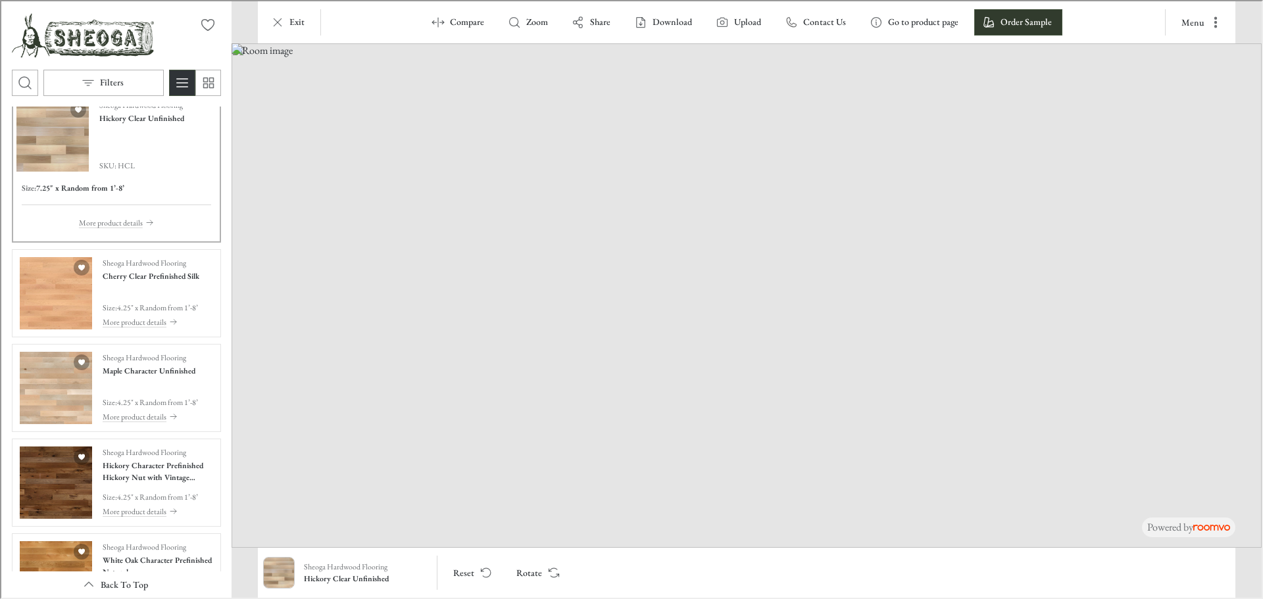
drag, startPoint x: 917, startPoint y: 521, endPoint x: 737, endPoint y: 402, distance: 216.0
click at [737, 402] on img at bounding box center [745, 294] width 1030 height 505
click at [535, 573] on button "Rotate" at bounding box center [536, 571] width 62 height 26
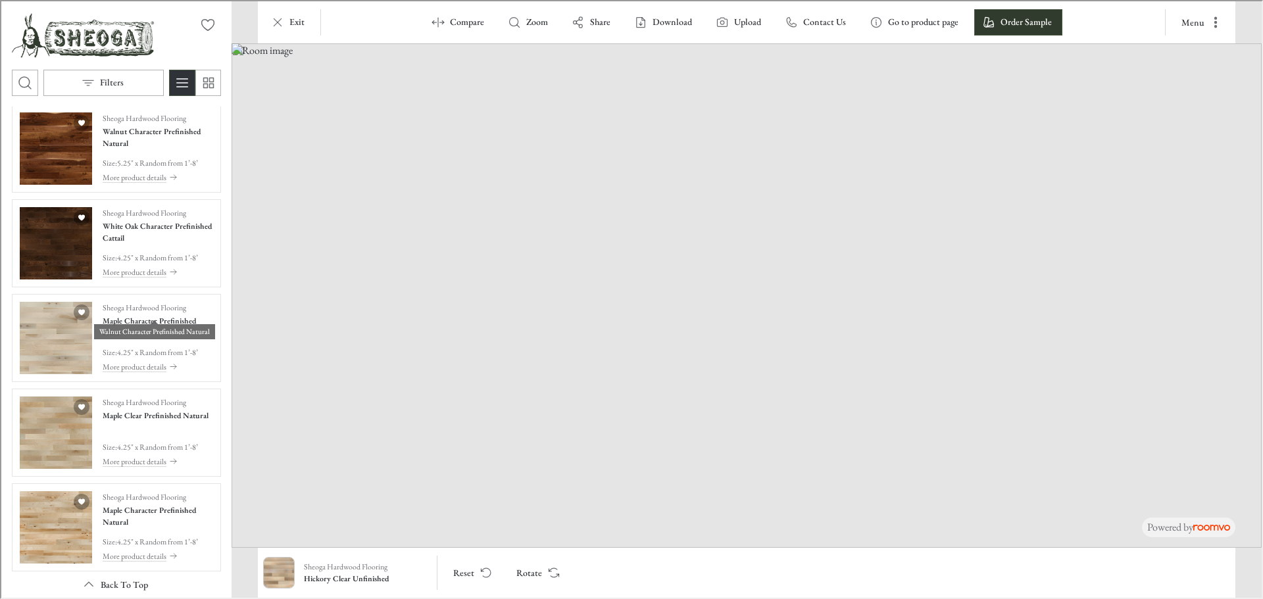
scroll to position [2697, 0]
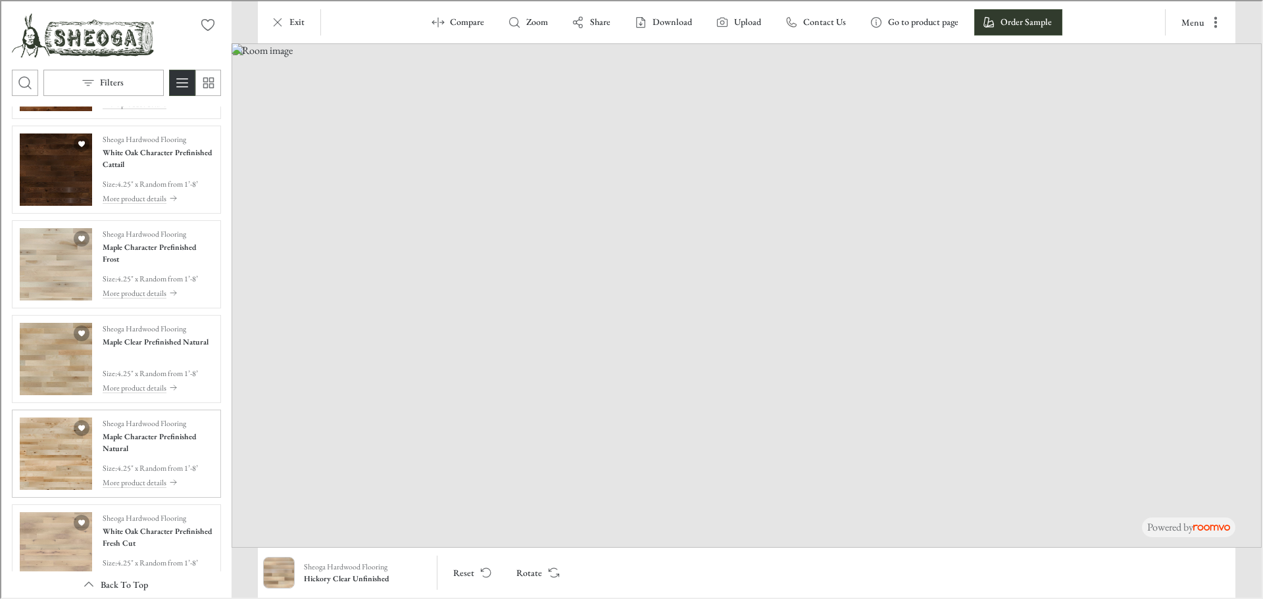
click at [45, 468] on img "See Maple Character Prefinished Natural in the room" at bounding box center [54, 452] width 72 height 72
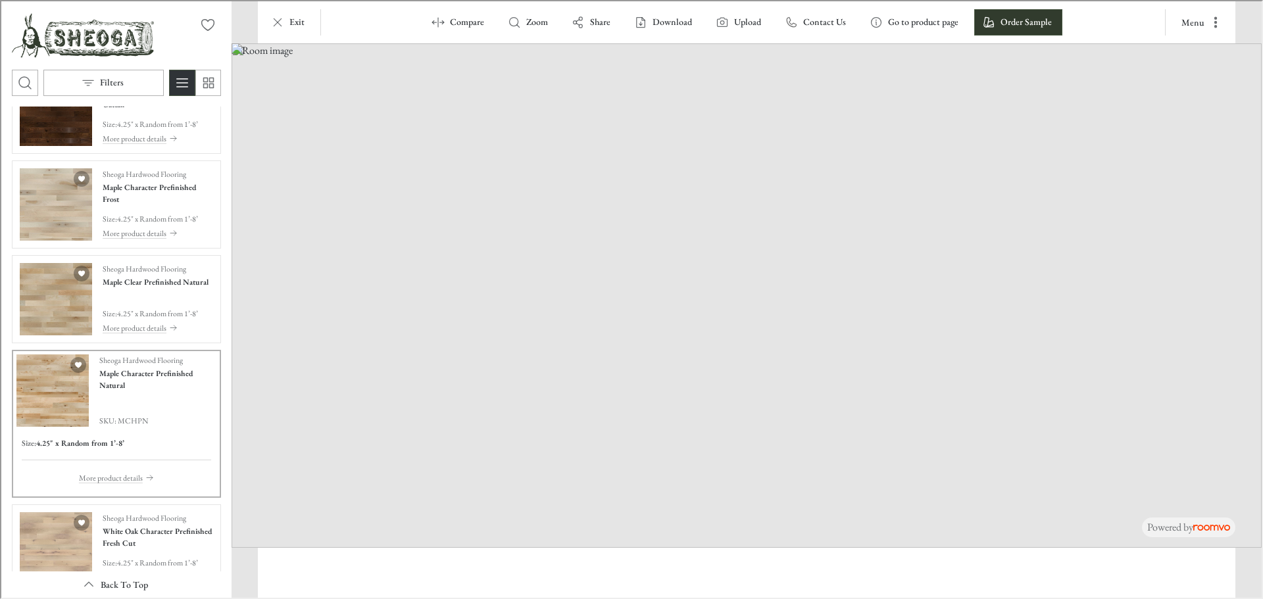
scroll to position [2637, 0]
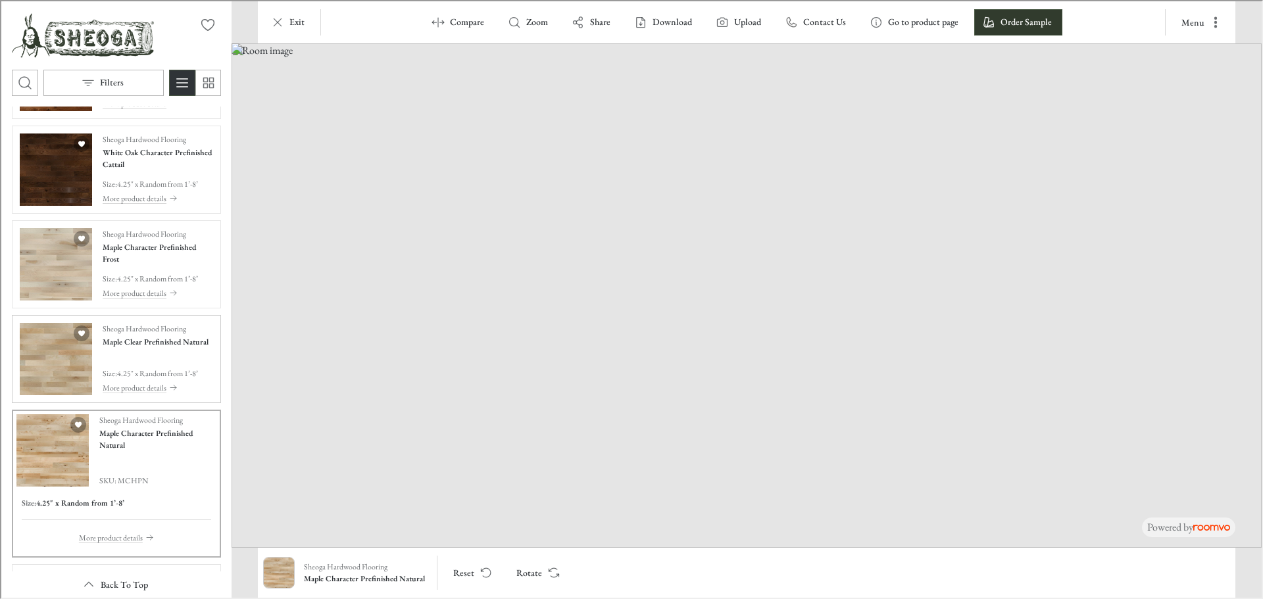
click at [49, 357] on img "See Maple Clear Prefinished Natural in the room" at bounding box center [54, 358] width 72 height 72
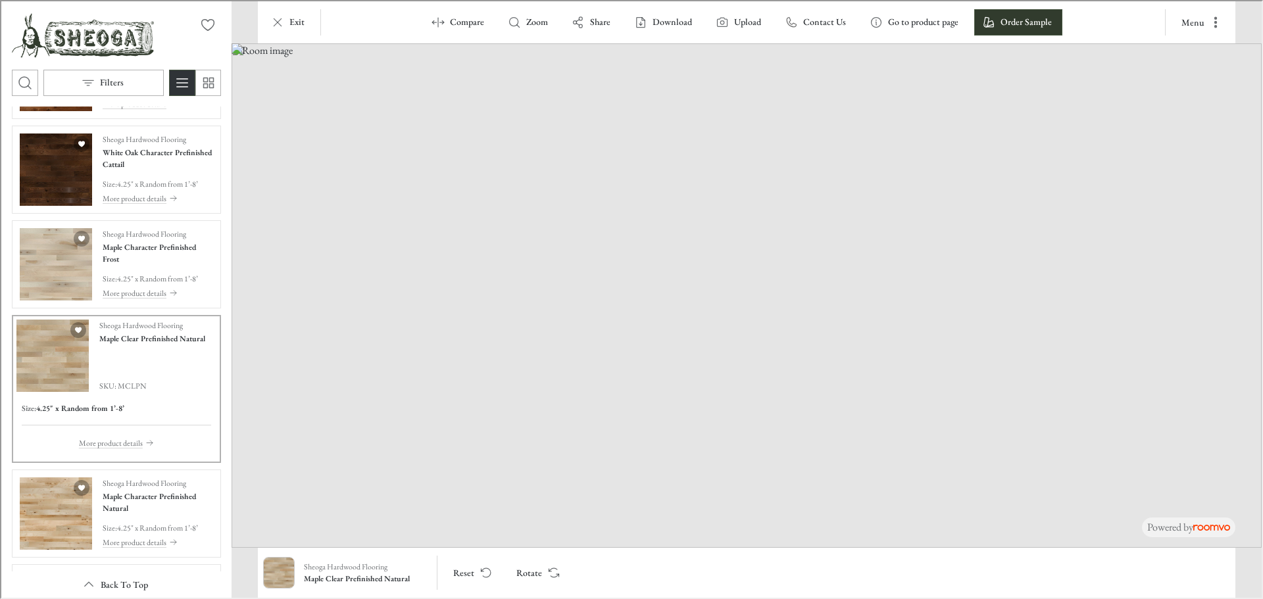
click at [1200, 465] on img at bounding box center [745, 294] width 1030 height 505
